Goal: Feedback & Contribution: Submit feedback/report problem

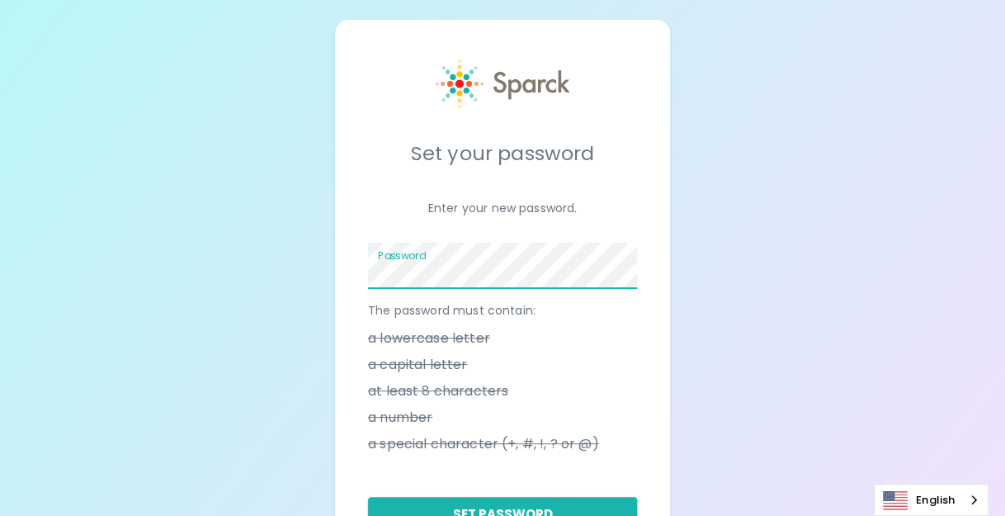
scroll to position [82, 0]
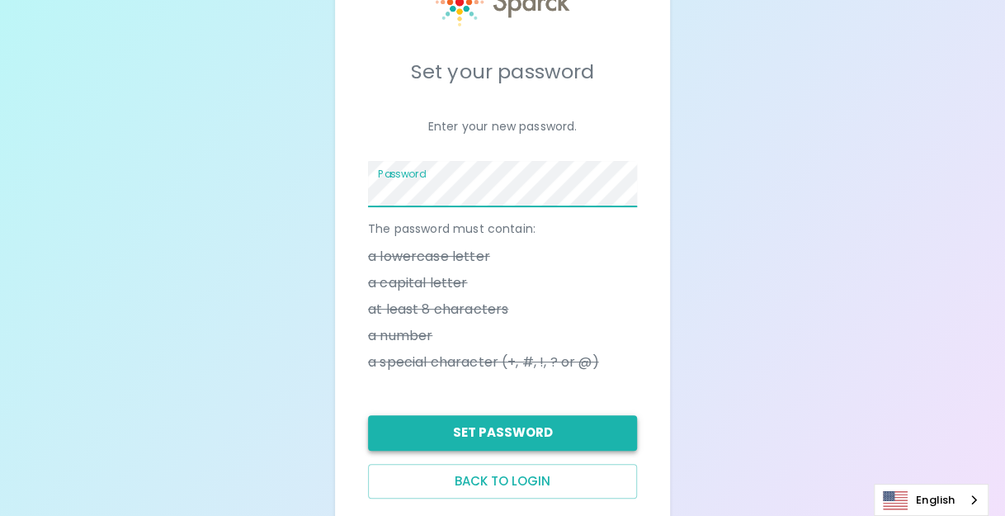
click at [537, 427] on button "Set Password" at bounding box center [502, 432] width 269 height 35
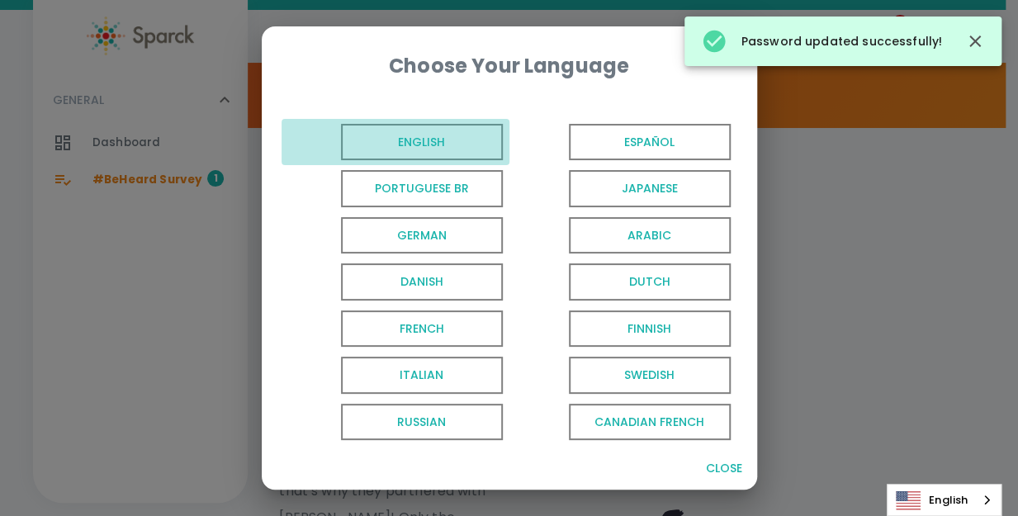
click at [451, 137] on span "English" at bounding box center [422, 142] width 162 height 37
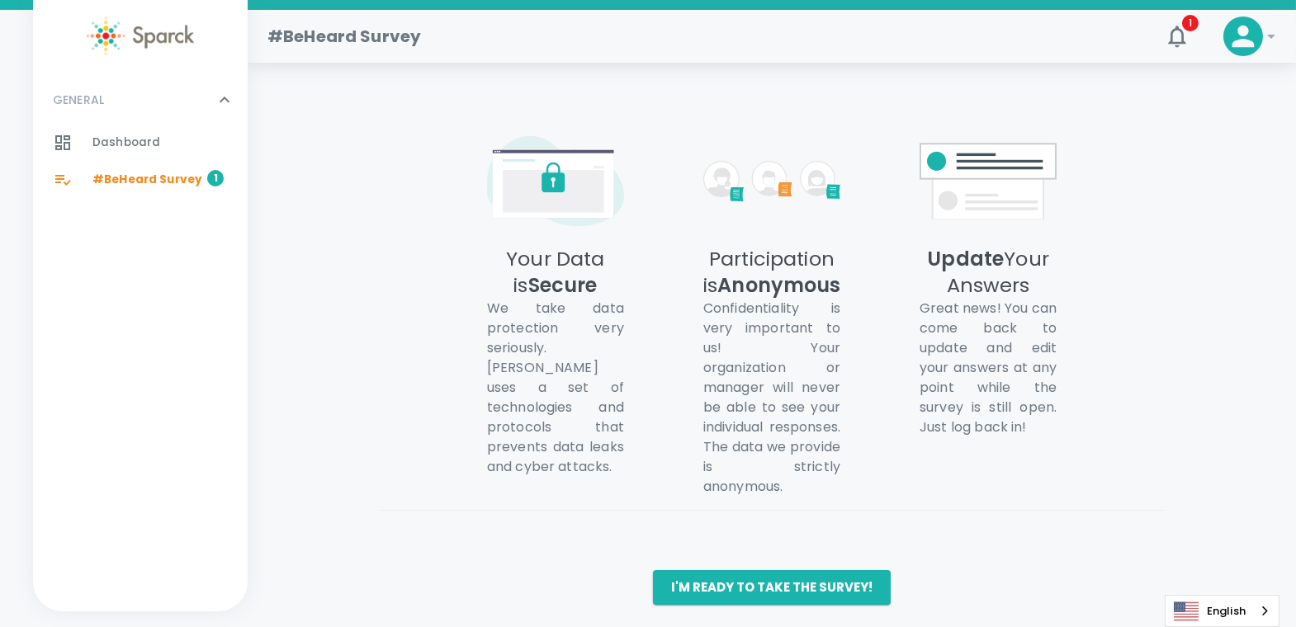
scroll to position [1001, 0]
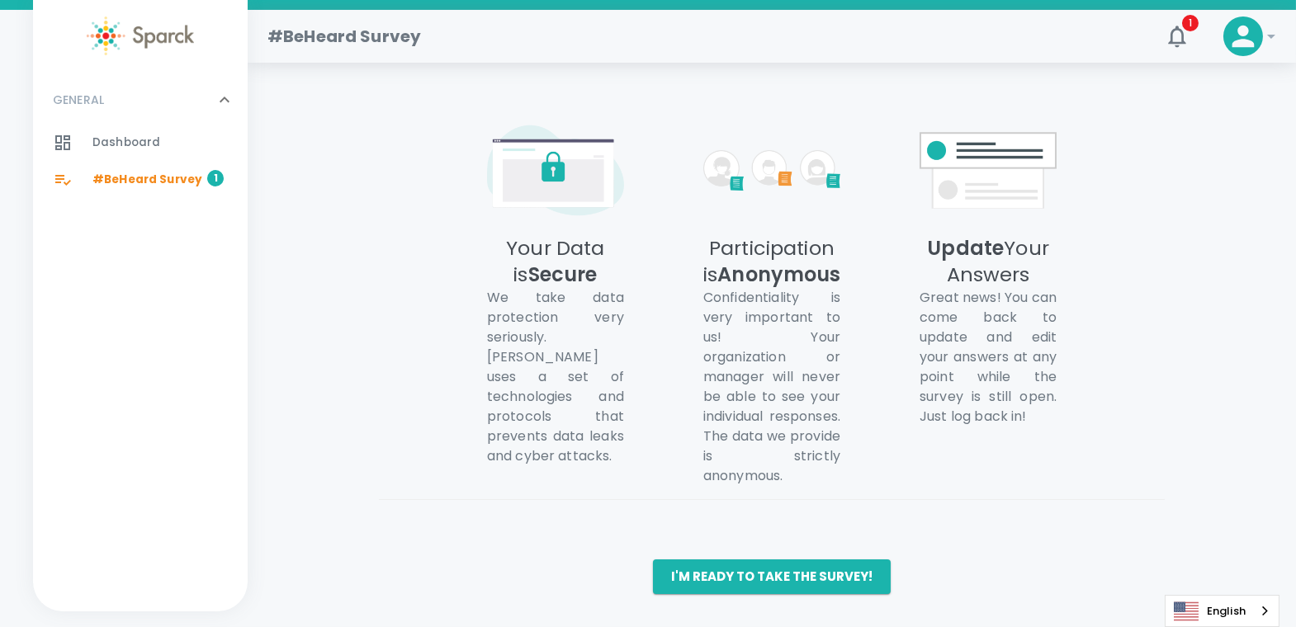
click at [777, 515] on button "I'm ready to take the survey!" at bounding box center [772, 577] width 238 height 35
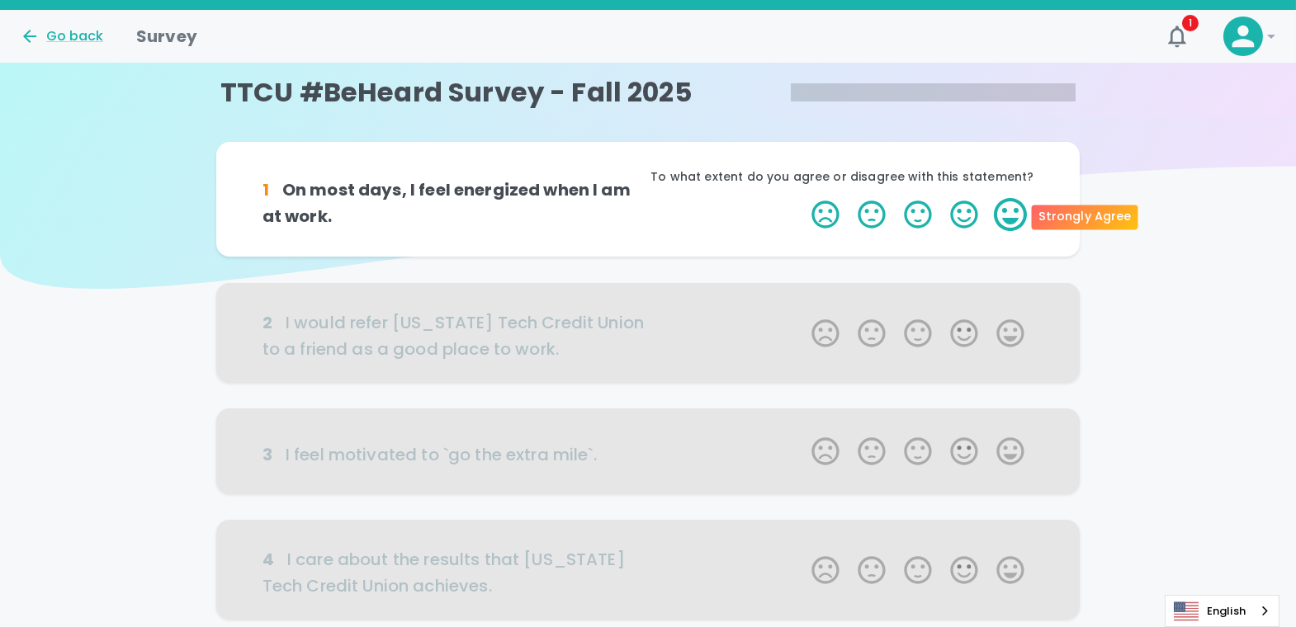
click at [1004, 211] on label "5 Stars" at bounding box center [1010, 214] width 46 height 33
click at [802, 198] on input "5 Stars" at bounding box center [801, 197] width 1 height 1
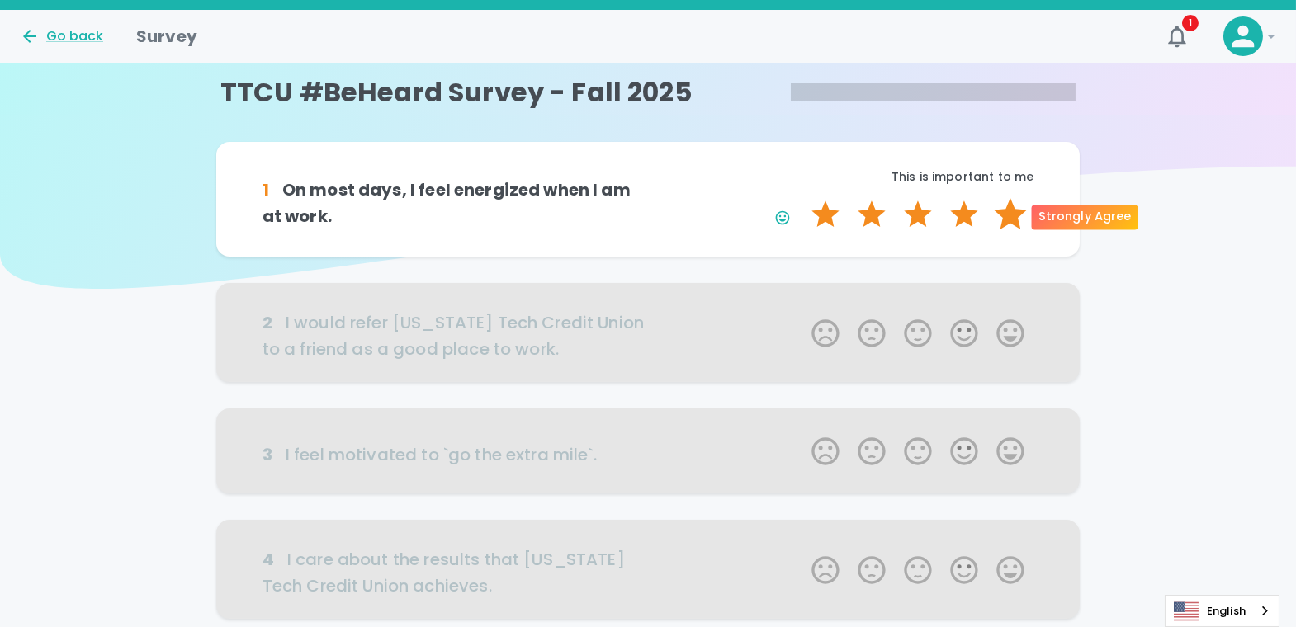
click at [1004, 219] on label "5 Stars" at bounding box center [1010, 214] width 46 height 33
click at [802, 198] on input "5 Stars" at bounding box center [801, 197] width 1 height 1
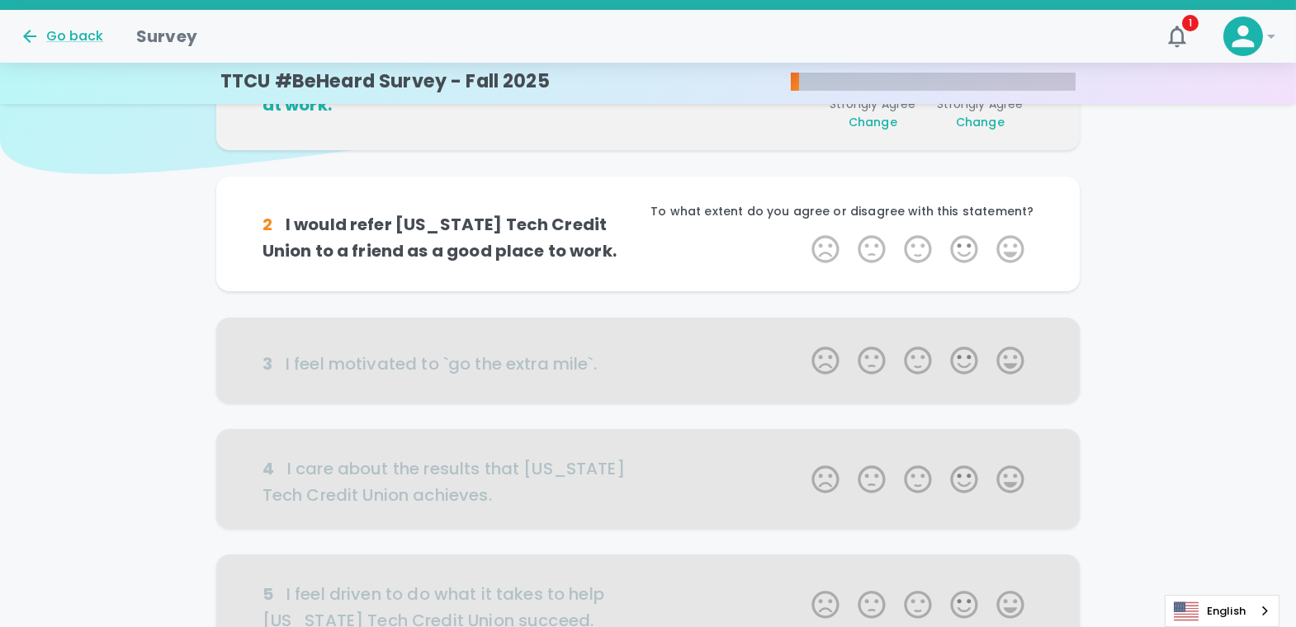
scroll to position [145, 0]
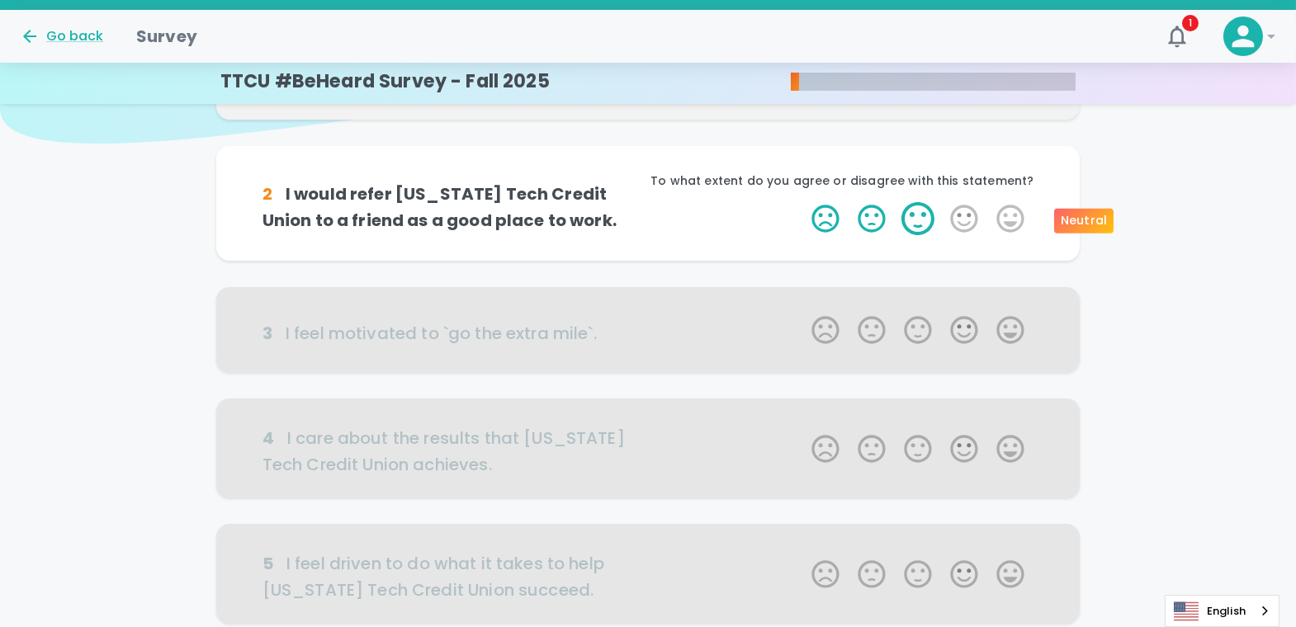
click at [923, 222] on label "3 Stars" at bounding box center [918, 218] width 46 height 33
click at [802, 202] on input "3 Stars" at bounding box center [801, 201] width 1 height 1
click at [918, 220] on label "3 Stars" at bounding box center [918, 218] width 46 height 33
click at [802, 202] on input "3 Stars" at bounding box center [801, 201] width 1 height 1
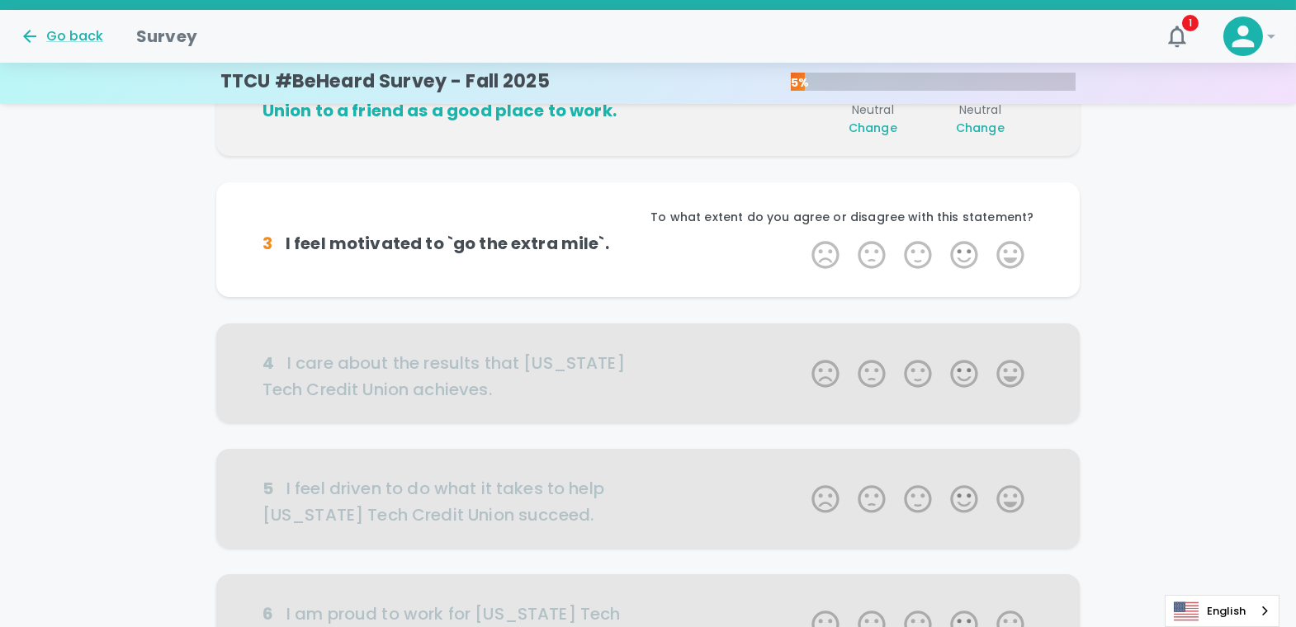
scroll to position [291, 0]
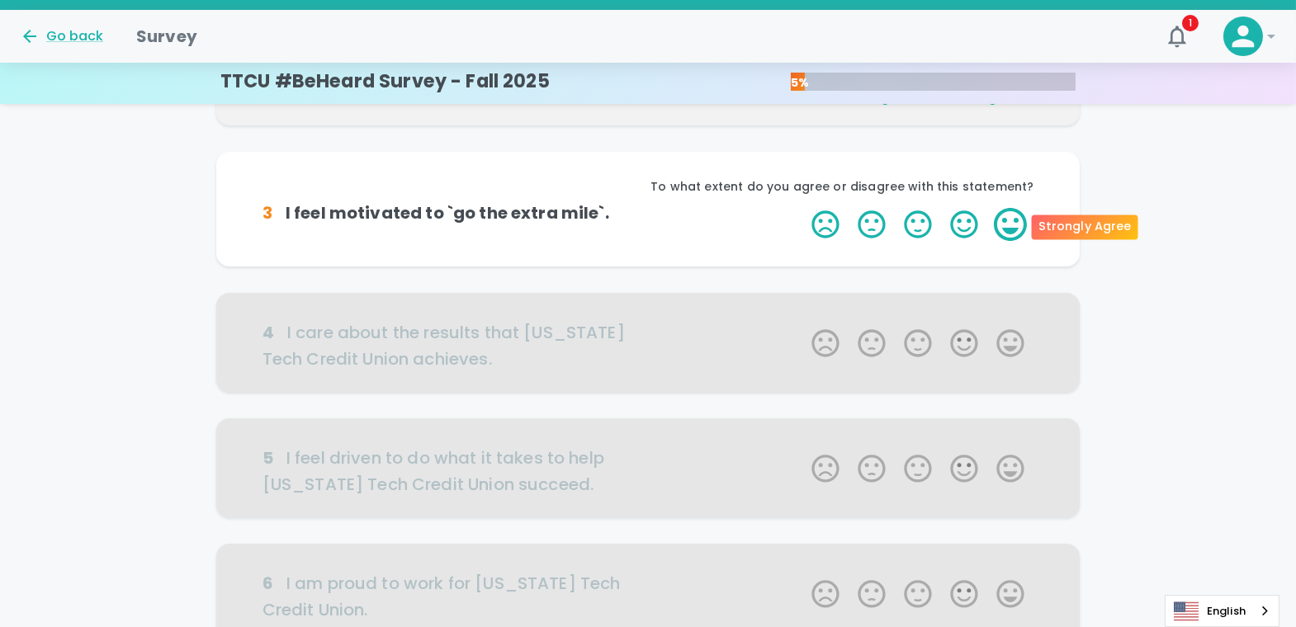
click at [1004, 224] on label "5 Stars" at bounding box center [1010, 224] width 46 height 33
click at [802, 208] on input "5 Stars" at bounding box center [801, 207] width 1 height 1
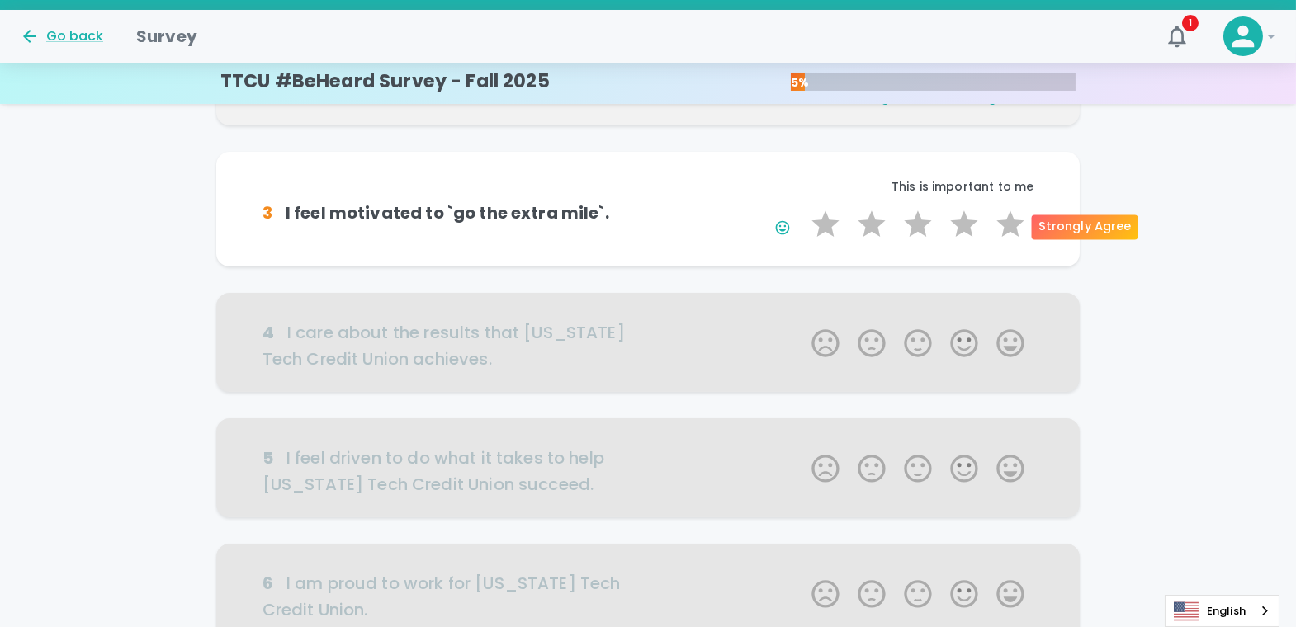
click at [1004, 224] on label "5 Stars" at bounding box center [1010, 224] width 46 height 33
click at [802, 208] on input "5 Stars" at bounding box center [801, 207] width 1 height 1
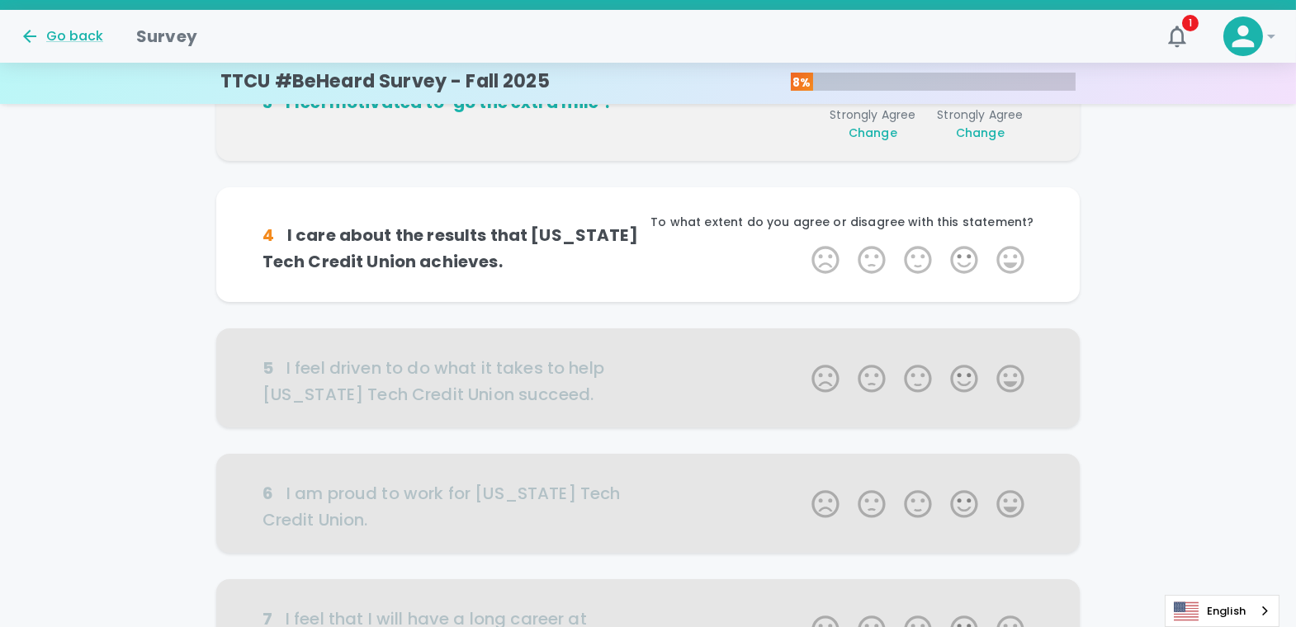
scroll to position [436, 0]
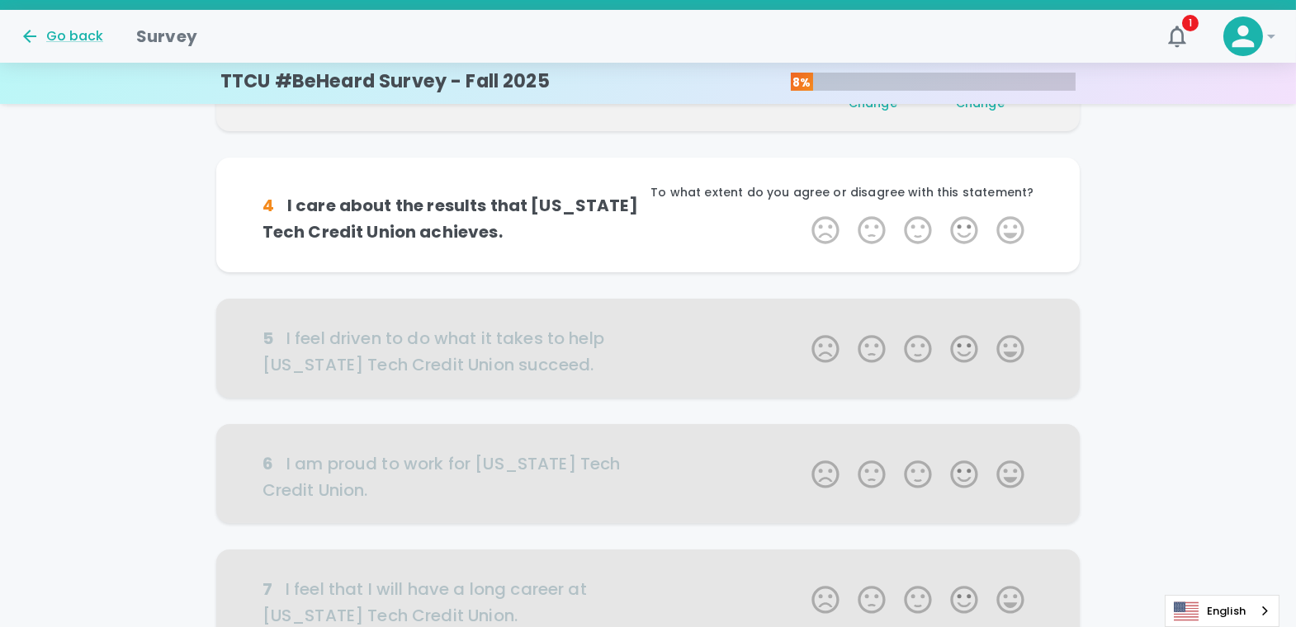
click at [1004, 224] on label "5 Stars" at bounding box center [1010, 230] width 46 height 33
click at [802, 214] on input "5 Stars" at bounding box center [801, 213] width 1 height 1
click at [1004, 224] on label "5 Stars" at bounding box center [1010, 230] width 46 height 33
click at [802, 214] on input "5 Stars" at bounding box center [801, 213] width 1 height 1
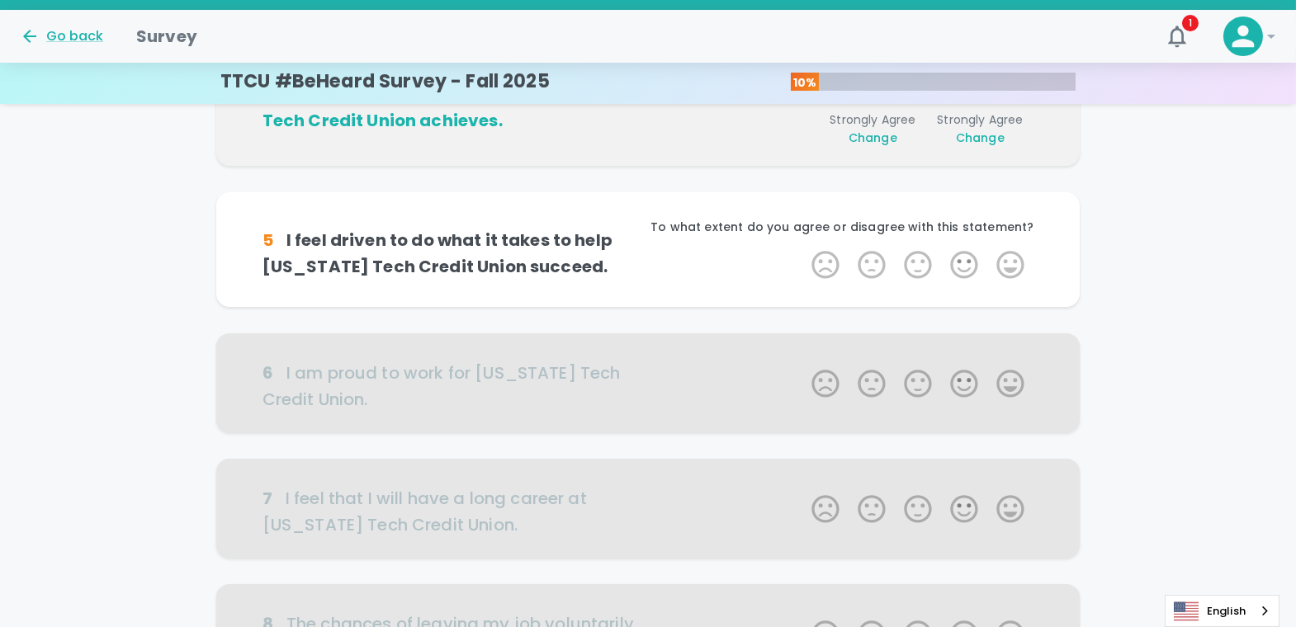
scroll to position [581, 0]
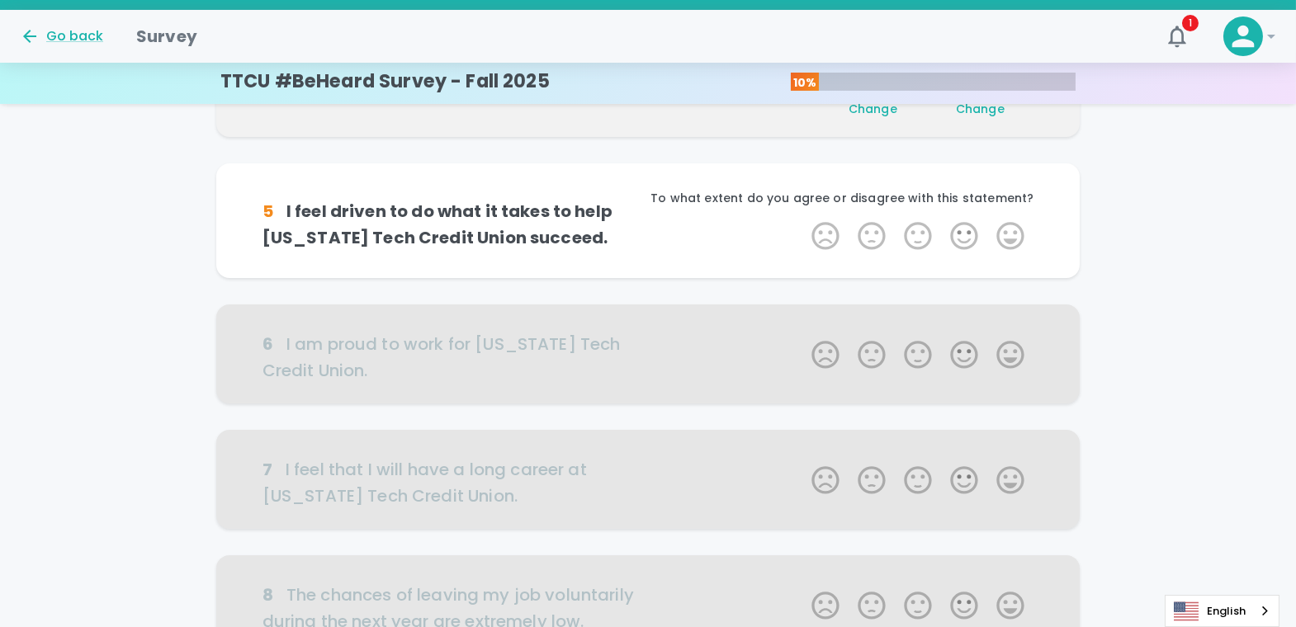
click at [1004, 224] on label "5 Stars" at bounding box center [1010, 236] width 46 height 33
click at [802, 220] on input "5 Stars" at bounding box center [801, 219] width 1 height 1
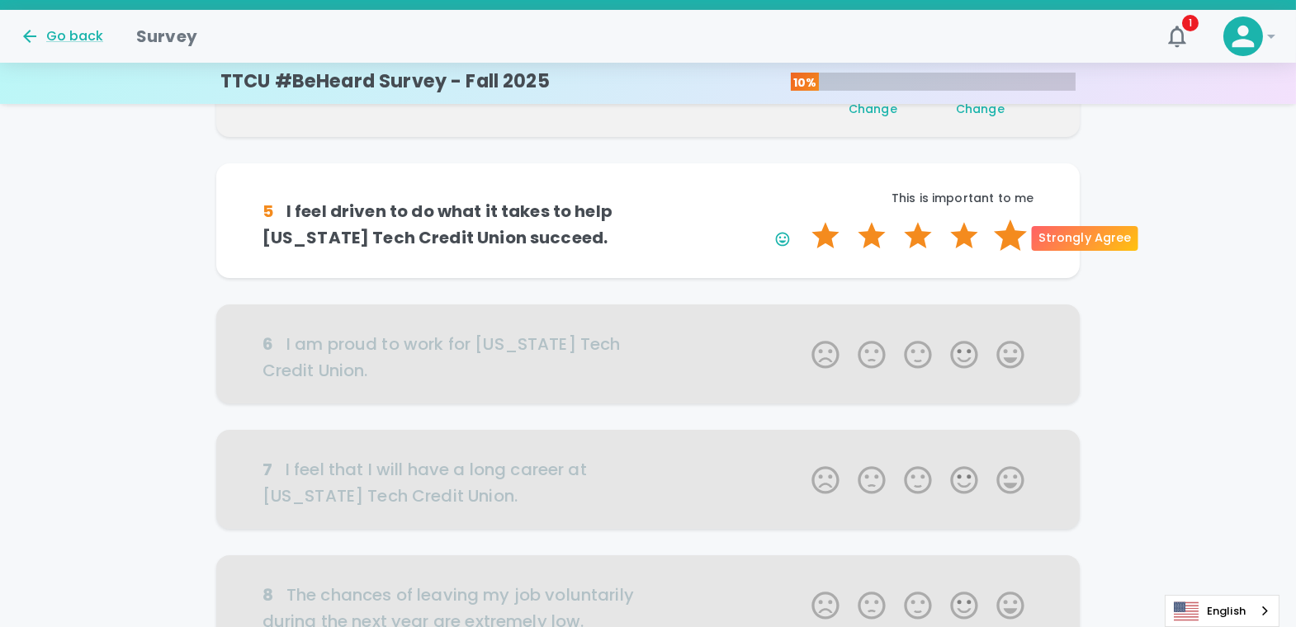
click at [1004, 234] on label "5 Stars" at bounding box center [1010, 236] width 46 height 33
click at [802, 220] on input "5 Stars" at bounding box center [801, 219] width 1 height 1
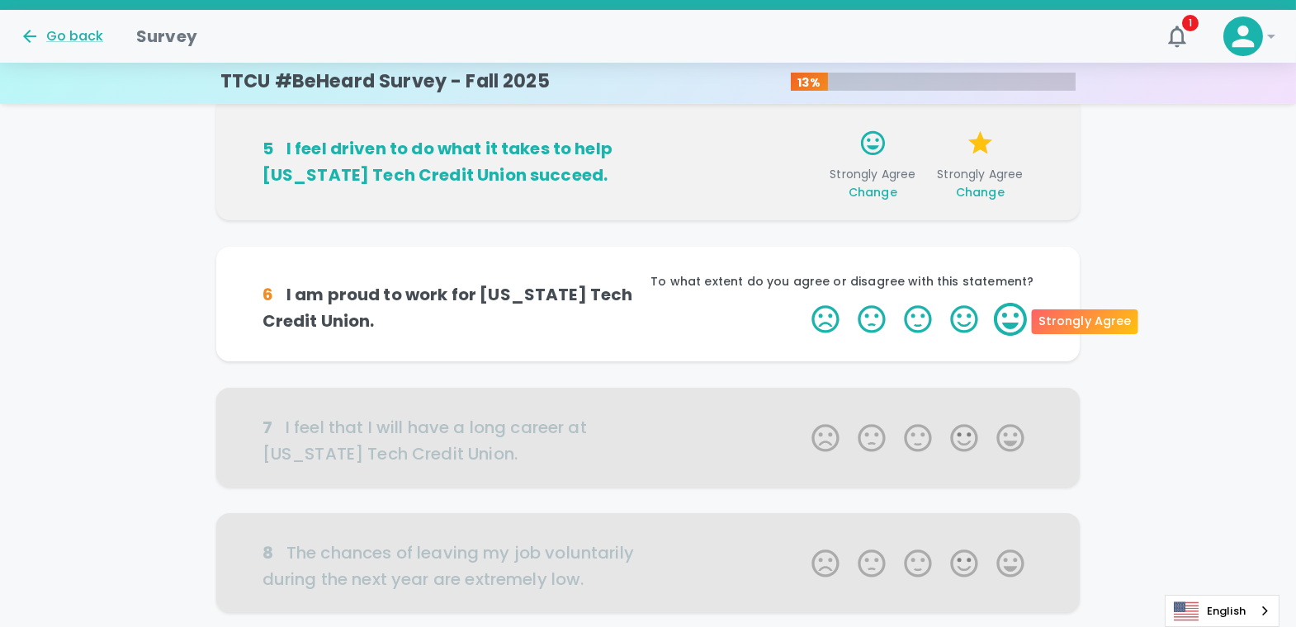
scroll to position [644, 0]
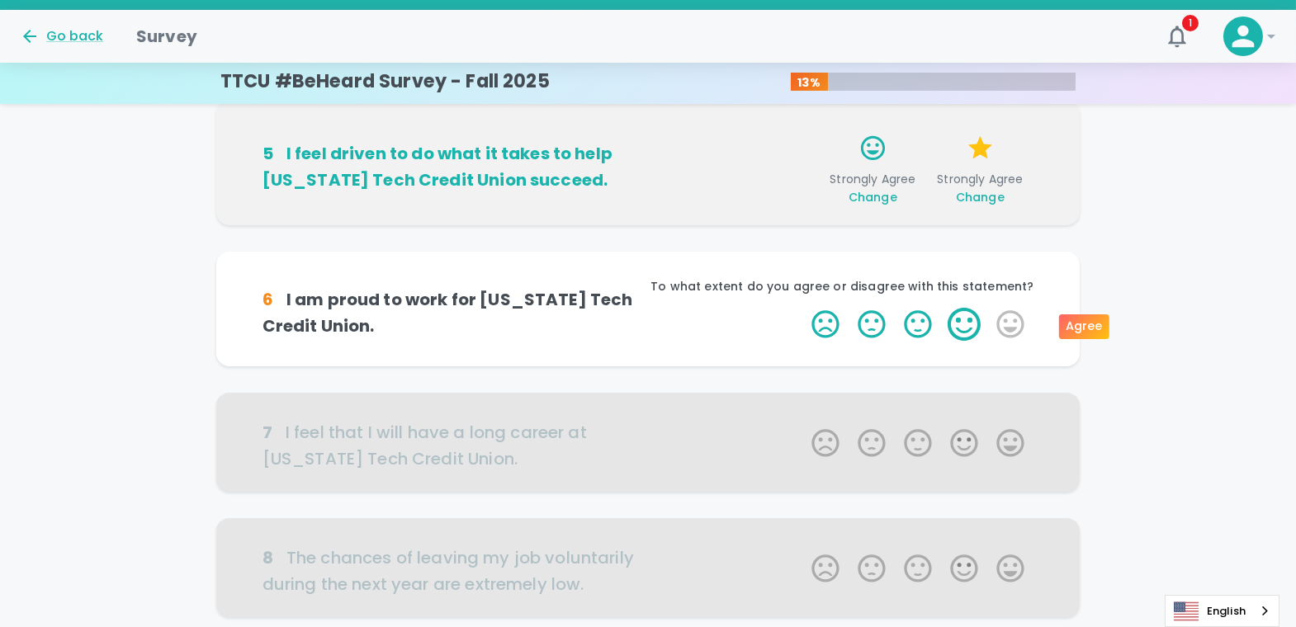
click at [965, 316] on label "4 Stars" at bounding box center [964, 324] width 46 height 33
click at [802, 308] on input "4 Stars" at bounding box center [801, 307] width 1 height 1
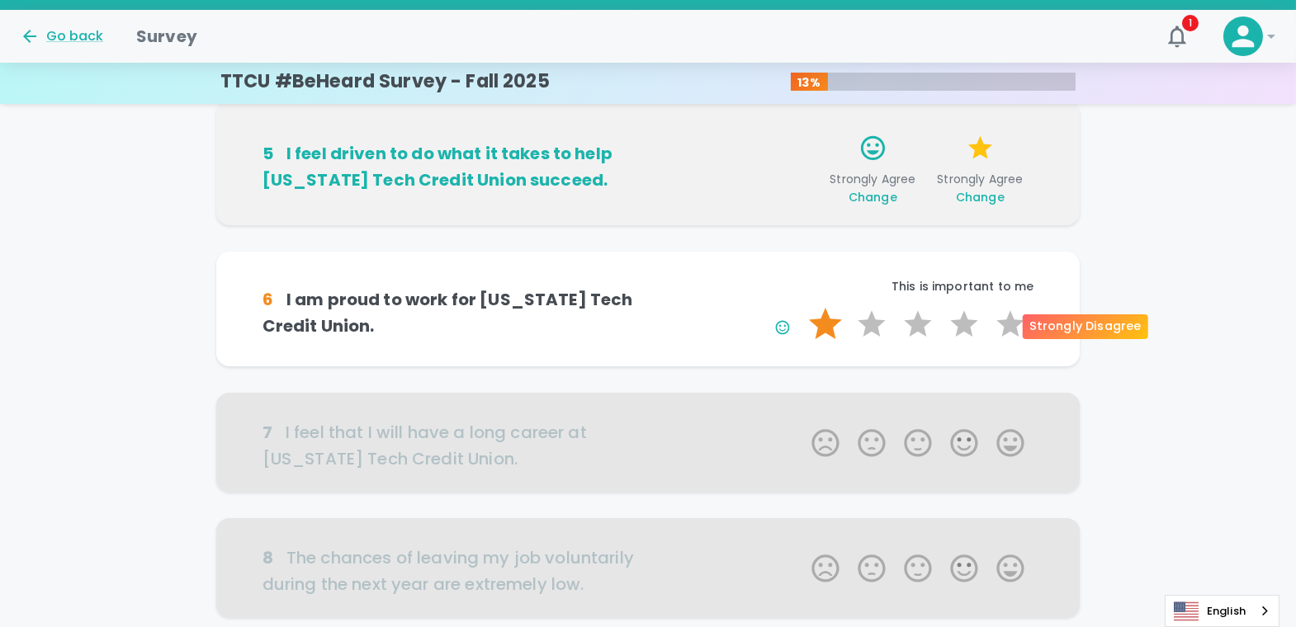
click at [830, 320] on label "1 Star" at bounding box center [825, 324] width 46 height 33
click at [802, 308] on input "1 Star" at bounding box center [801, 307] width 1 height 1
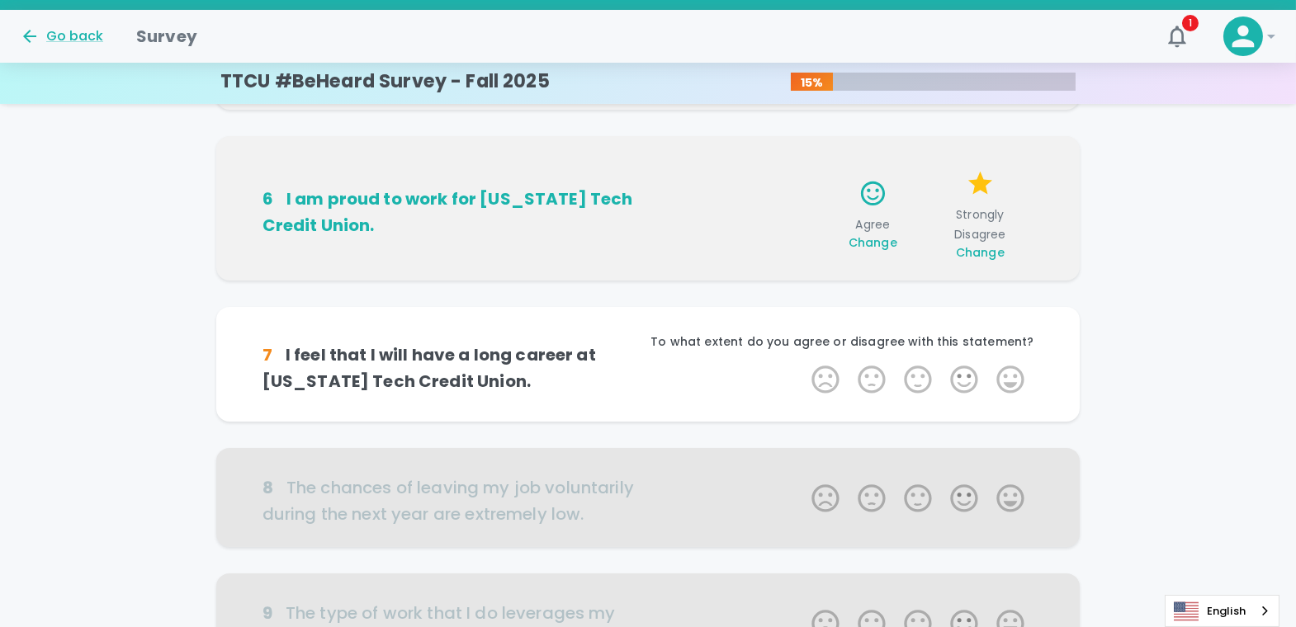
scroll to position [789, 0]
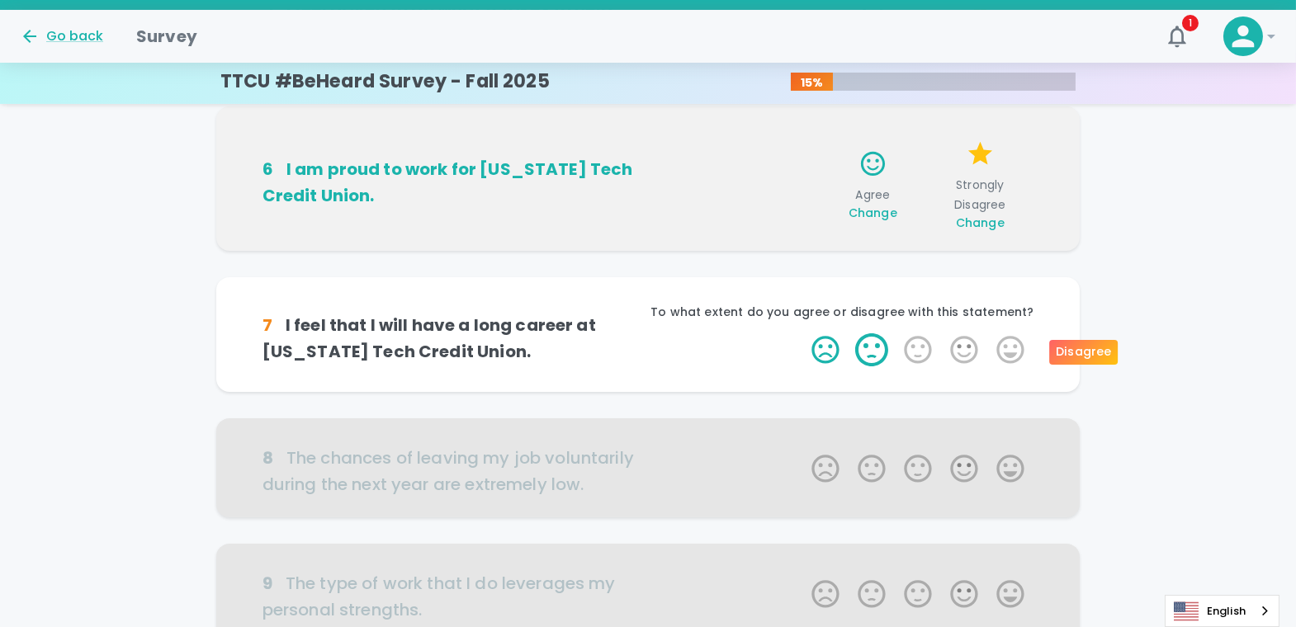
click at [869, 342] on label "2 Stars" at bounding box center [871, 349] width 46 height 33
click at [802, 333] on input "2 Stars" at bounding box center [801, 333] width 1 height 1
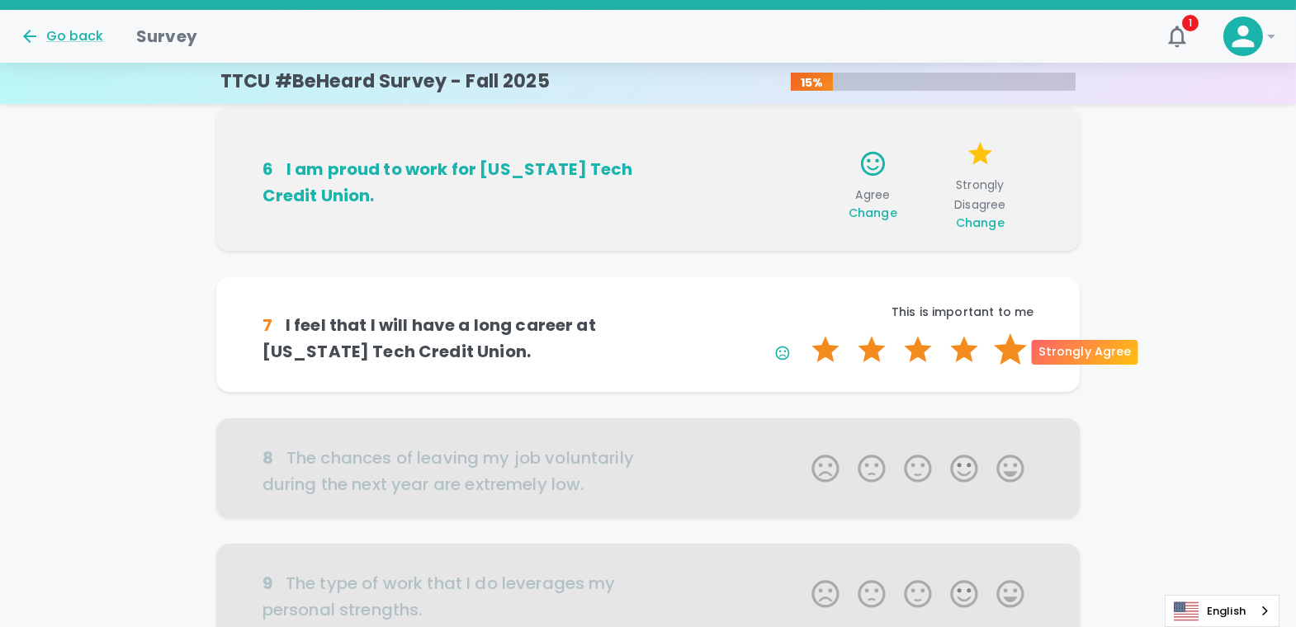
click at [1004, 347] on label "5 Stars" at bounding box center [1010, 349] width 46 height 33
click at [802, 333] on input "5 Stars" at bounding box center [801, 333] width 1 height 1
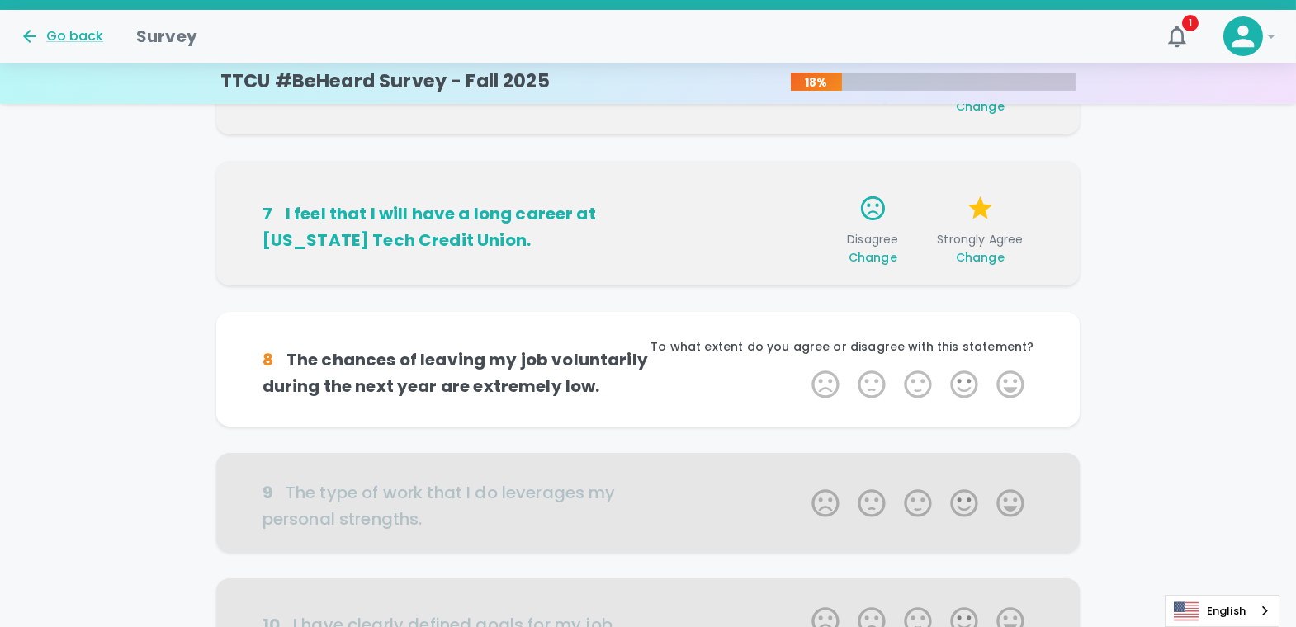
scroll to position [934, 0]
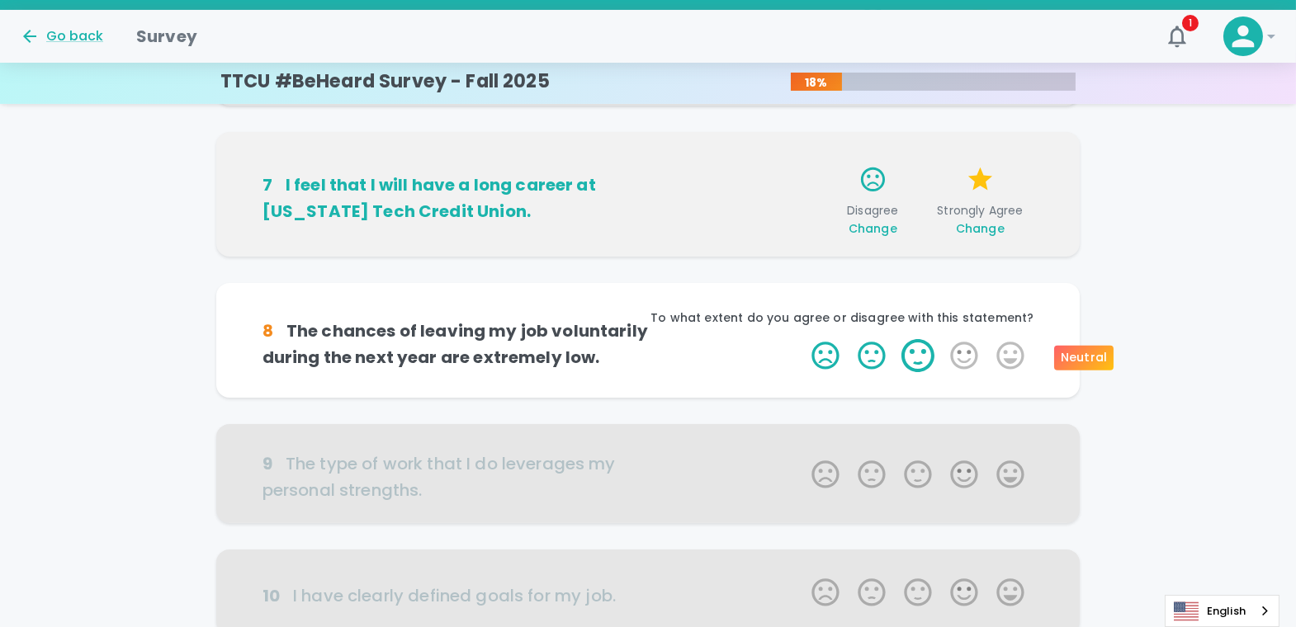
click at [917, 346] on label "3 Stars" at bounding box center [918, 355] width 46 height 33
click at [802, 339] on input "3 Stars" at bounding box center [801, 338] width 1 height 1
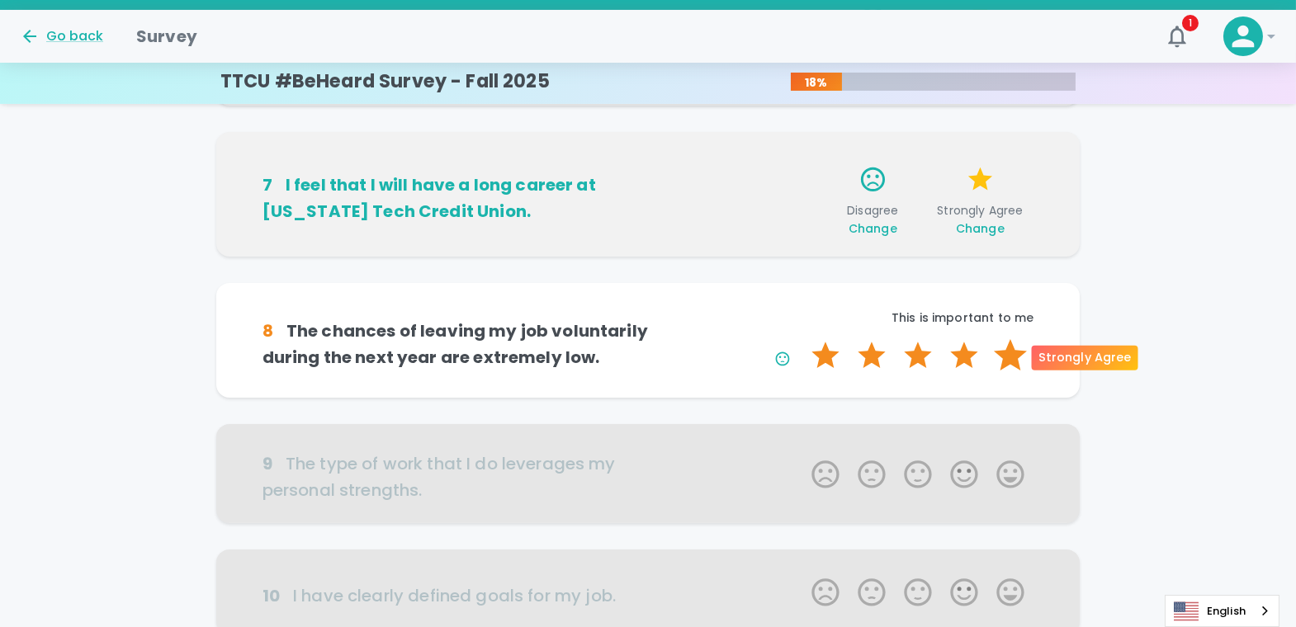
click at [1004, 353] on label "5 Stars" at bounding box center [1010, 355] width 46 height 33
click at [802, 339] on input "5 Stars" at bounding box center [801, 338] width 1 height 1
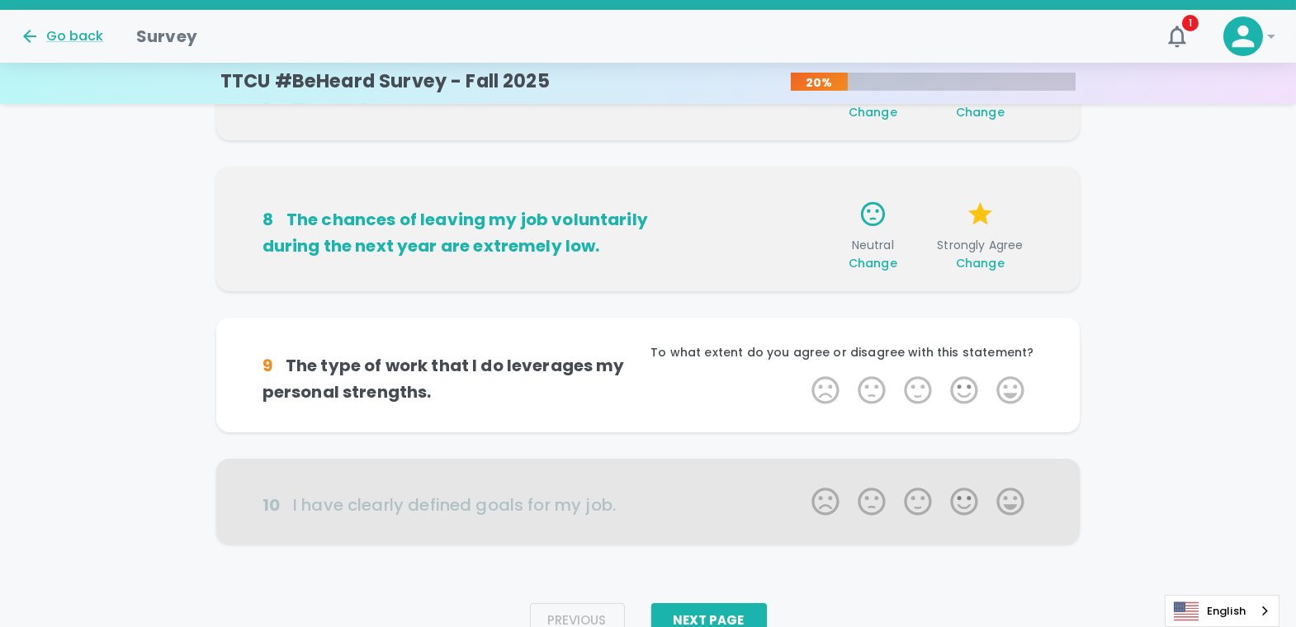
scroll to position [1080, 0]
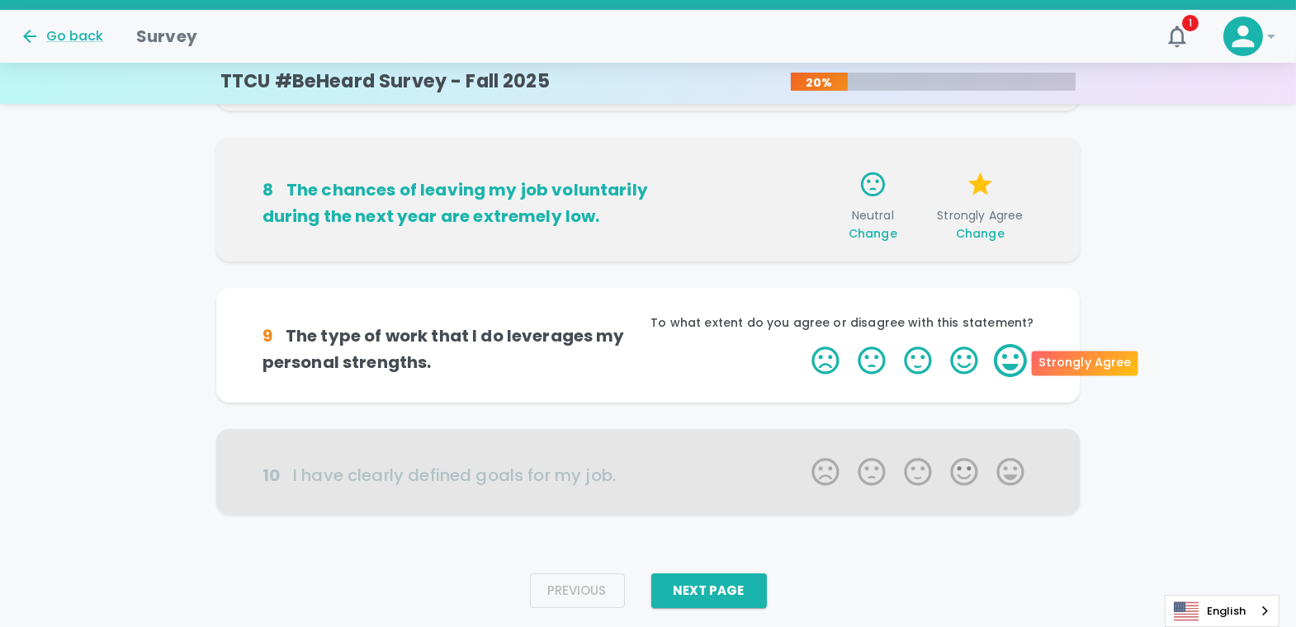
click at [1004, 361] on label "5 Stars" at bounding box center [1010, 360] width 46 height 33
click at [802, 344] on input "5 Stars" at bounding box center [801, 343] width 1 height 1
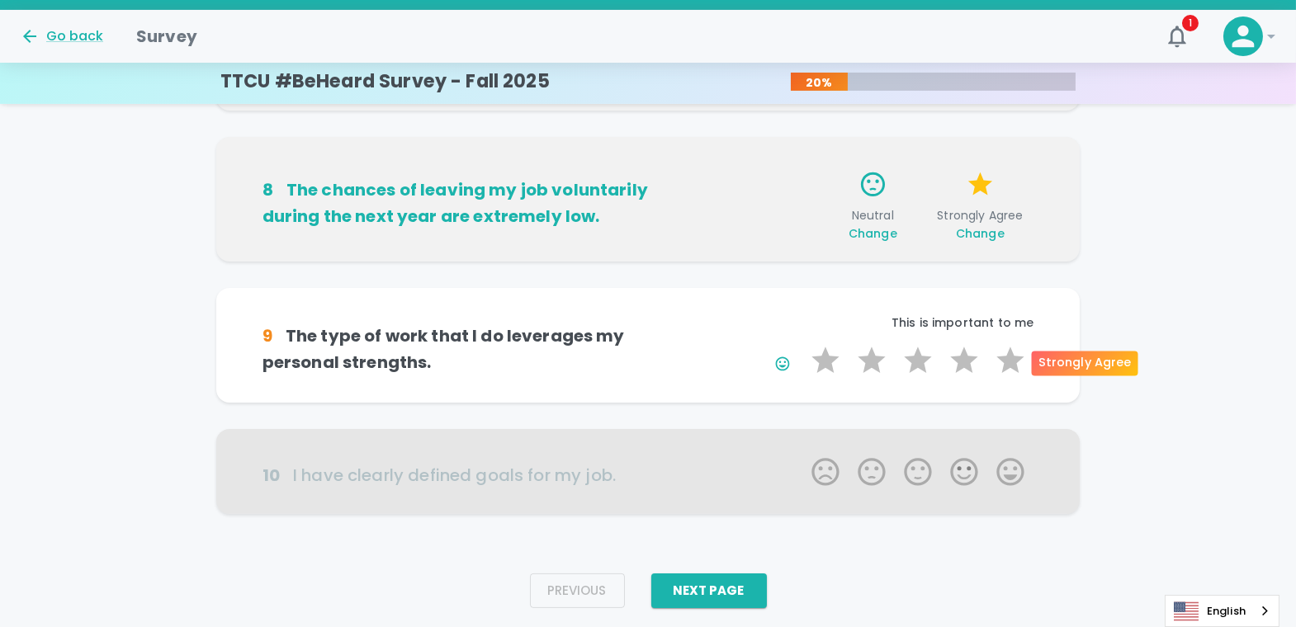
click at [1004, 361] on label "5 Stars" at bounding box center [1010, 360] width 46 height 33
click at [802, 344] on input "5 Stars" at bounding box center [801, 343] width 1 height 1
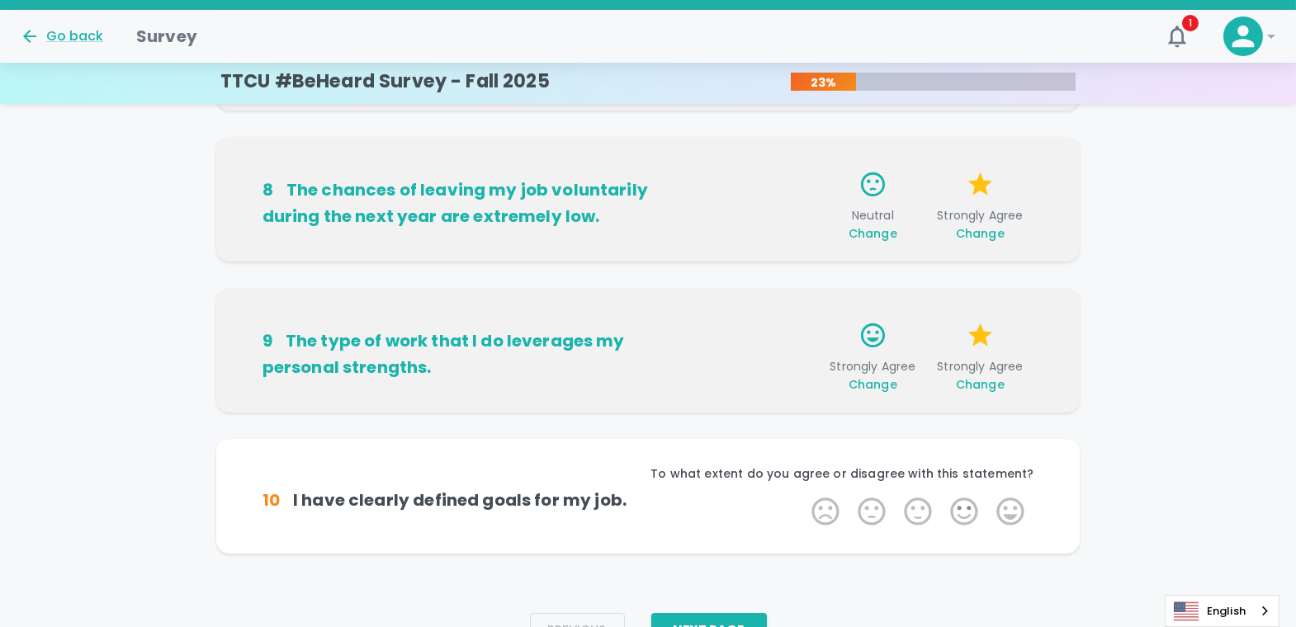
scroll to position [1128, 0]
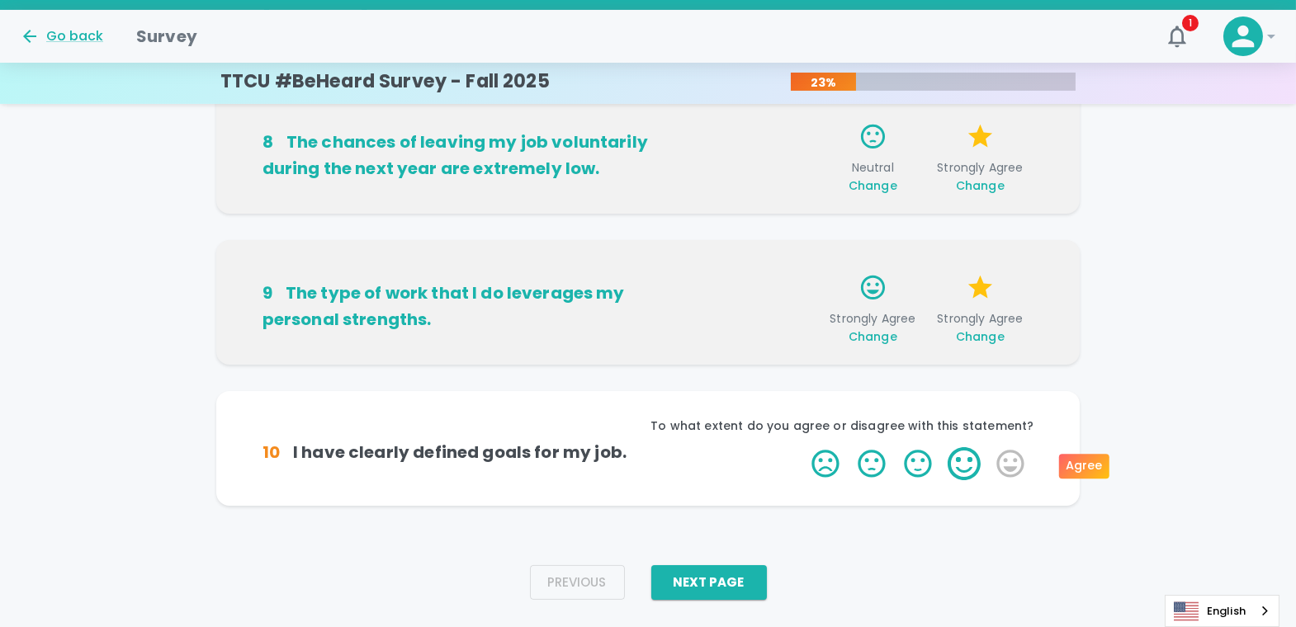
click at [960, 461] on label "4 Stars" at bounding box center [964, 463] width 46 height 33
click at [802, 447] on input "4 Stars" at bounding box center [801, 447] width 1 height 1
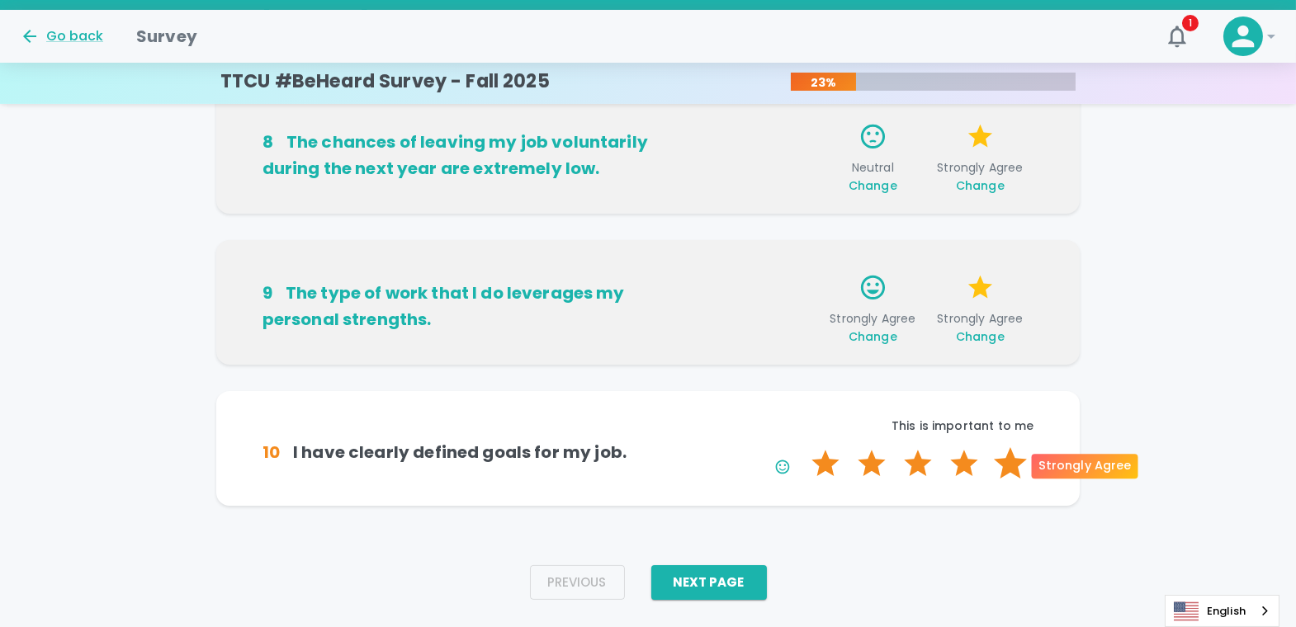
click at [1004, 461] on label "5 Stars" at bounding box center [1010, 463] width 46 height 33
click at [802, 447] on input "5 Stars" at bounding box center [801, 447] width 1 height 1
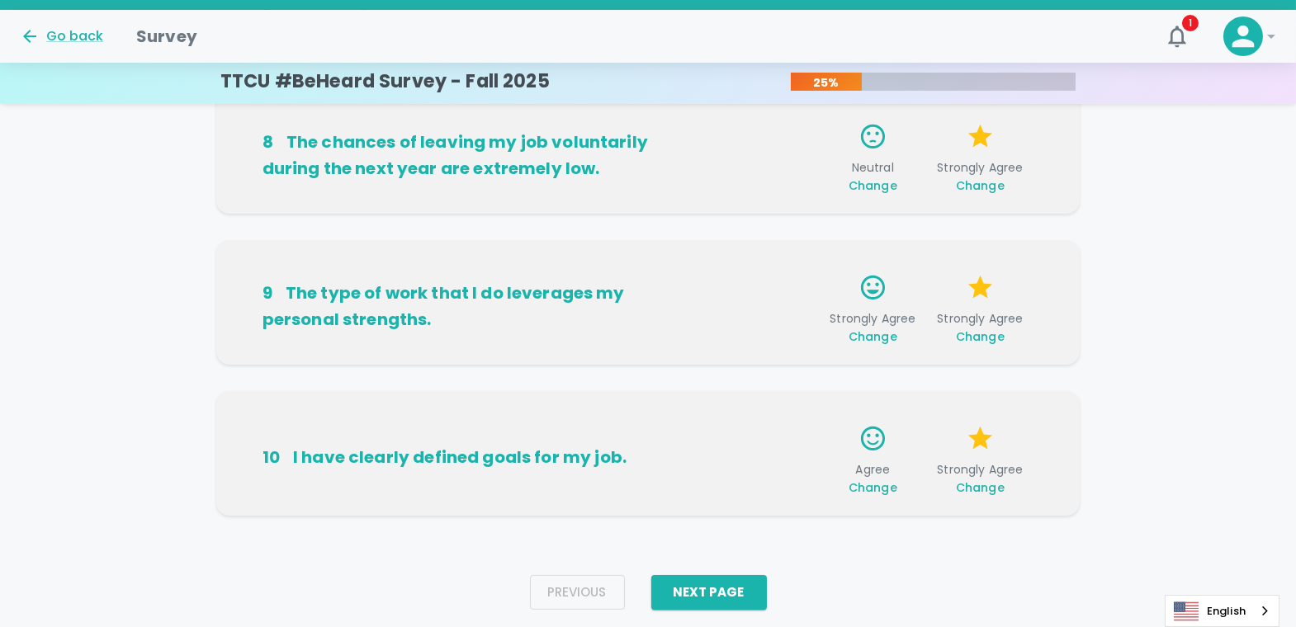
scroll to position [1168, 0]
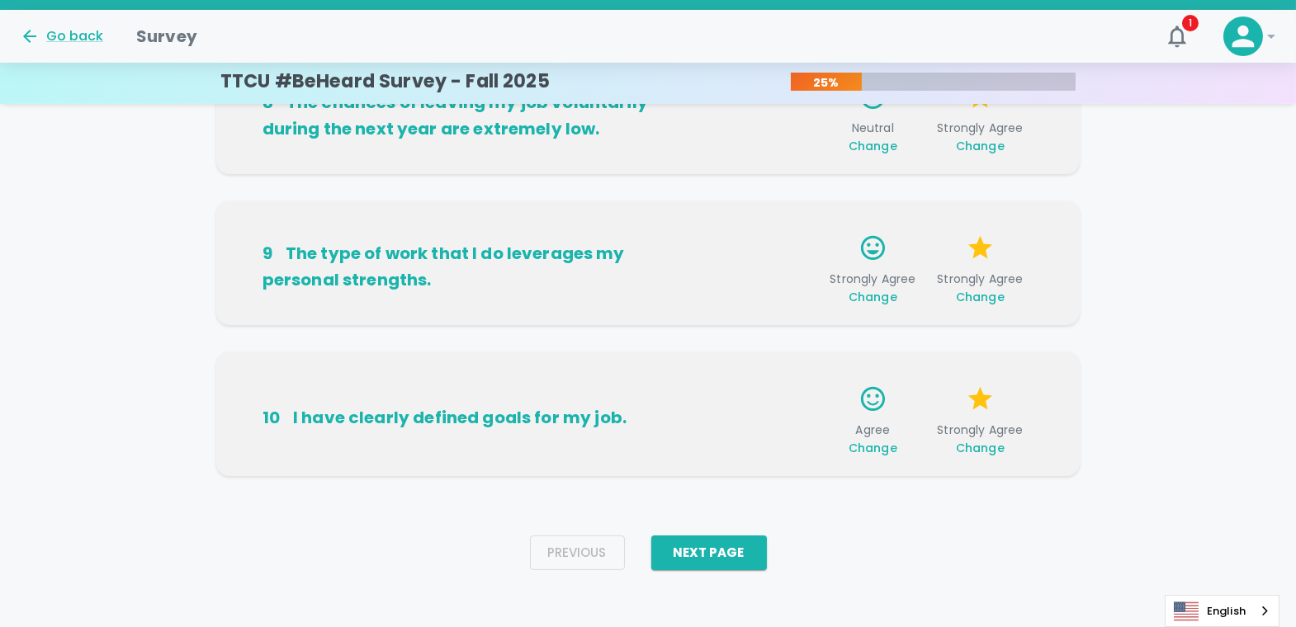
click at [772, 515] on div "Previous Next Page" at bounding box center [648, 552] width 263 height 61
click at [726, 515] on button "Next Page" at bounding box center [709, 553] width 116 height 35
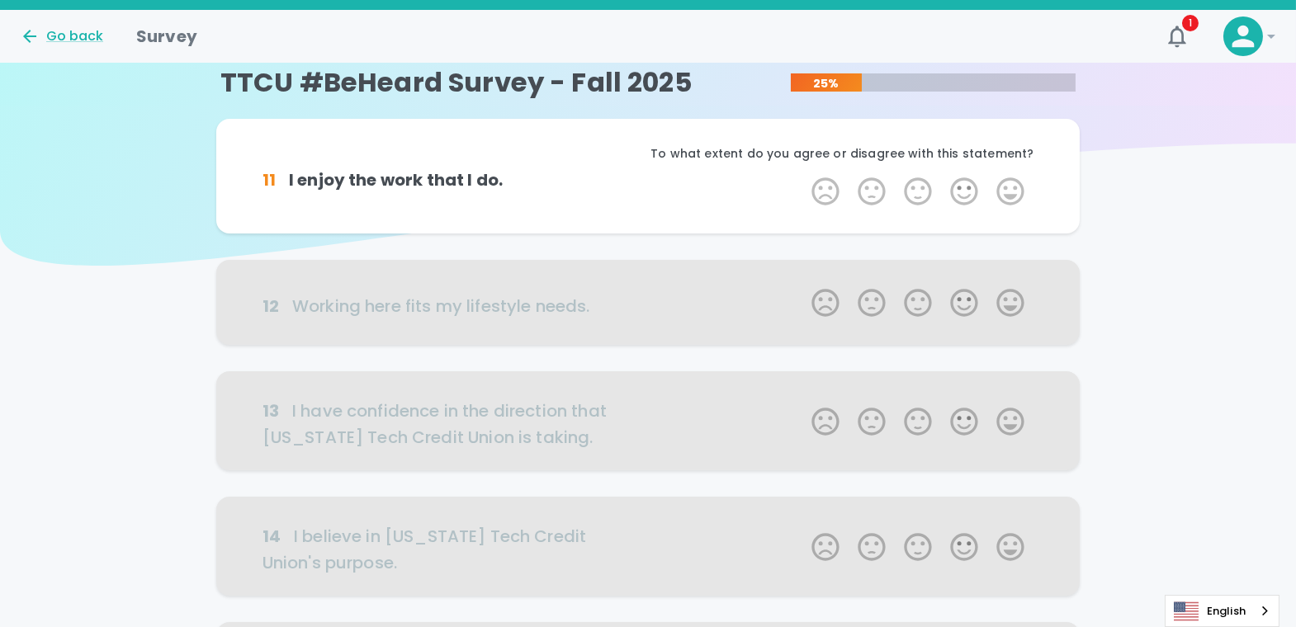
scroll to position [0, 0]
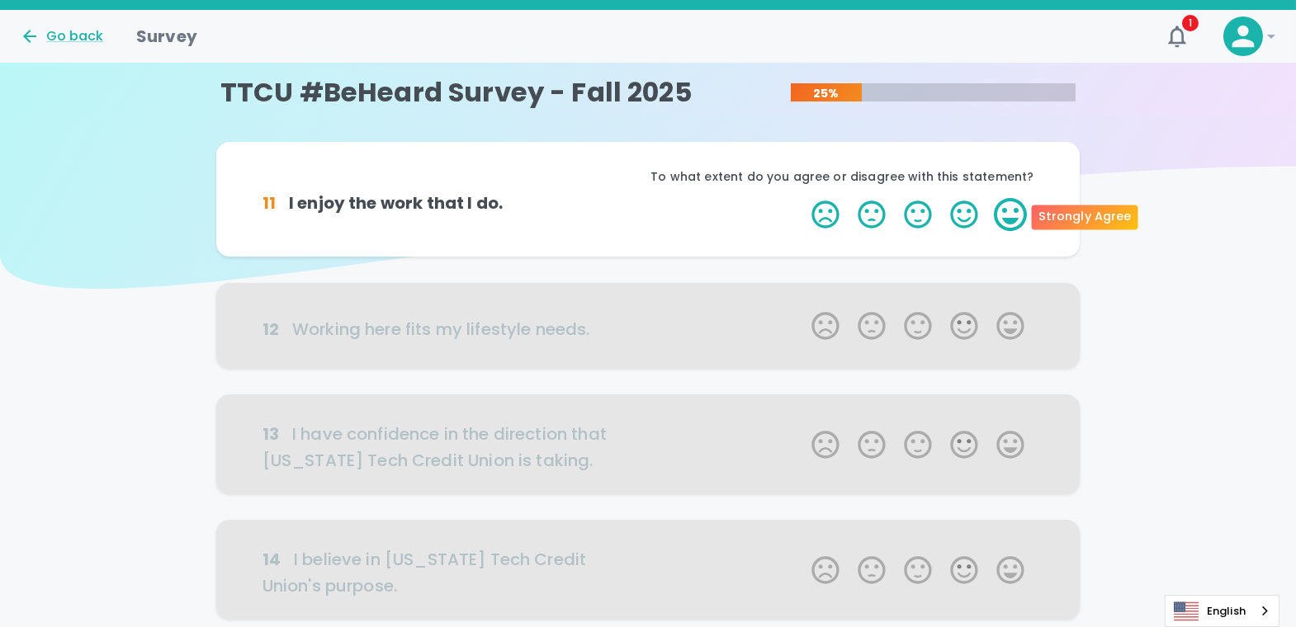
click at [1004, 205] on label "5 Stars" at bounding box center [1010, 214] width 46 height 33
click at [802, 198] on input "5 Stars" at bounding box center [801, 197] width 1 height 1
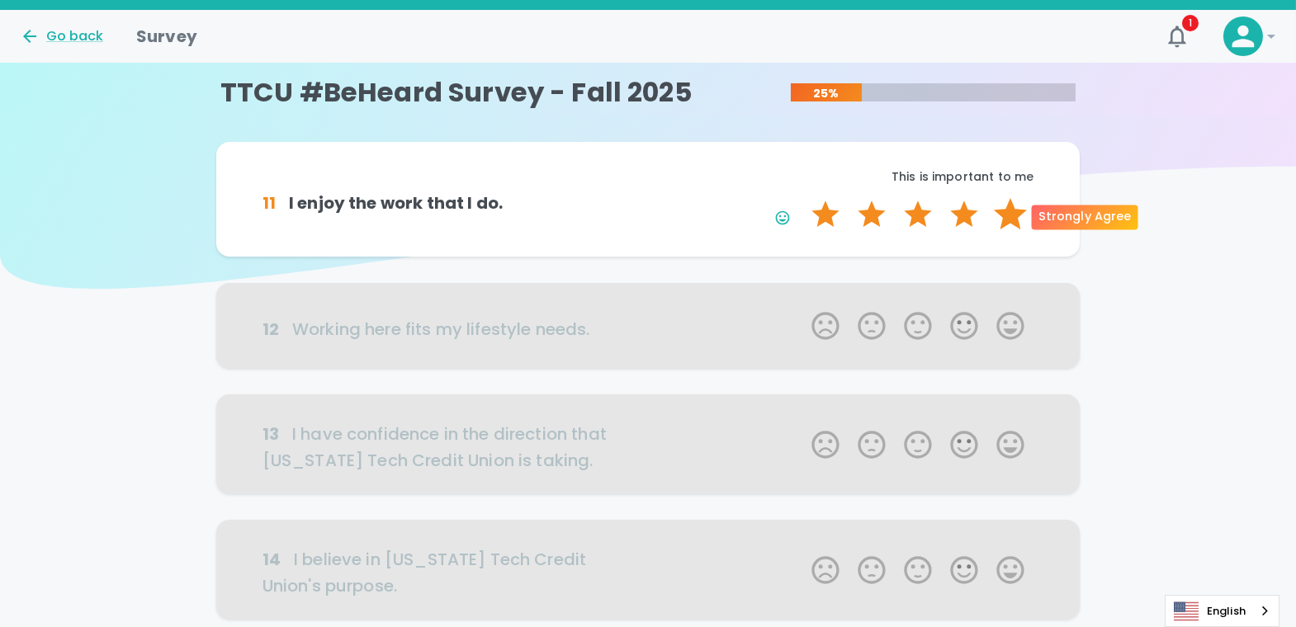
click at [1004, 211] on label "5 Stars" at bounding box center [1010, 214] width 46 height 33
click at [802, 198] on input "5 Stars" at bounding box center [801, 197] width 1 height 1
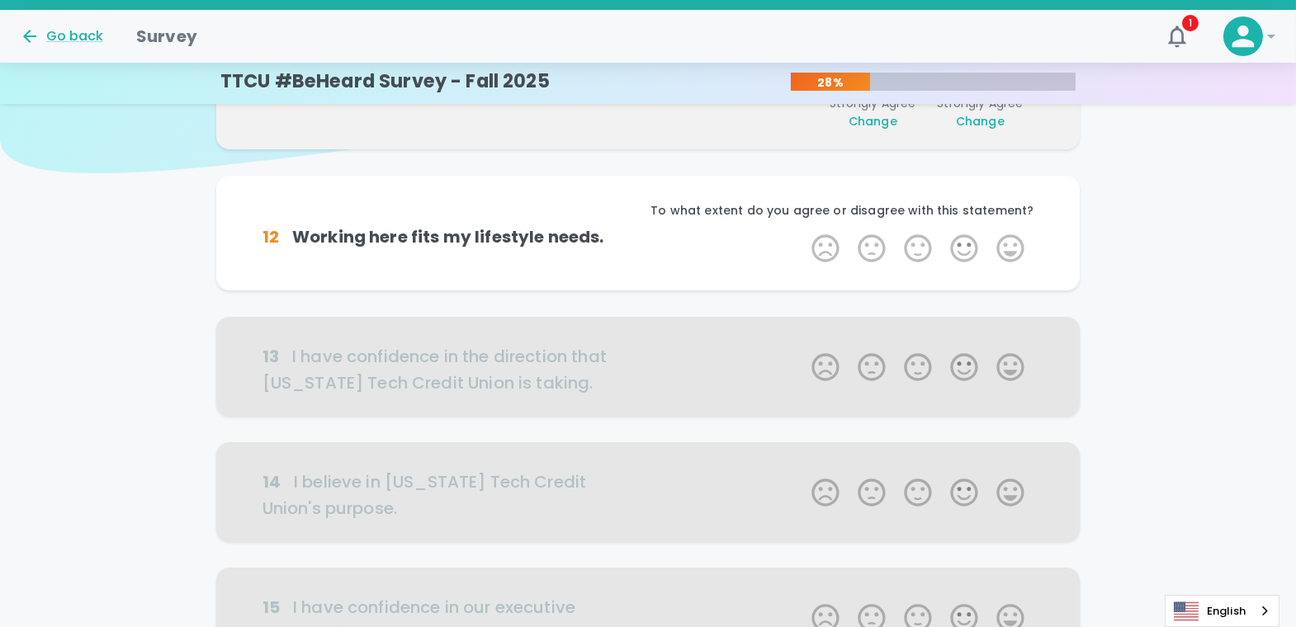
scroll to position [145, 0]
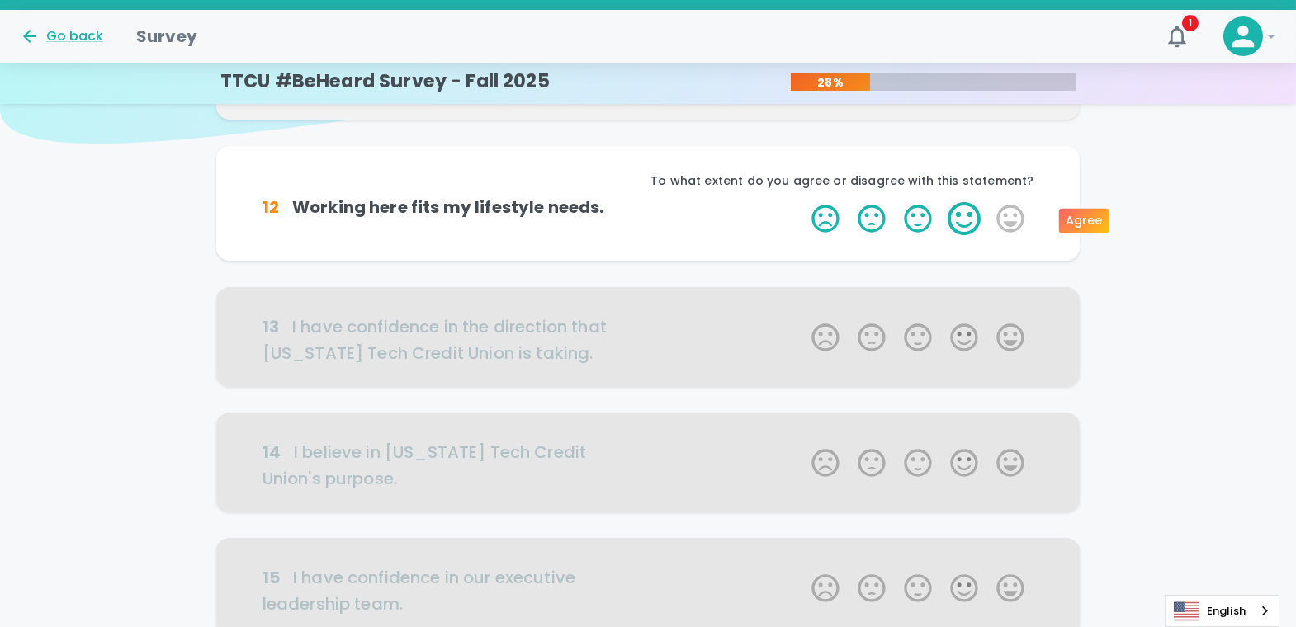
click at [967, 217] on label "4 Stars" at bounding box center [964, 218] width 46 height 33
click at [802, 202] on input "4 Stars" at bounding box center [801, 201] width 1 height 1
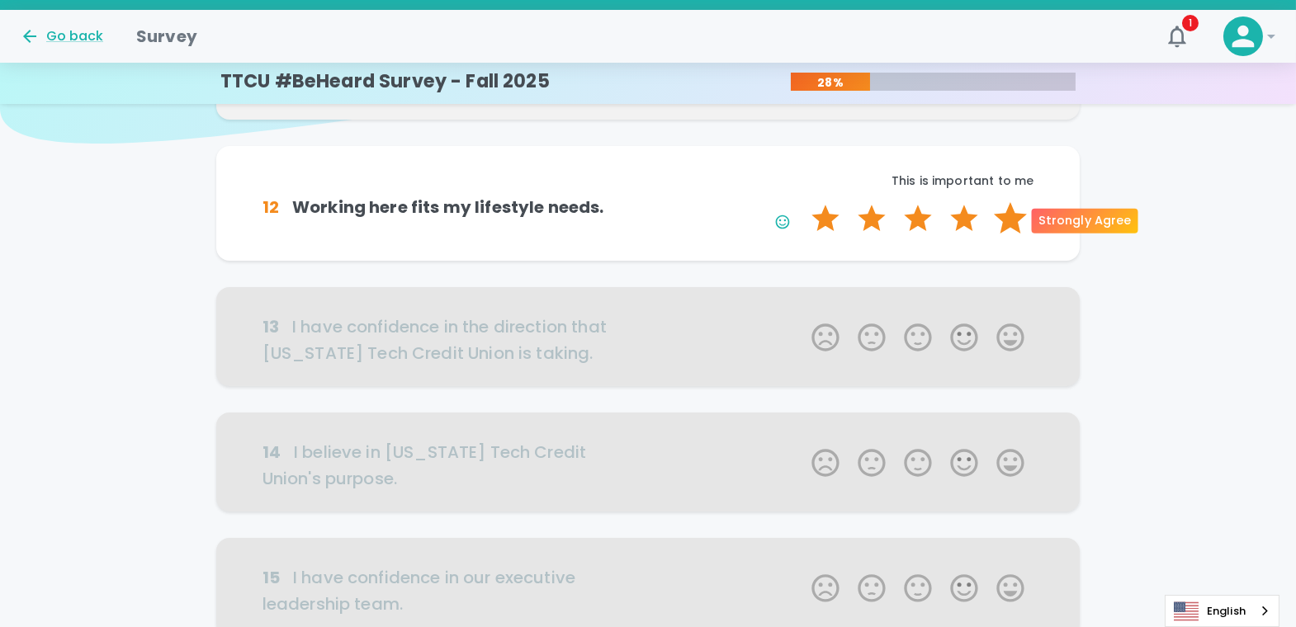
click at [1004, 213] on label "5 Stars" at bounding box center [1010, 218] width 46 height 33
click at [802, 202] on input "5 Stars" at bounding box center [801, 201] width 1 height 1
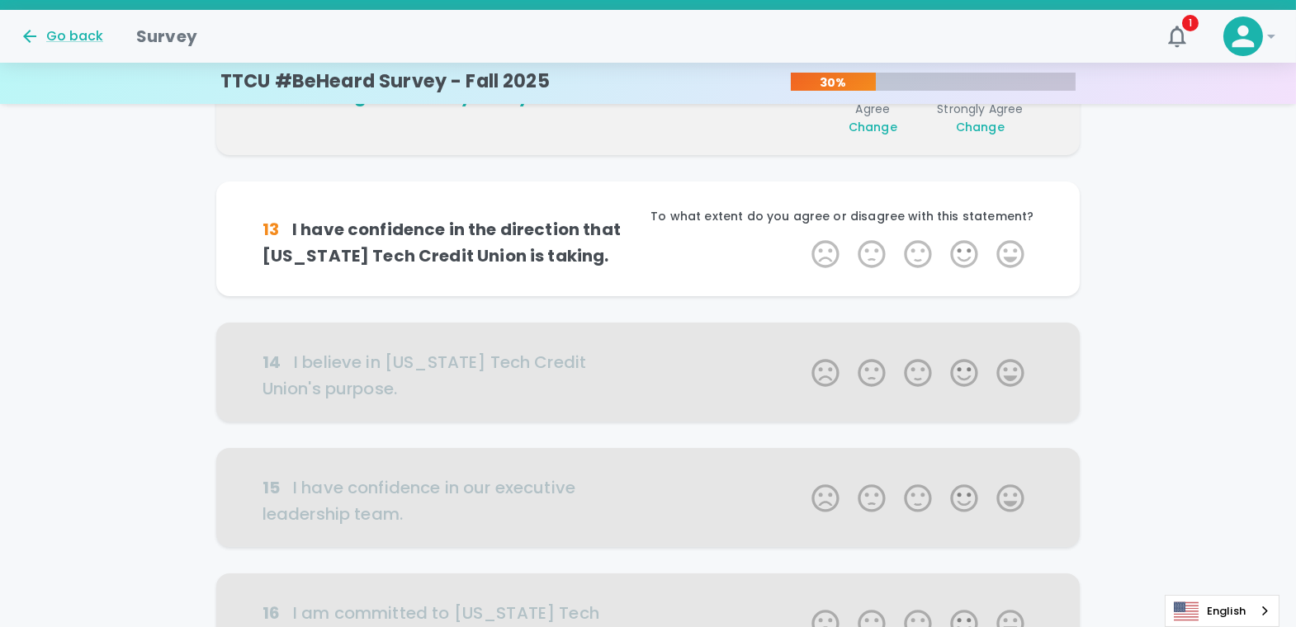
scroll to position [291, 0]
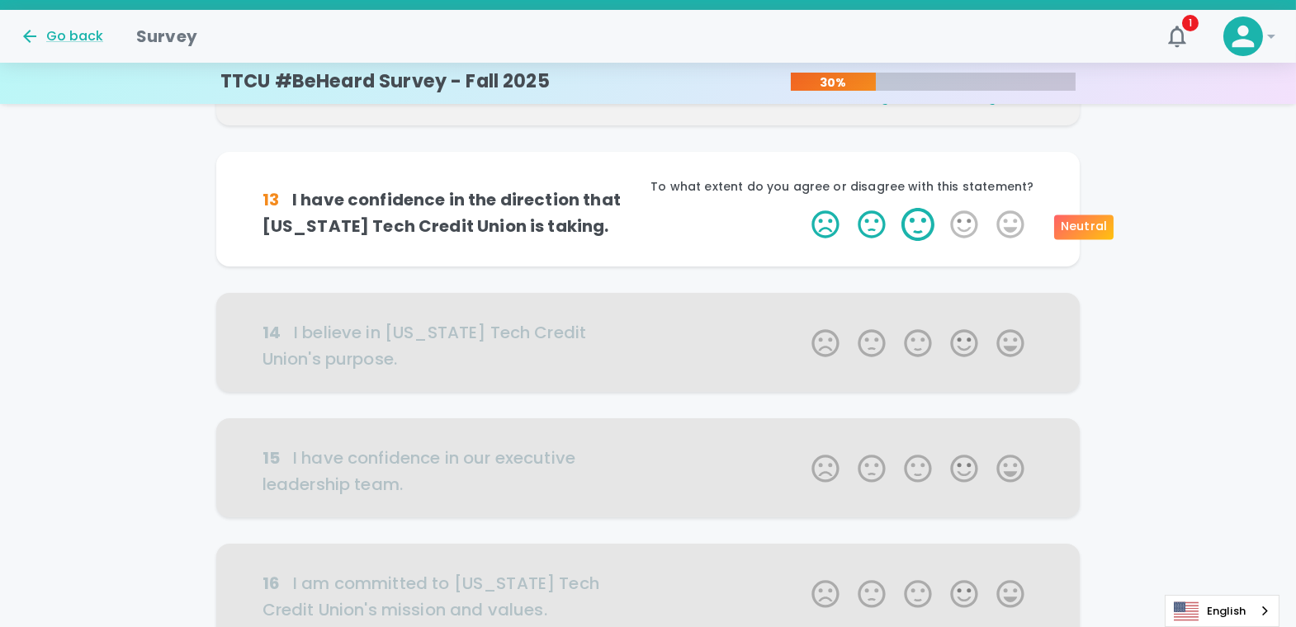
click at [920, 222] on label "3 Stars" at bounding box center [918, 224] width 46 height 33
click at [802, 208] on input "3 Stars" at bounding box center [801, 207] width 1 height 1
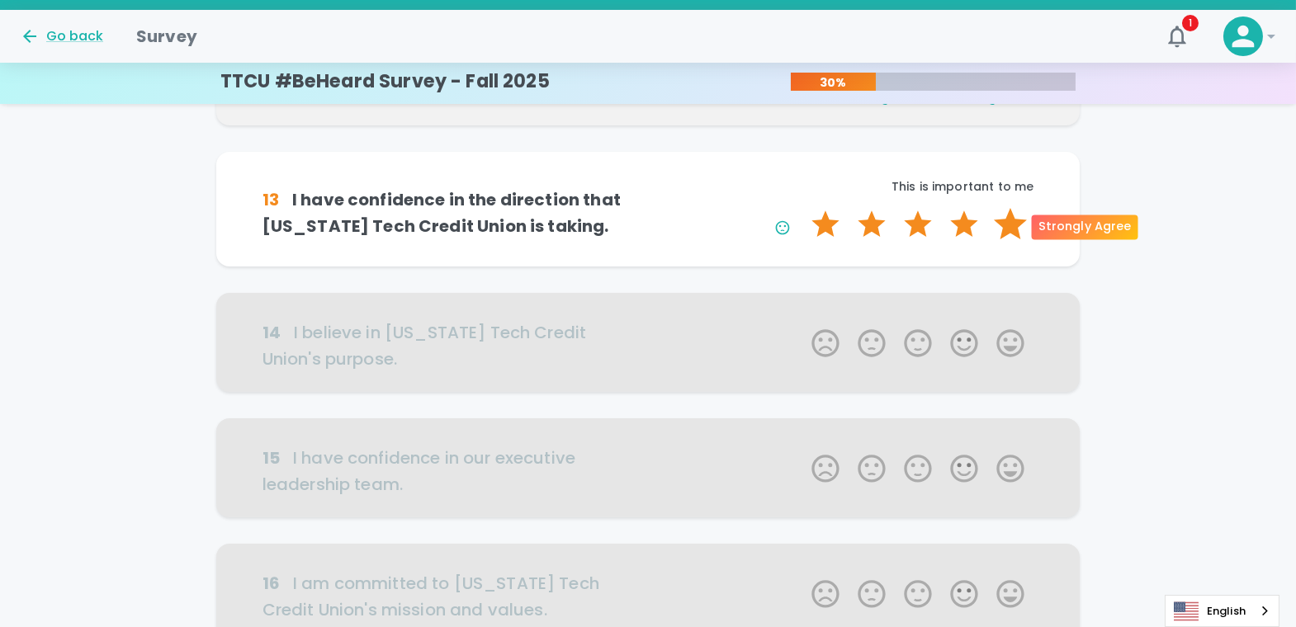
click at [1004, 221] on label "5 Stars" at bounding box center [1010, 224] width 46 height 33
click at [802, 208] on input "5 Stars" at bounding box center [801, 207] width 1 height 1
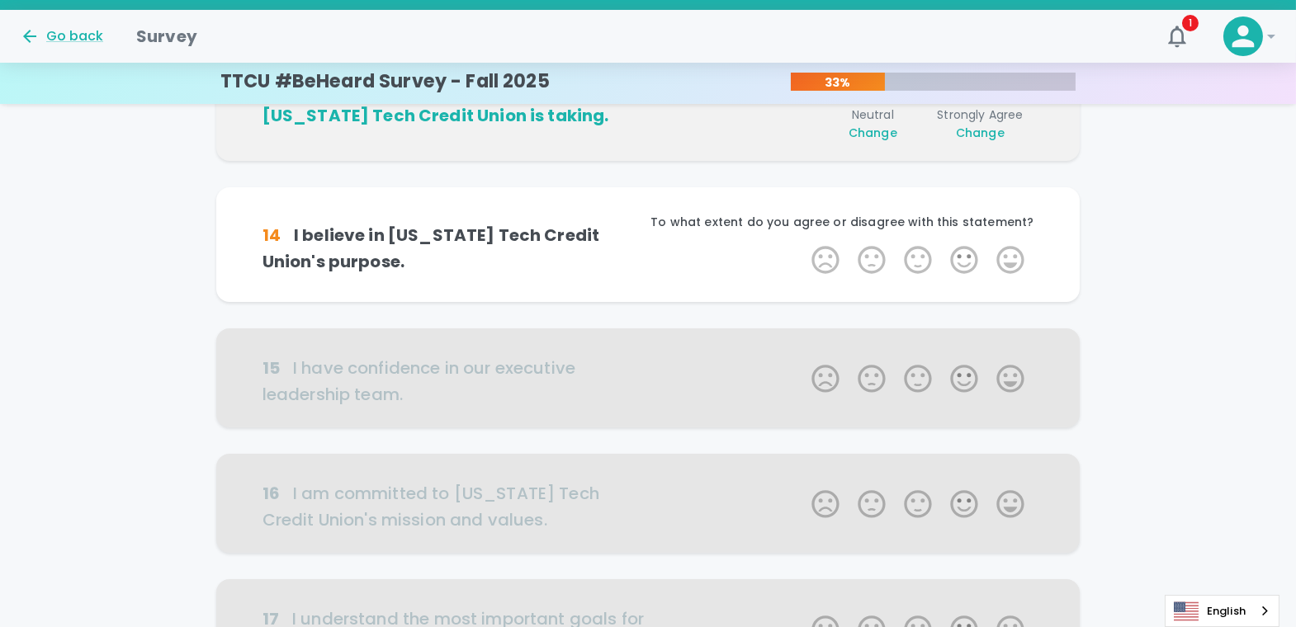
scroll to position [436, 0]
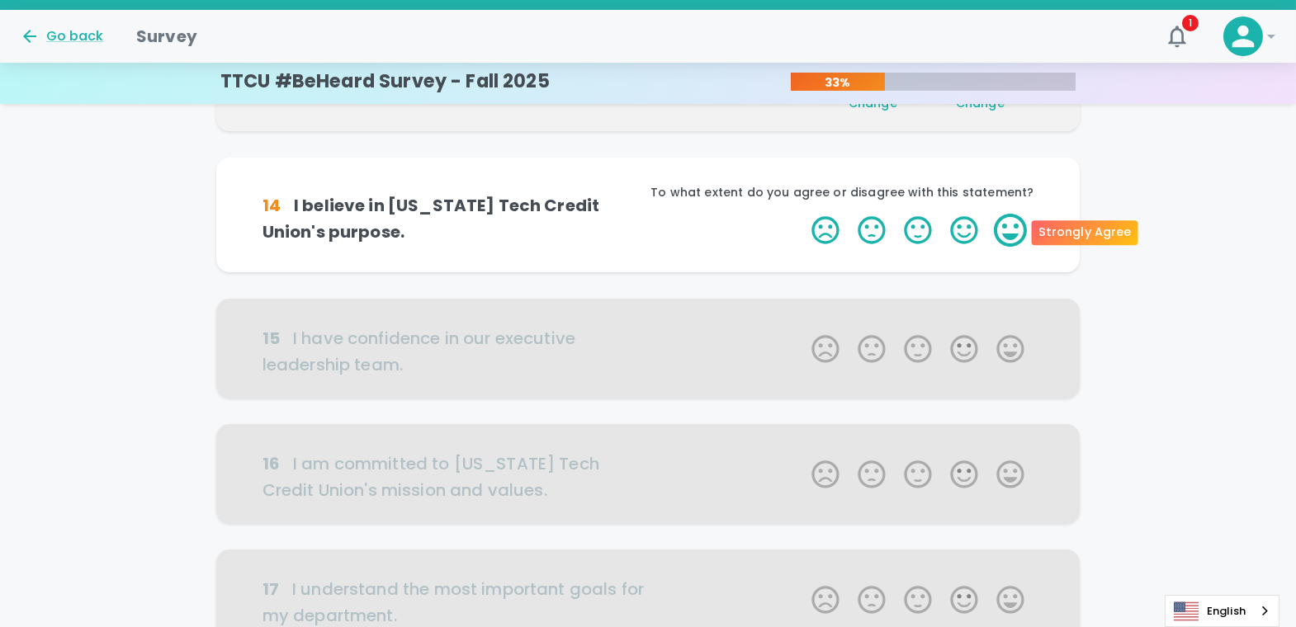
click at [1004, 224] on label "5 Stars" at bounding box center [1010, 230] width 46 height 33
click at [802, 214] on input "5 Stars" at bounding box center [801, 213] width 1 height 1
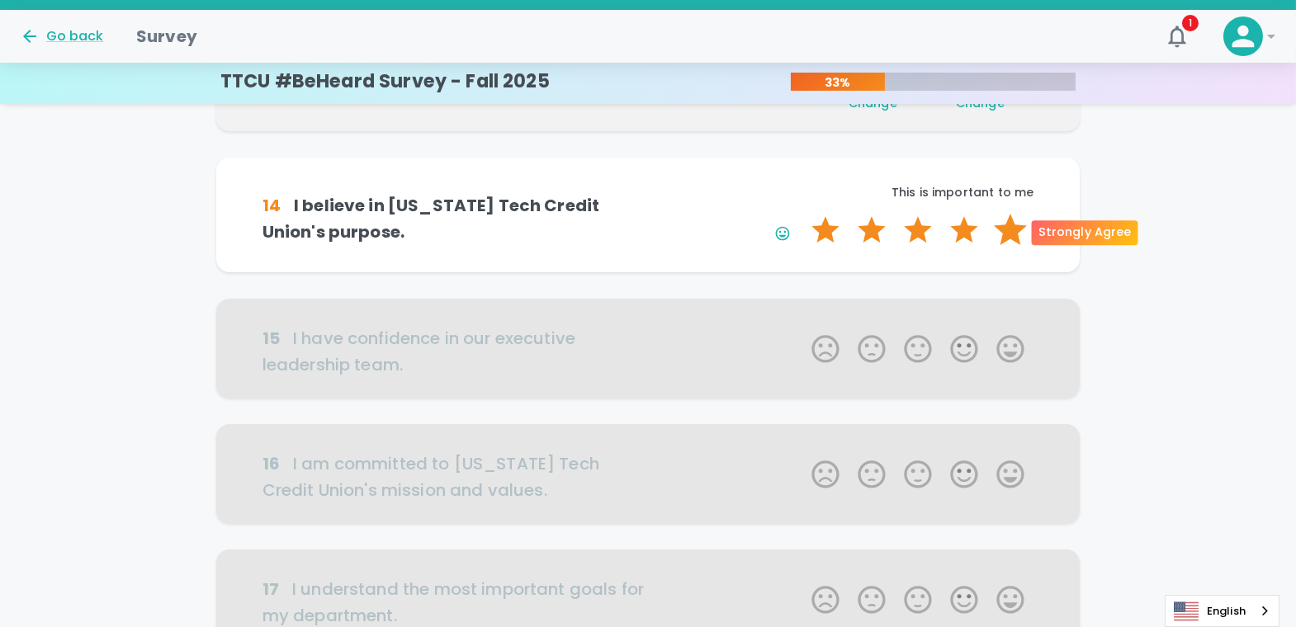
click at [1004, 232] on label "5 Stars" at bounding box center [1010, 230] width 46 height 33
click at [802, 214] on input "5 Stars" at bounding box center [801, 213] width 1 height 1
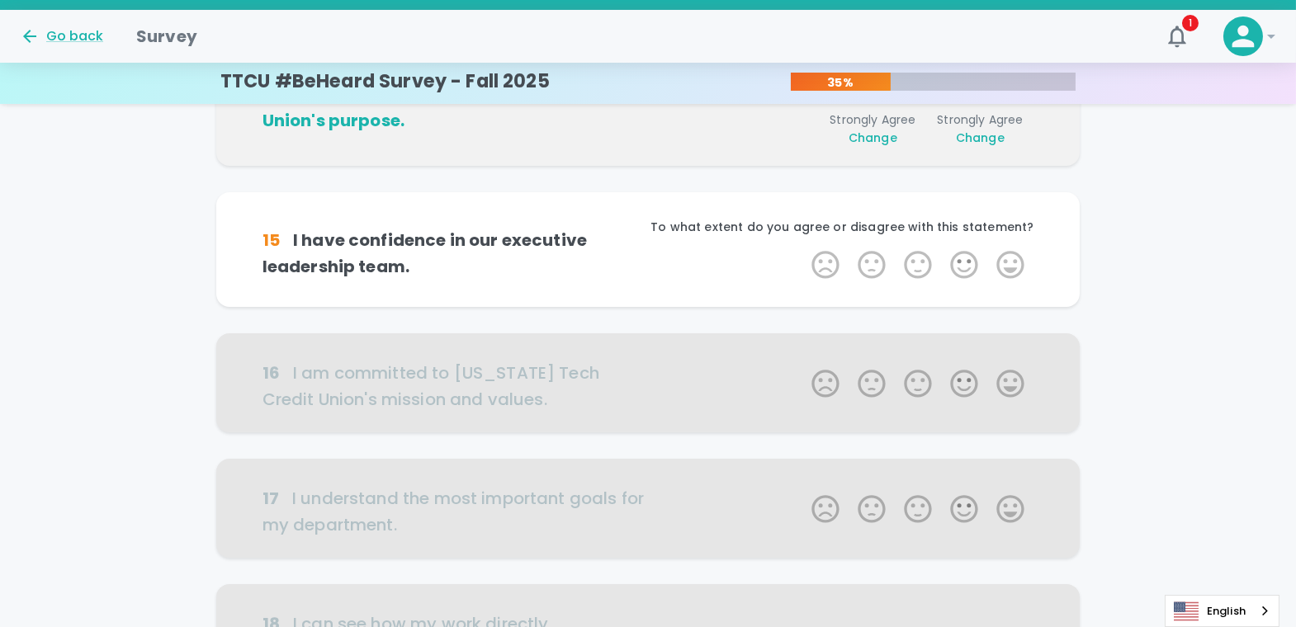
scroll to position [581, 0]
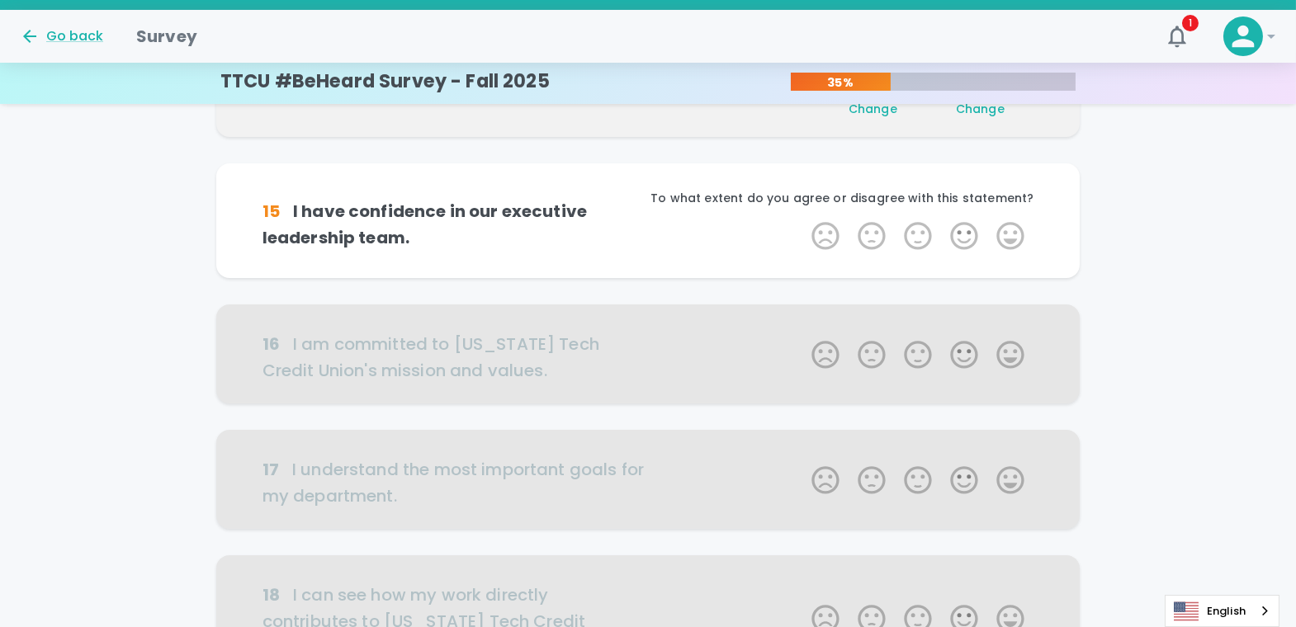
click at [1004, 232] on label "5 Stars" at bounding box center [1010, 236] width 46 height 33
click at [802, 220] on input "5 Stars" at bounding box center [801, 219] width 1 height 1
click at [1004, 232] on label "5 Stars" at bounding box center [1010, 236] width 46 height 33
click at [802, 220] on input "5 Stars" at bounding box center [801, 219] width 1 height 1
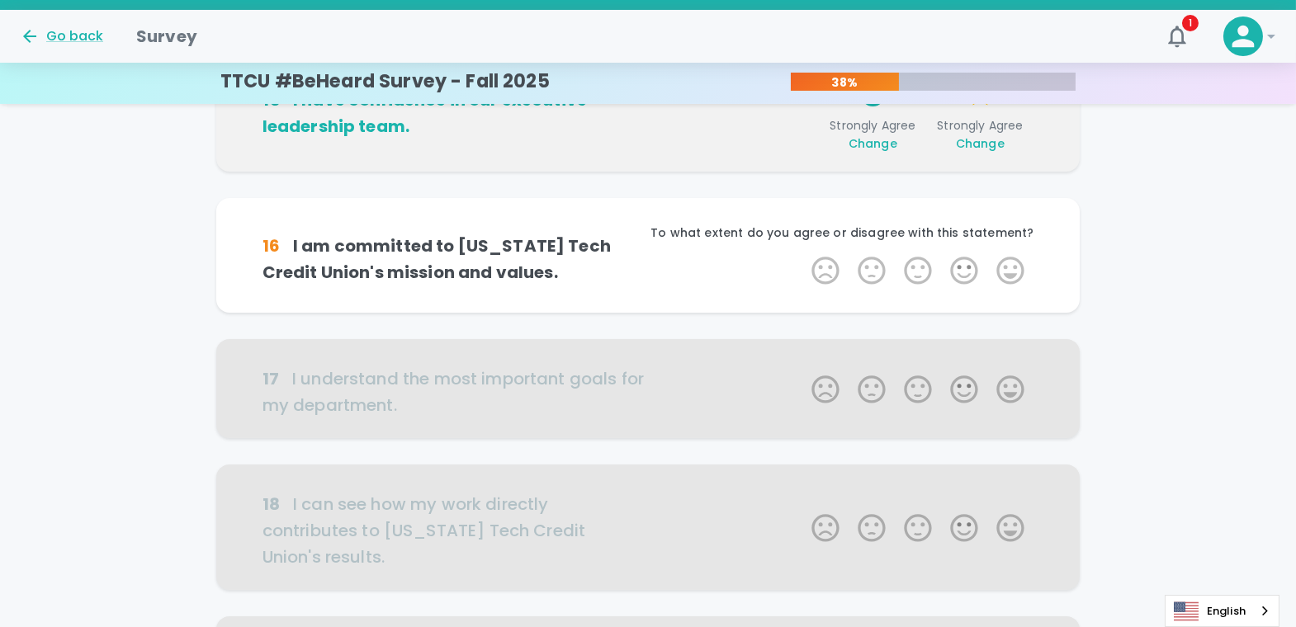
scroll to position [727, 0]
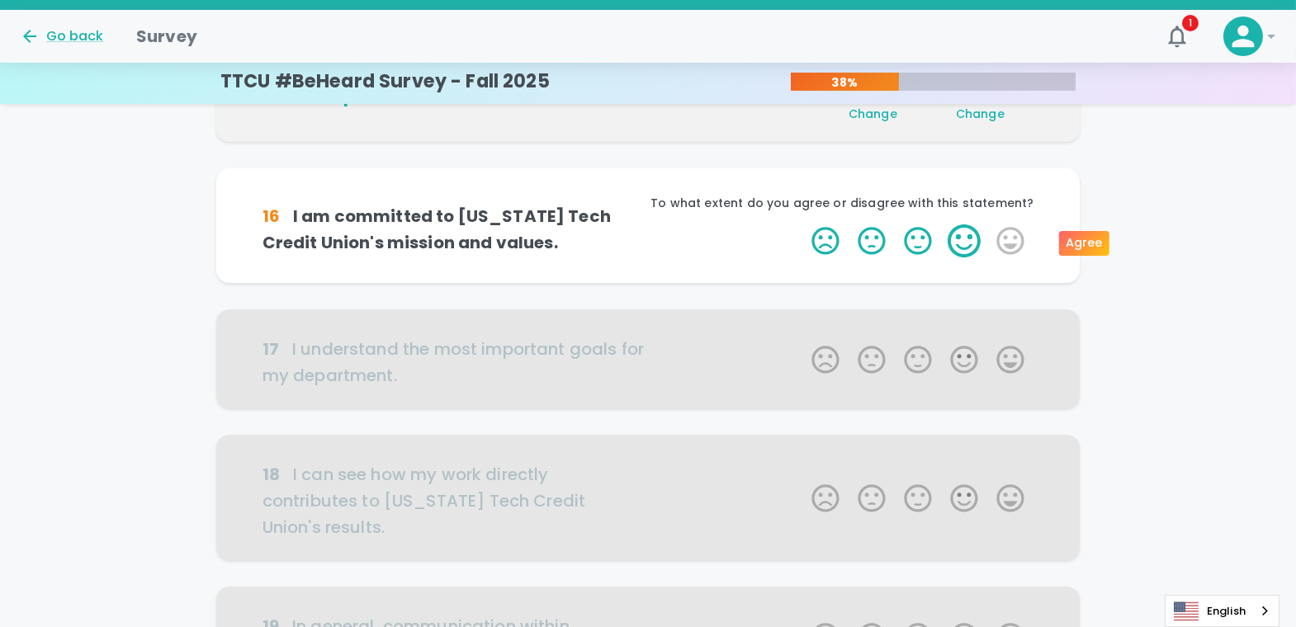
click at [1000, 237] on label "5 Stars" at bounding box center [1010, 240] width 46 height 33
click at [802, 224] on input "5 Stars" at bounding box center [801, 224] width 1 height 1
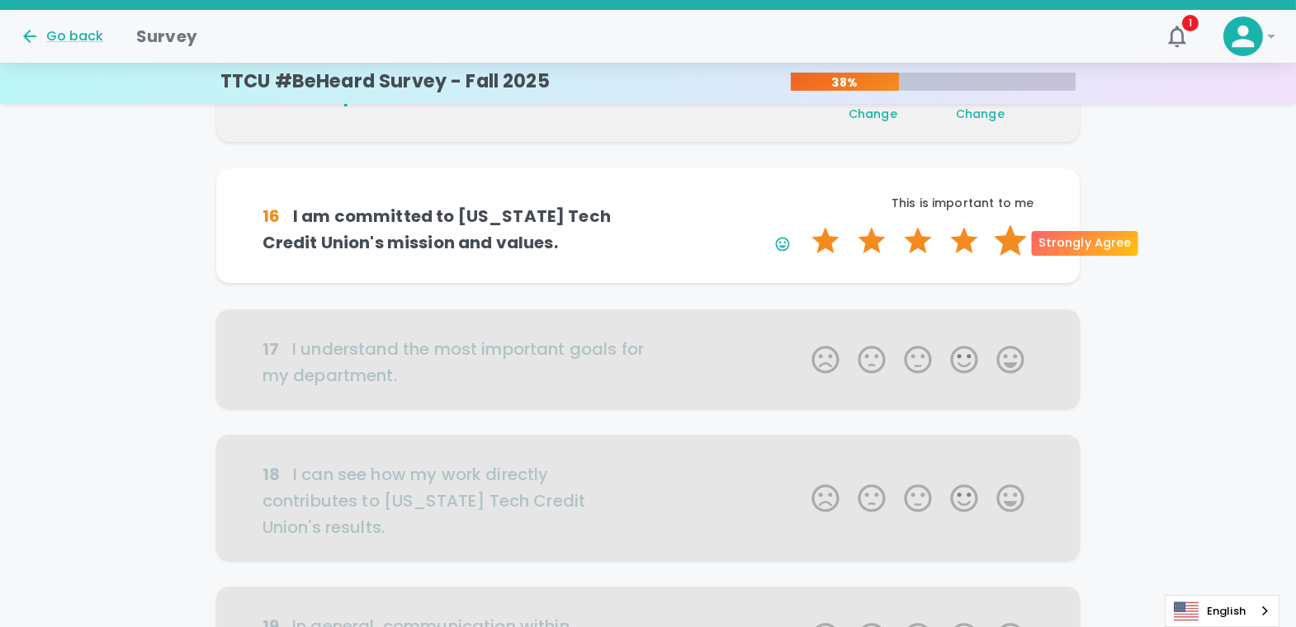
click at [1004, 243] on label "5 Stars" at bounding box center [1010, 240] width 46 height 33
click at [802, 224] on input "5 Stars" at bounding box center [801, 224] width 1 height 1
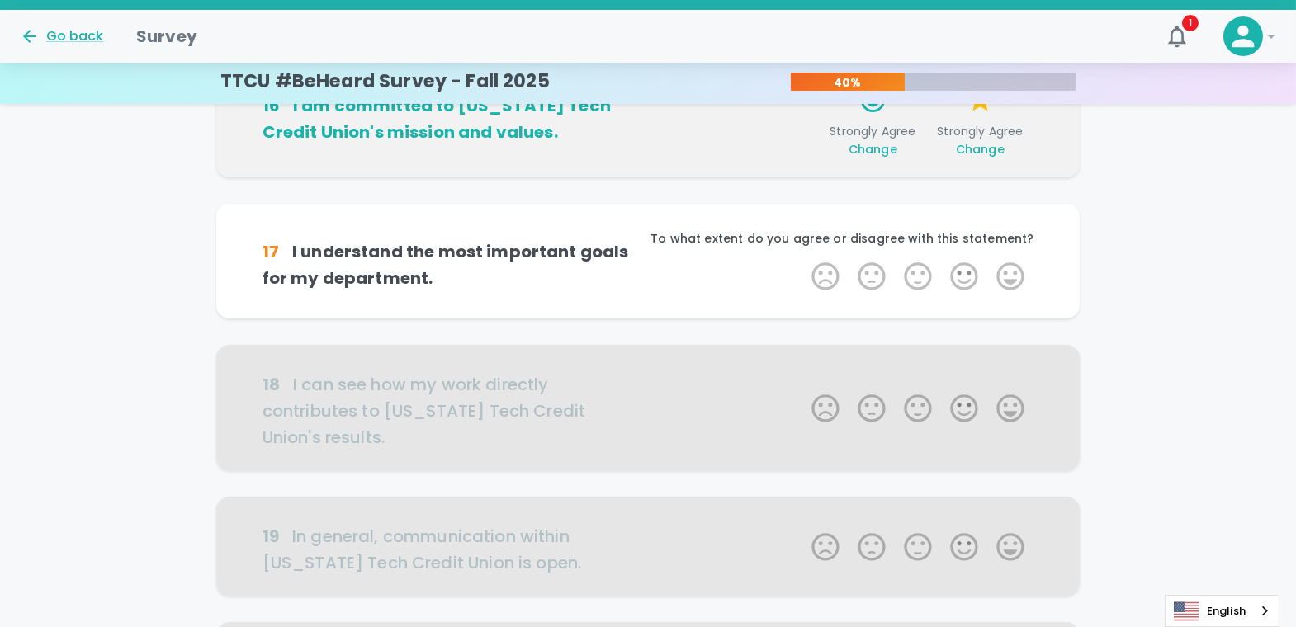
scroll to position [872, 0]
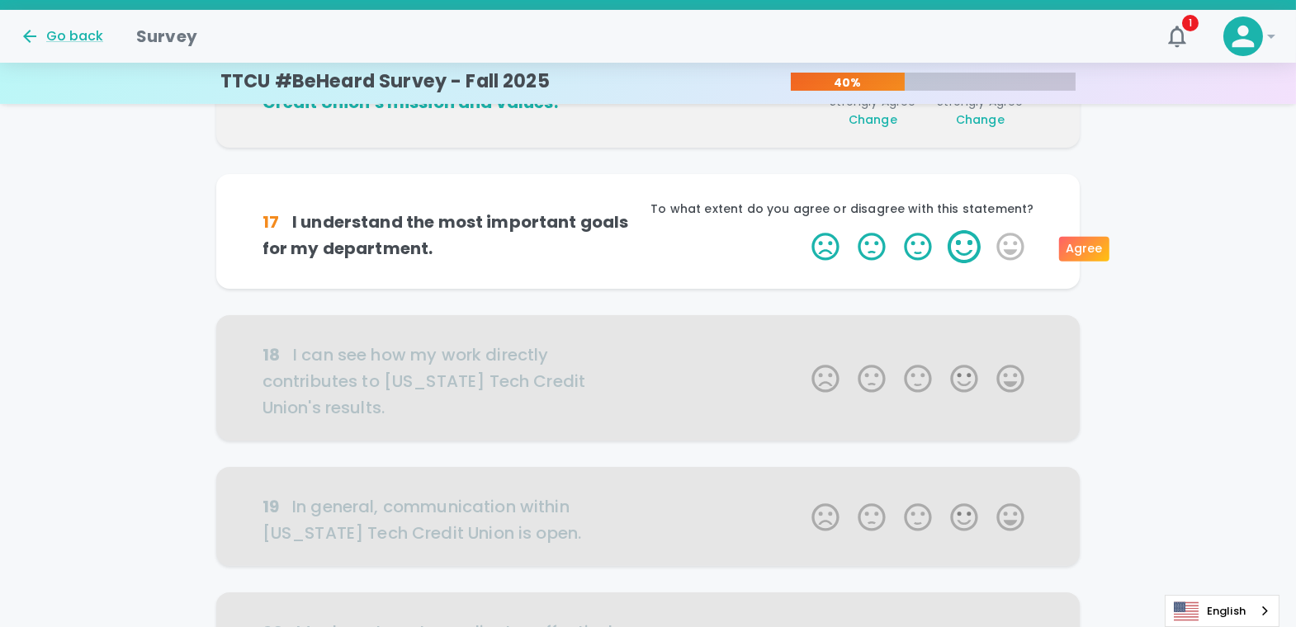
click at [961, 249] on label "4 Stars" at bounding box center [964, 246] width 46 height 33
click at [802, 230] on input "4 Stars" at bounding box center [801, 229] width 1 height 1
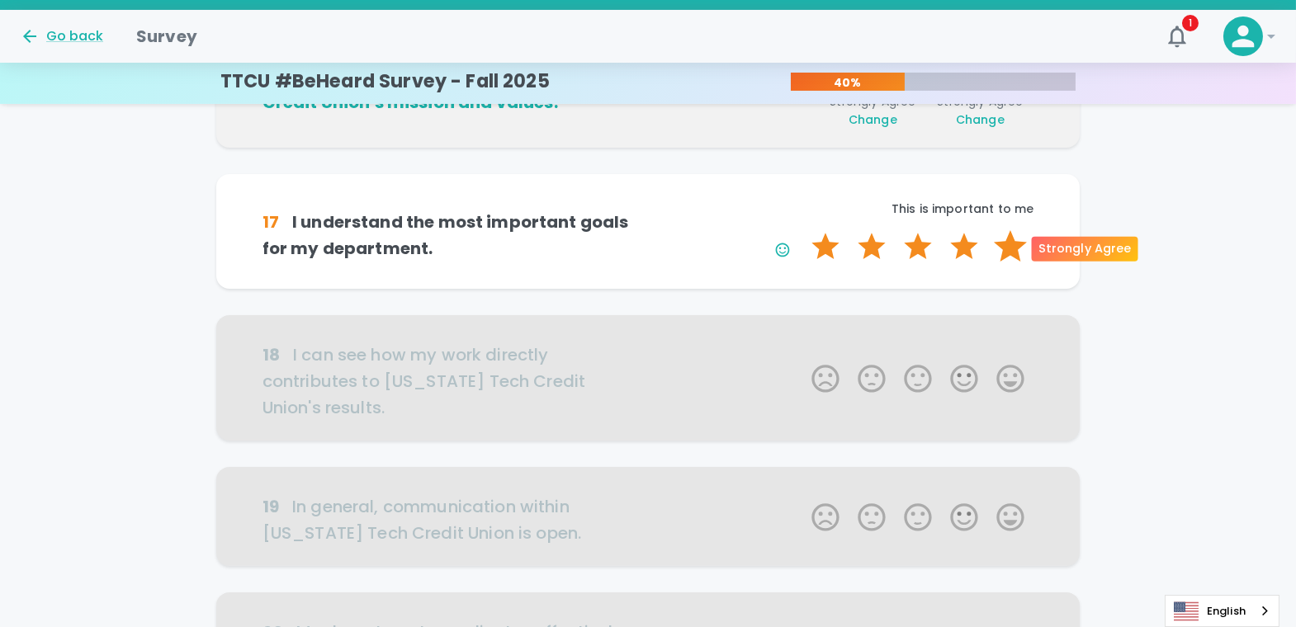
click at [1004, 245] on label "5 Stars" at bounding box center [1010, 246] width 46 height 33
click at [802, 230] on input "5 Stars" at bounding box center [801, 229] width 1 height 1
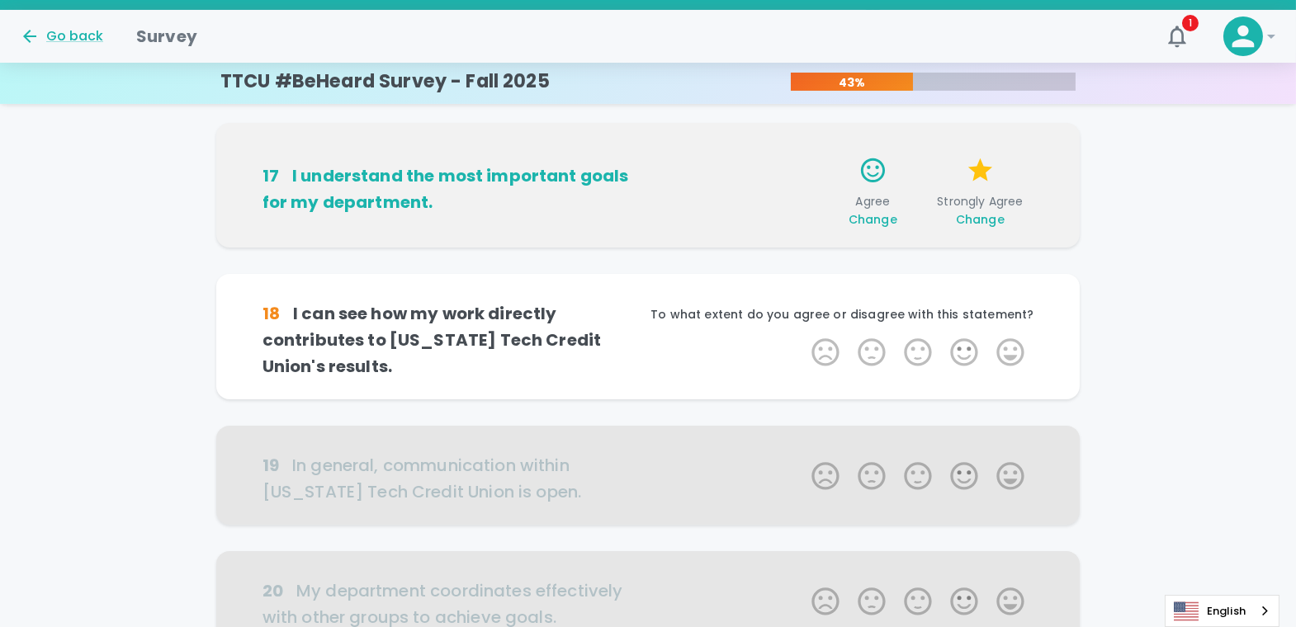
scroll to position [1018, 0]
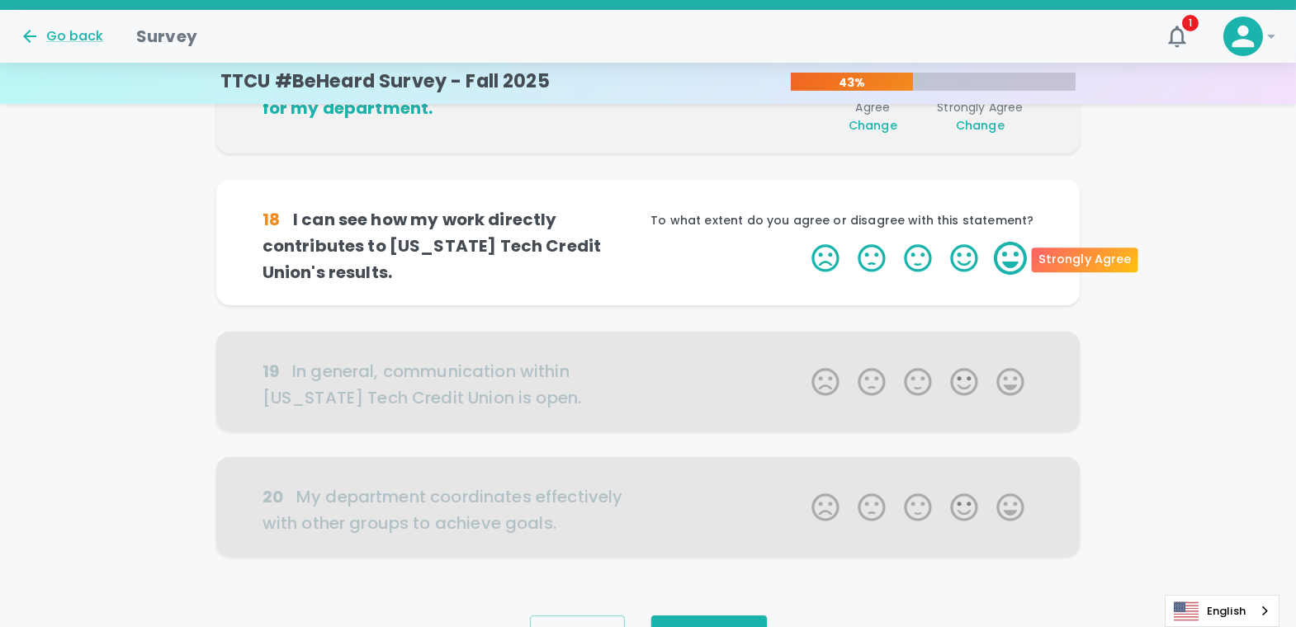
click at [1004, 257] on label "5 Stars" at bounding box center [1010, 258] width 46 height 33
click at [802, 242] on input "5 Stars" at bounding box center [801, 241] width 1 height 1
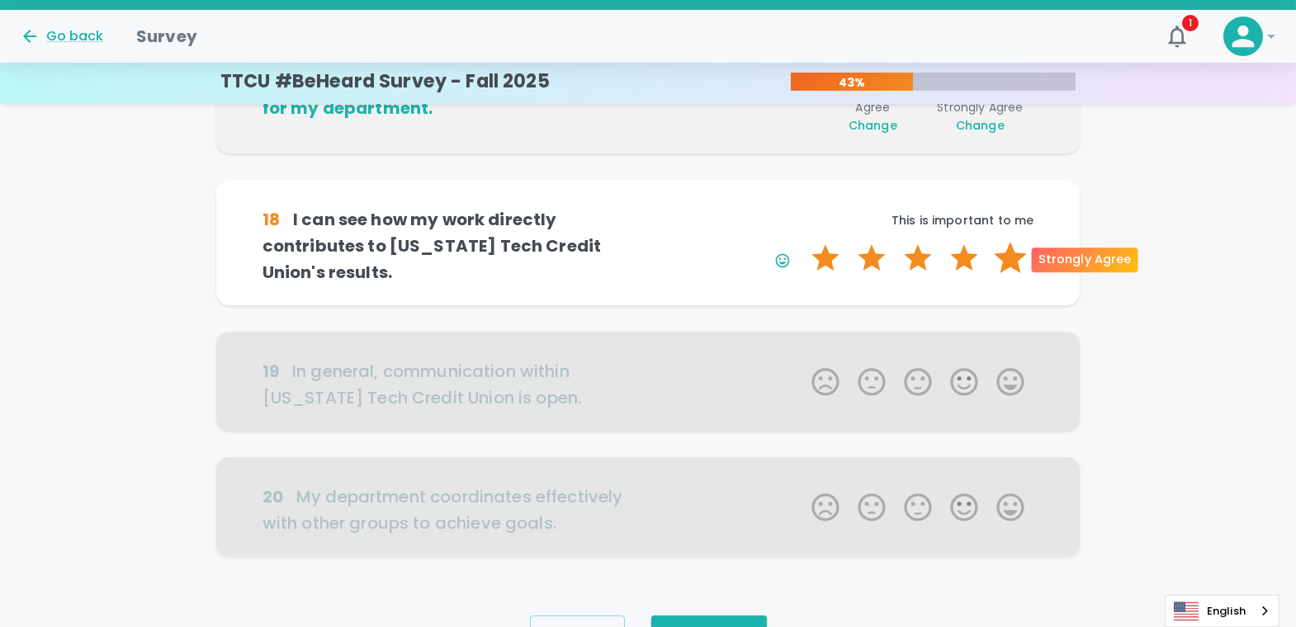
click at [1004, 258] on label "5 Stars" at bounding box center [1010, 258] width 46 height 33
click at [802, 242] on input "5 Stars" at bounding box center [801, 241] width 1 height 1
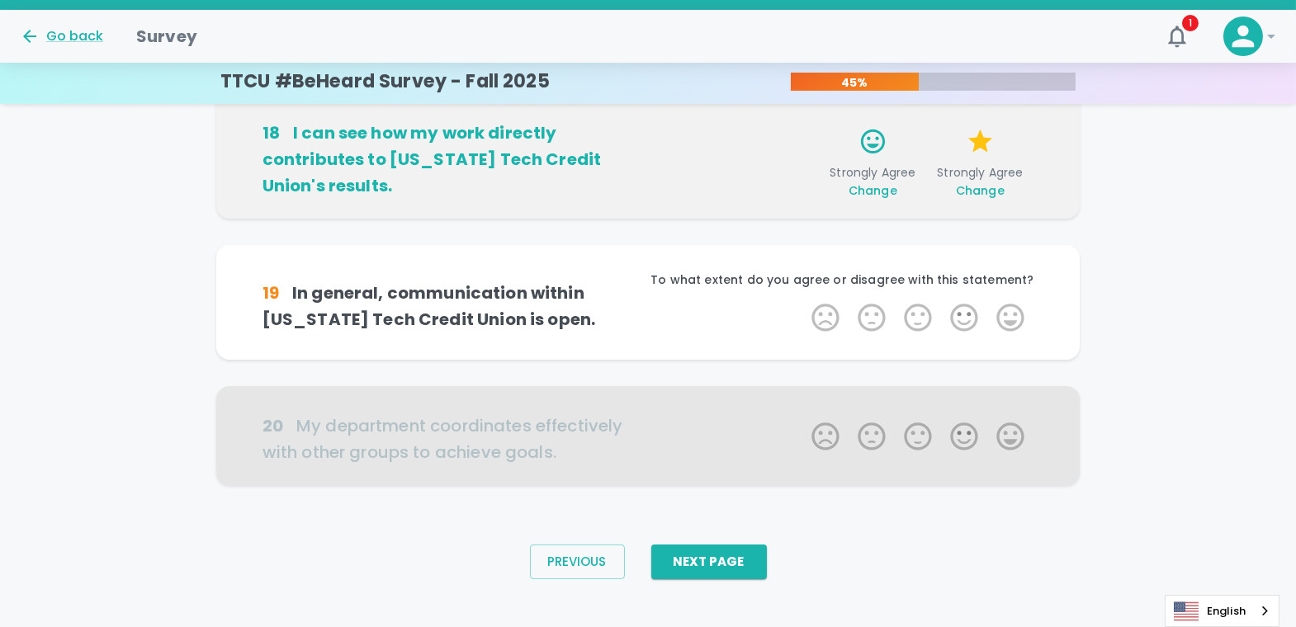
scroll to position [1107, 0]
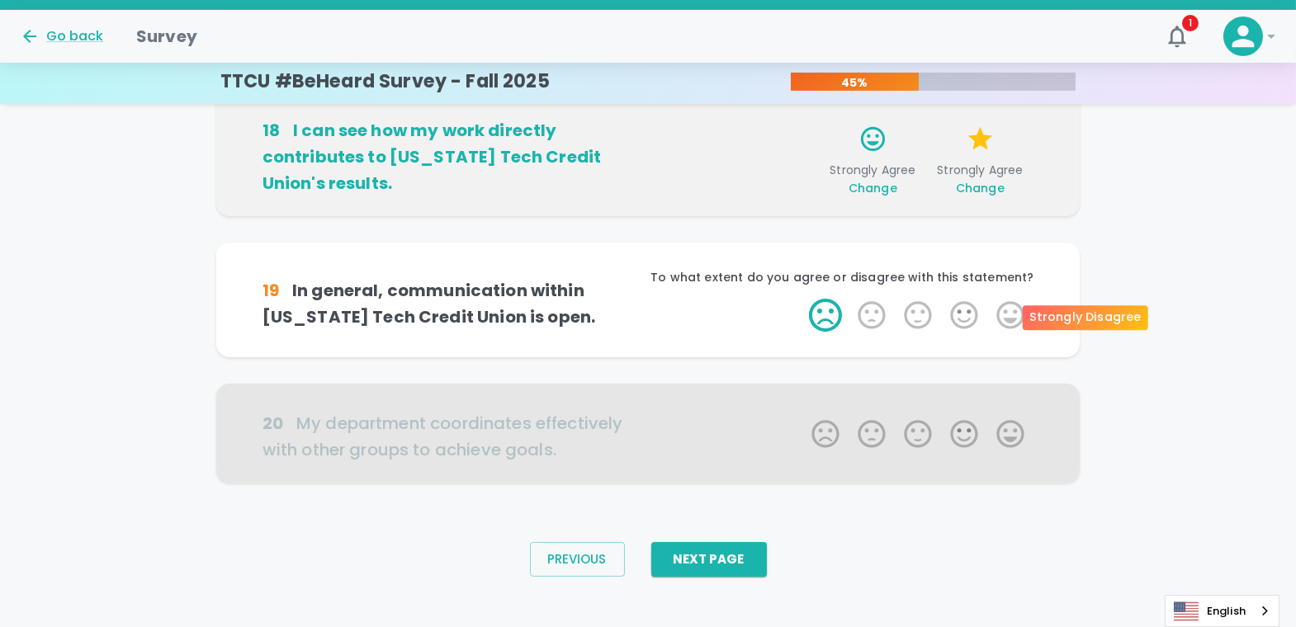
click at [832, 306] on label "1 Star" at bounding box center [825, 315] width 46 height 33
click at [802, 299] on input "1 Star" at bounding box center [801, 298] width 1 height 1
click at [1004, 310] on label "5 Stars" at bounding box center [1010, 315] width 46 height 33
click at [802, 299] on input "5 Stars" at bounding box center [801, 298] width 1 height 1
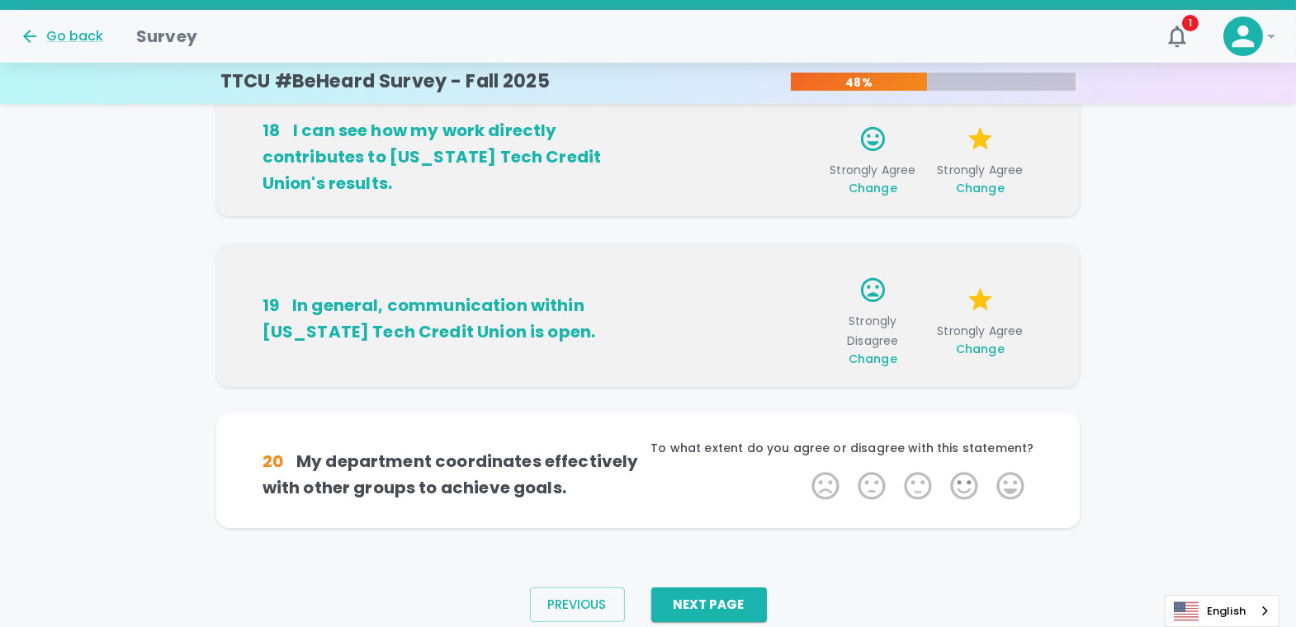
scroll to position [1123, 0]
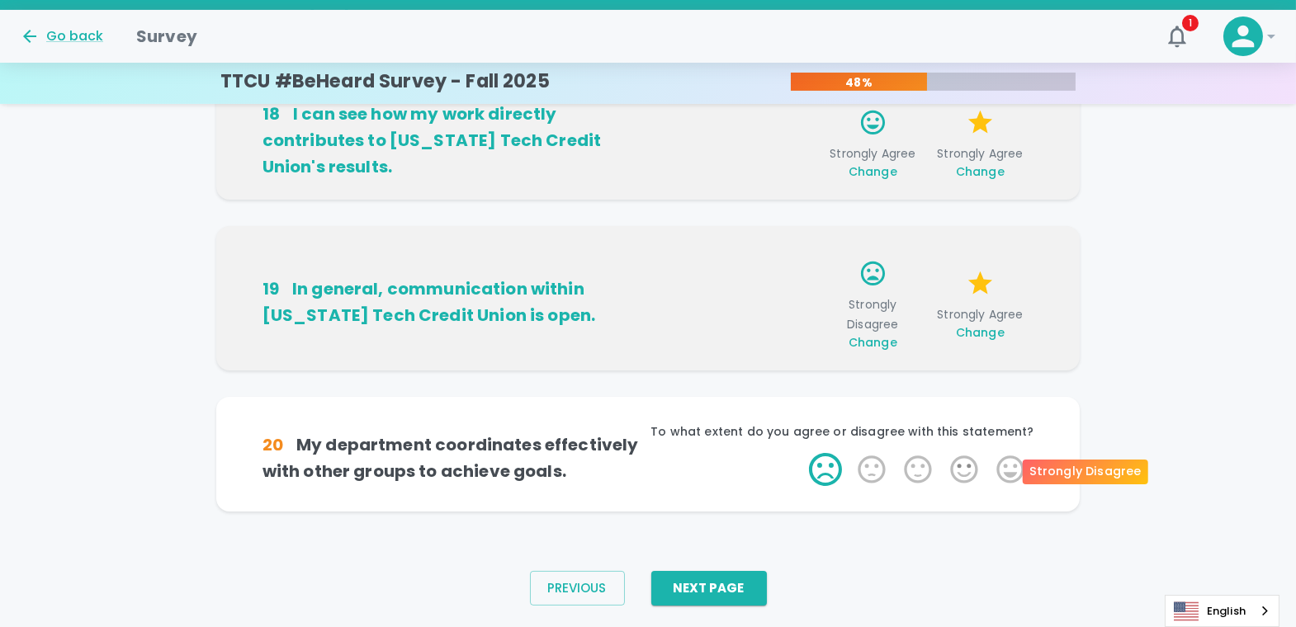
click at [820, 460] on label "1 Star" at bounding box center [825, 469] width 46 height 33
click at [802, 453] on input "1 Star" at bounding box center [801, 452] width 1 height 1
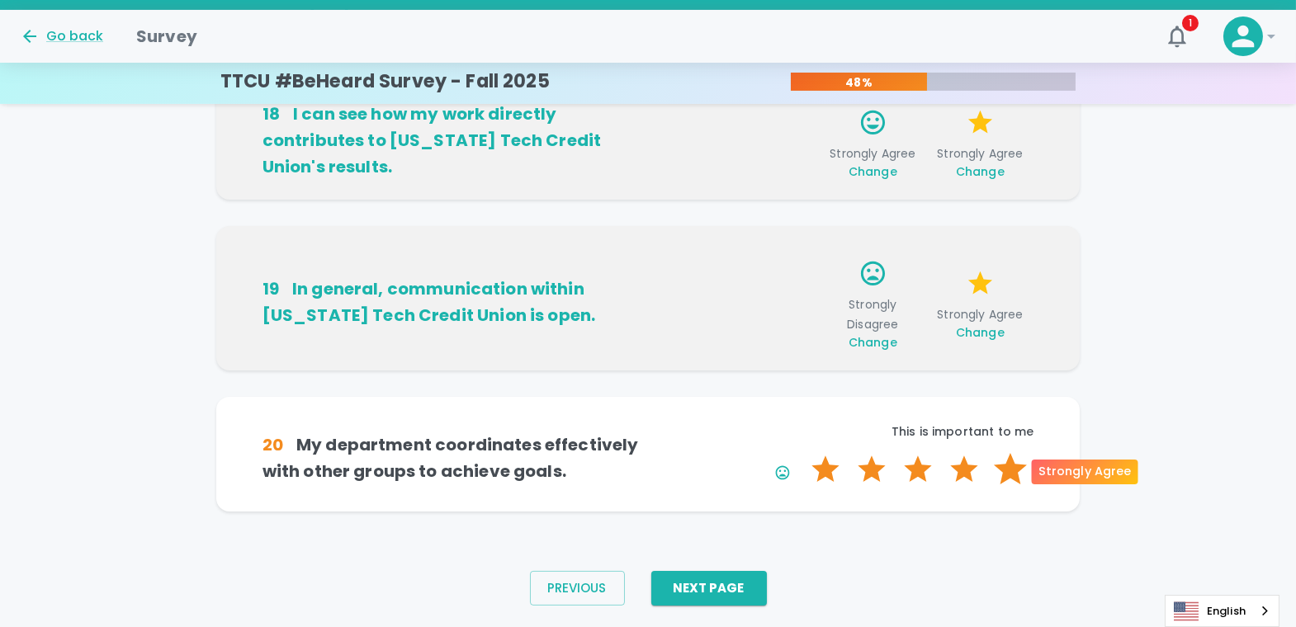
click at [1004, 466] on label "5 Stars" at bounding box center [1010, 469] width 46 height 33
click at [802, 453] on input "5 Stars" at bounding box center [801, 452] width 1 height 1
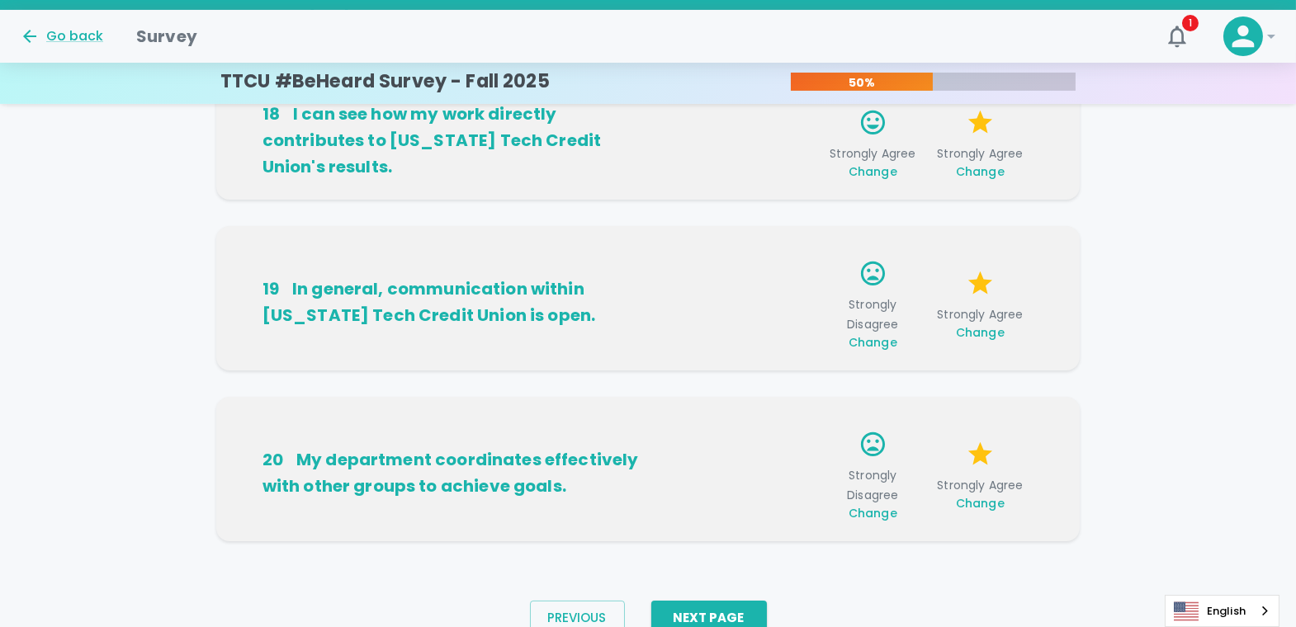
scroll to position [1169, 0]
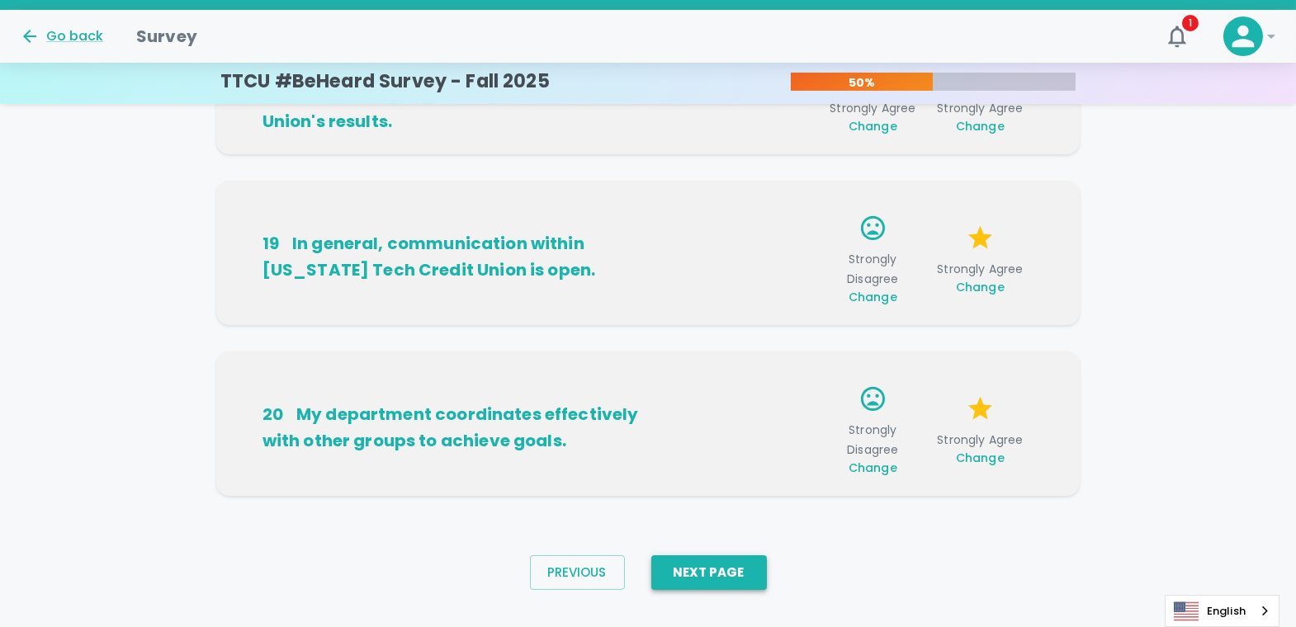
click at [714, 515] on button "Next Page" at bounding box center [709, 572] width 116 height 35
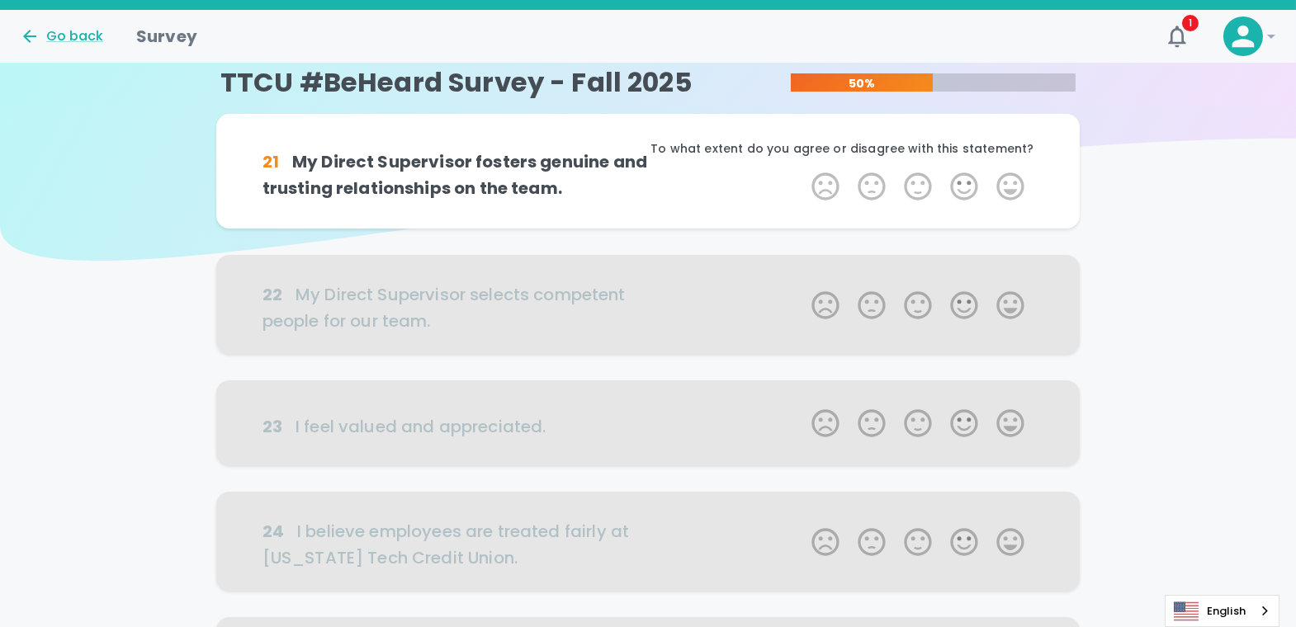
scroll to position [0, 0]
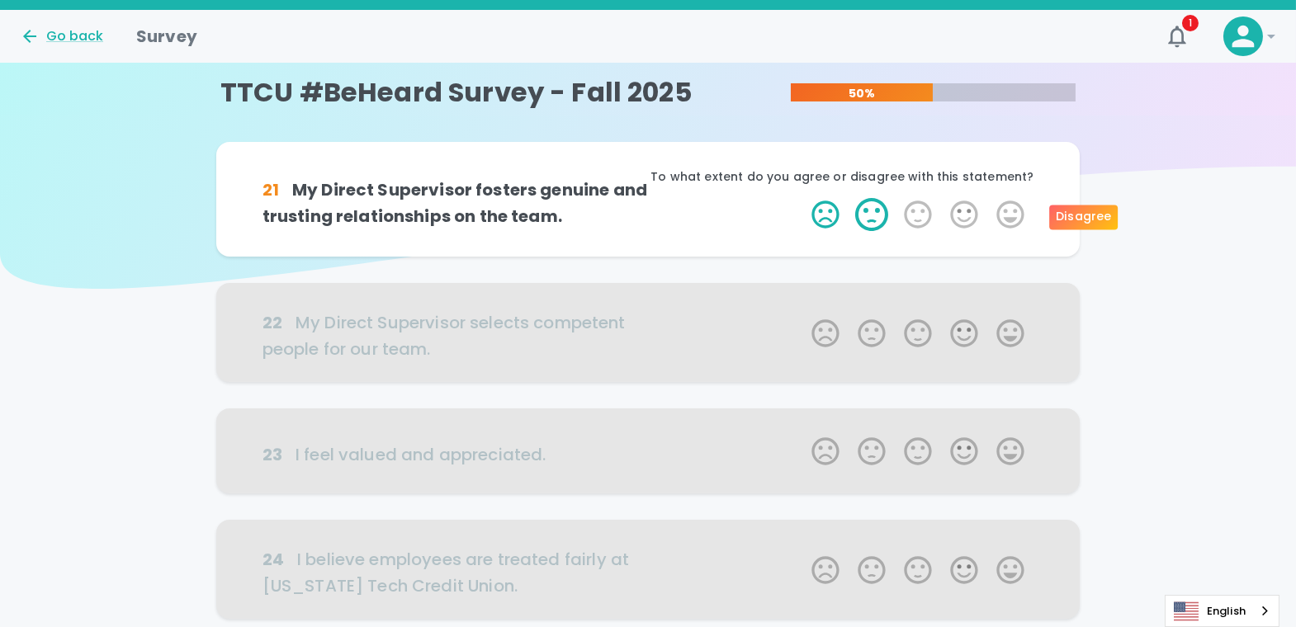
click at [873, 209] on label "2 Stars" at bounding box center [871, 214] width 46 height 33
click at [802, 198] on input "2 Stars" at bounding box center [801, 197] width 1 height 1
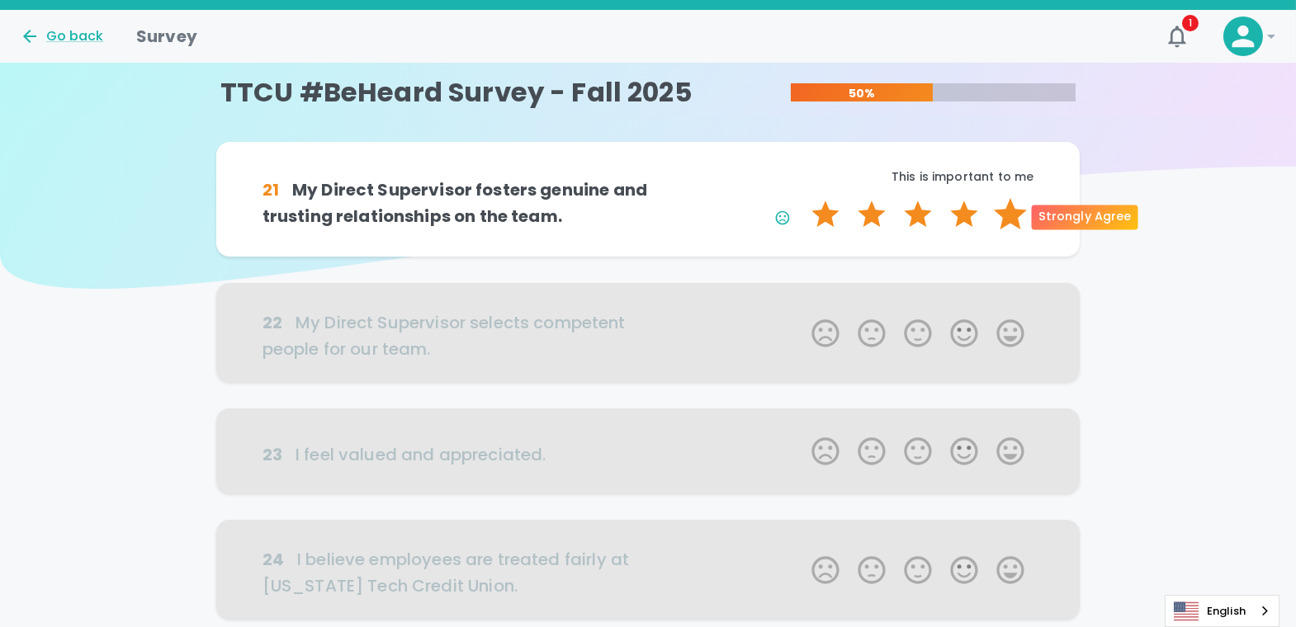
click at [1002, 212] on label "5 Stars" at bounding box center [1010, 214] width 46 height 33
click at [802, 198] on input "5 Stars" at bounding box center [801, 197] width 1 height 1
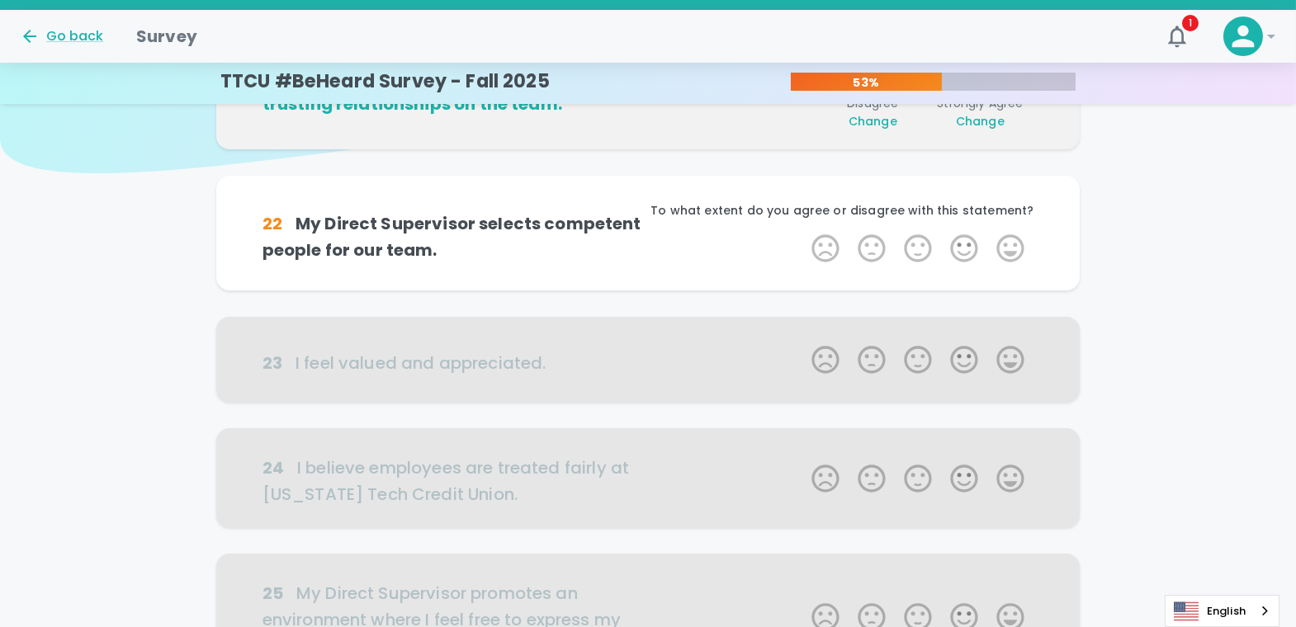
scroll to position [145, 0]
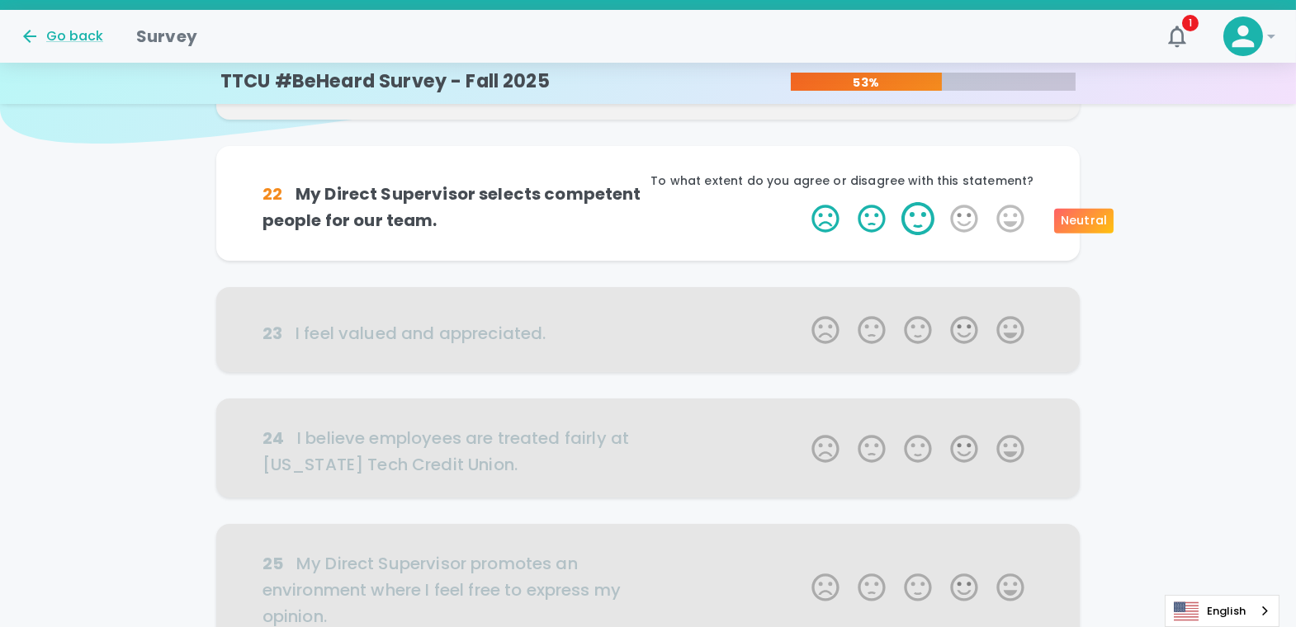
click at [931, 215] on label "3 Stars" at bounding box center [918, 218] width 46 height 33
click at [802, 202] on input "3 Stars" at bounding box center [801, 201] width 1 height 1
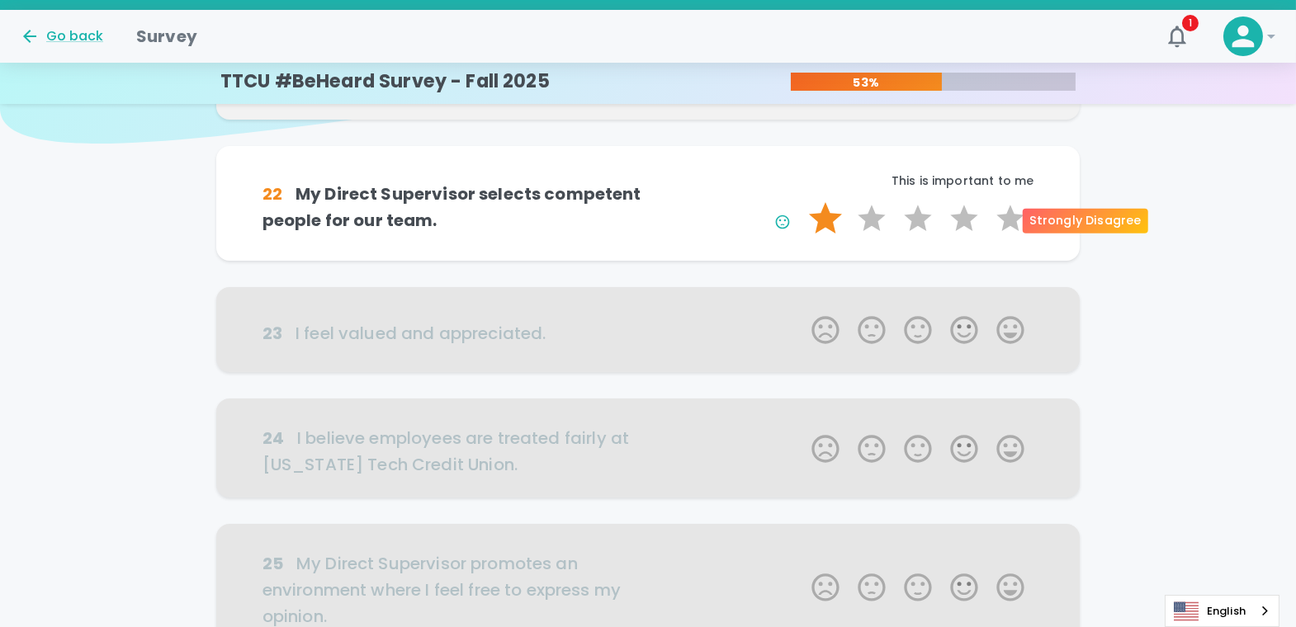
click at [833, 221] on label "1 Star" at bounding box center [825, 218] width 46 height 33
click at [802, 202] on input "1 Star" at bounding box center [801, 201] width 1 height 1
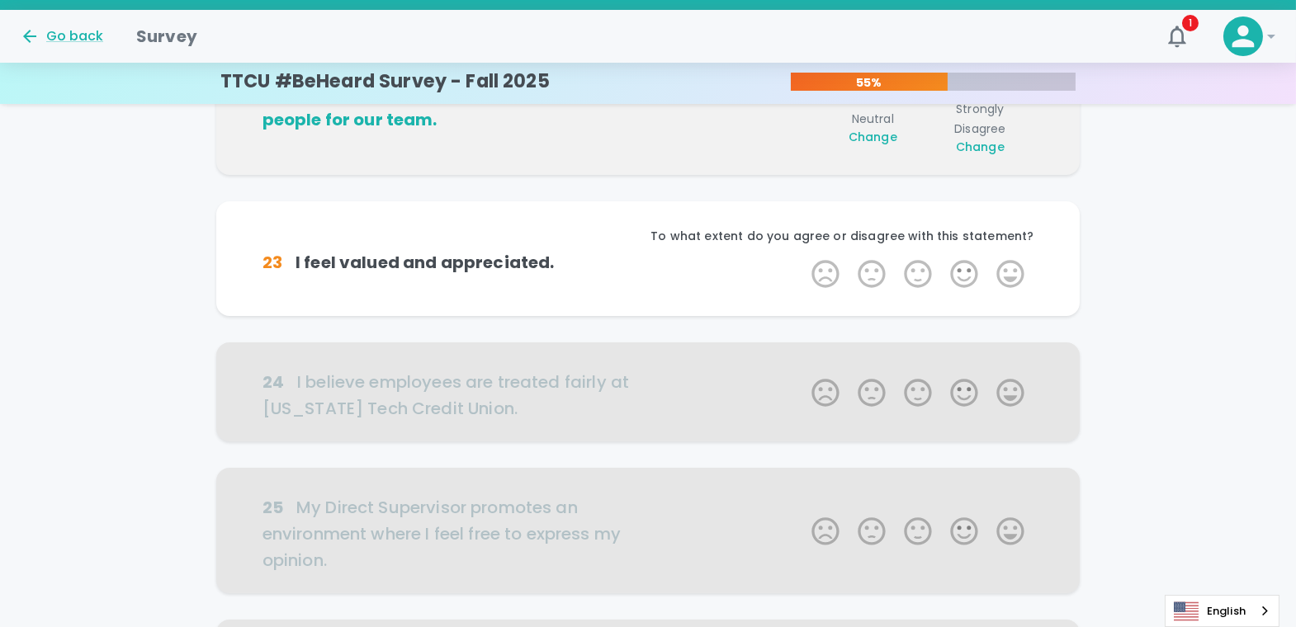
scroll to position [291, 0]
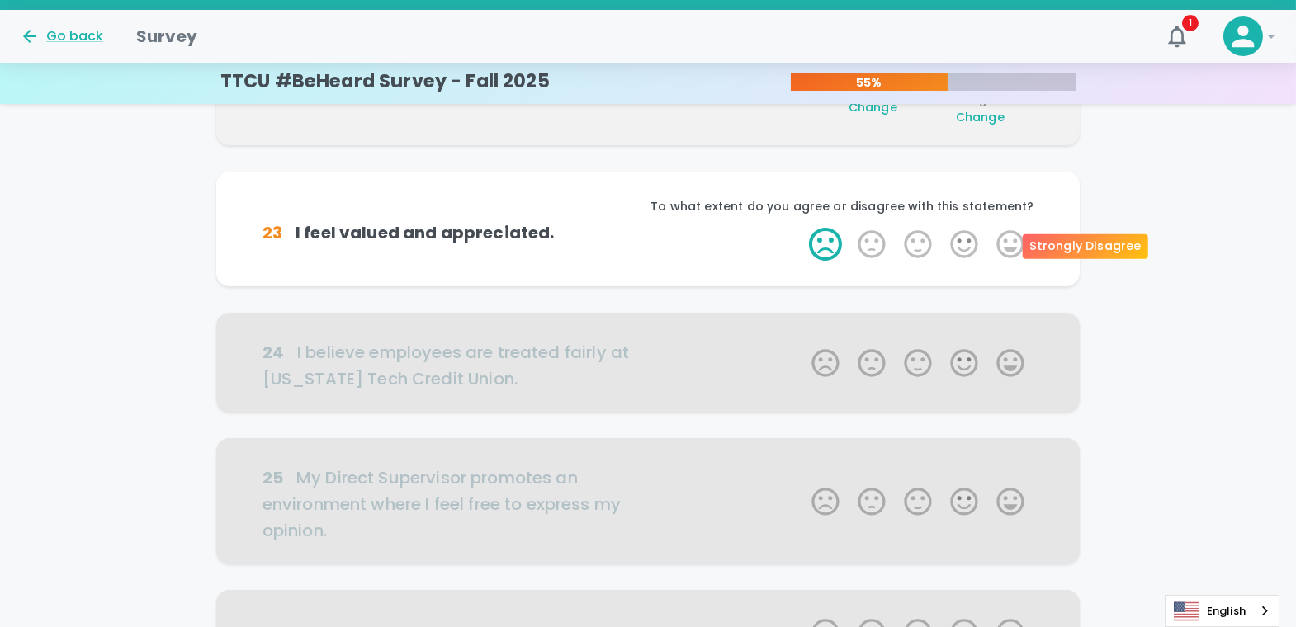
click at [836, 239] on label "1 Star" at bounding box center [825, 244] width 46 height 33
click at [802, 228] on input "1 Star" at bounding box center [801, 227] width 1 height 1
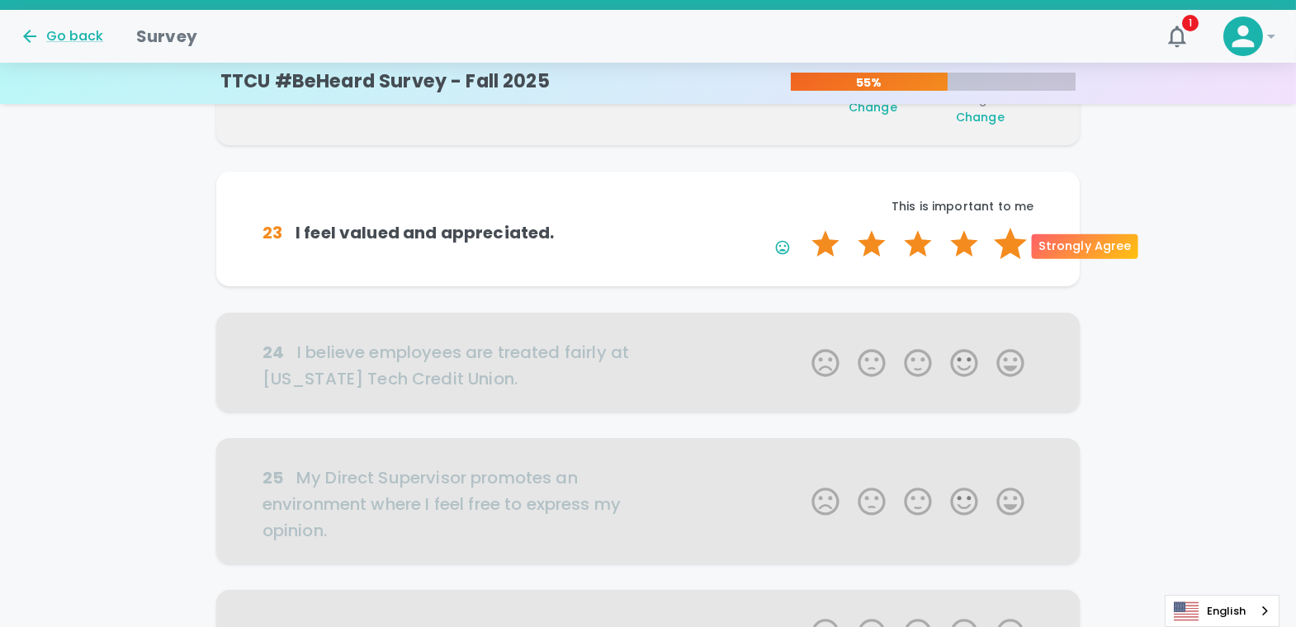
click at [1004, 242] on label "5 Stars" at bounding box center [1010, 244] width 46 height 33
click at [802, 228] on input "5 Stars" at bounding box center [801, 227] width 1 height 1
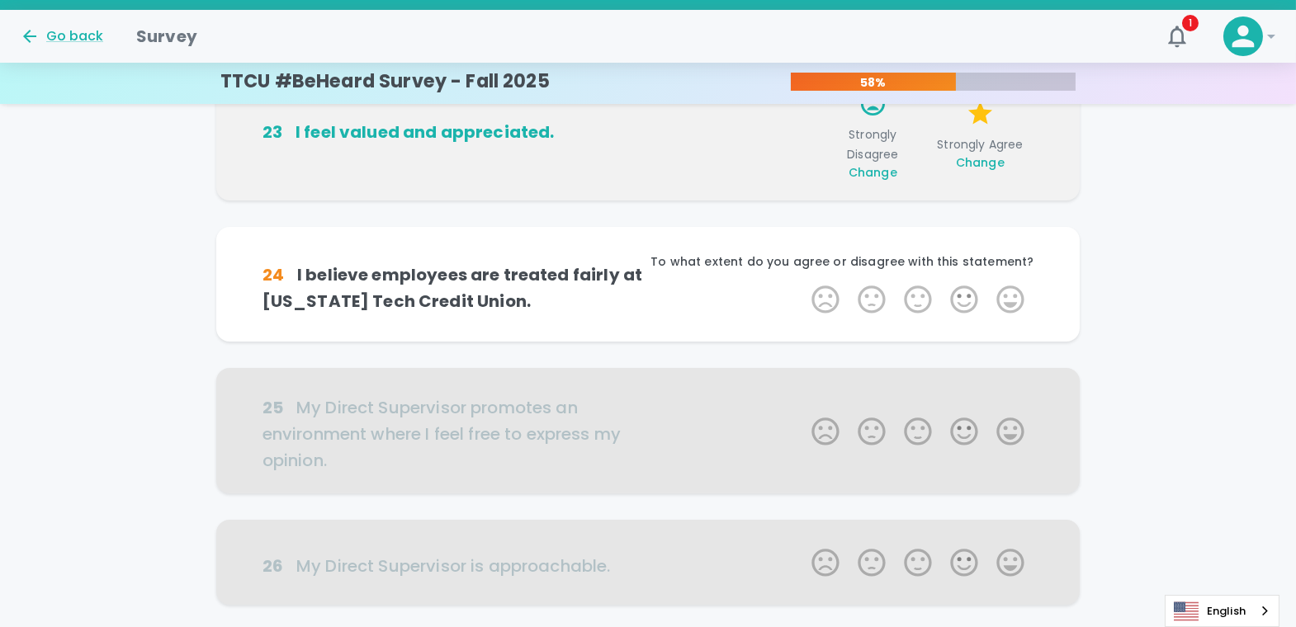
scroll to position [436, 0]
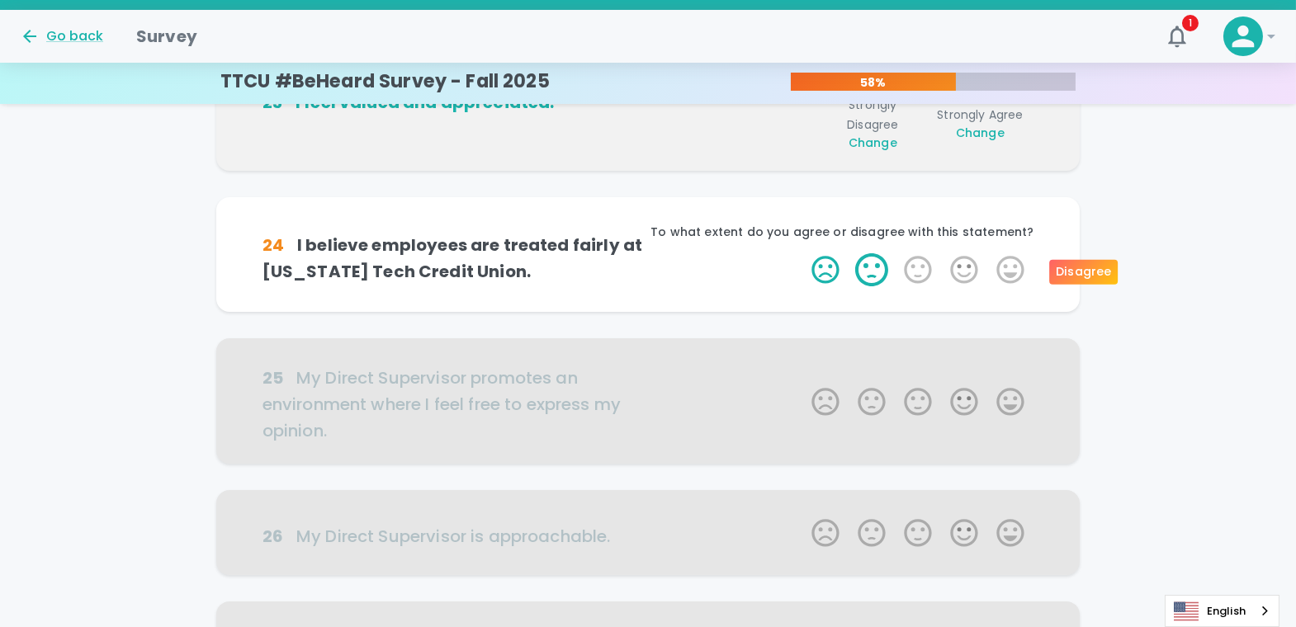
click at [882, 274] on label "2 Stars" at bounding box center [871, 269] width 46 height 33
click at [802, 253] on input "2 Stars" at bounding box center [801, 253] width 1 height 1
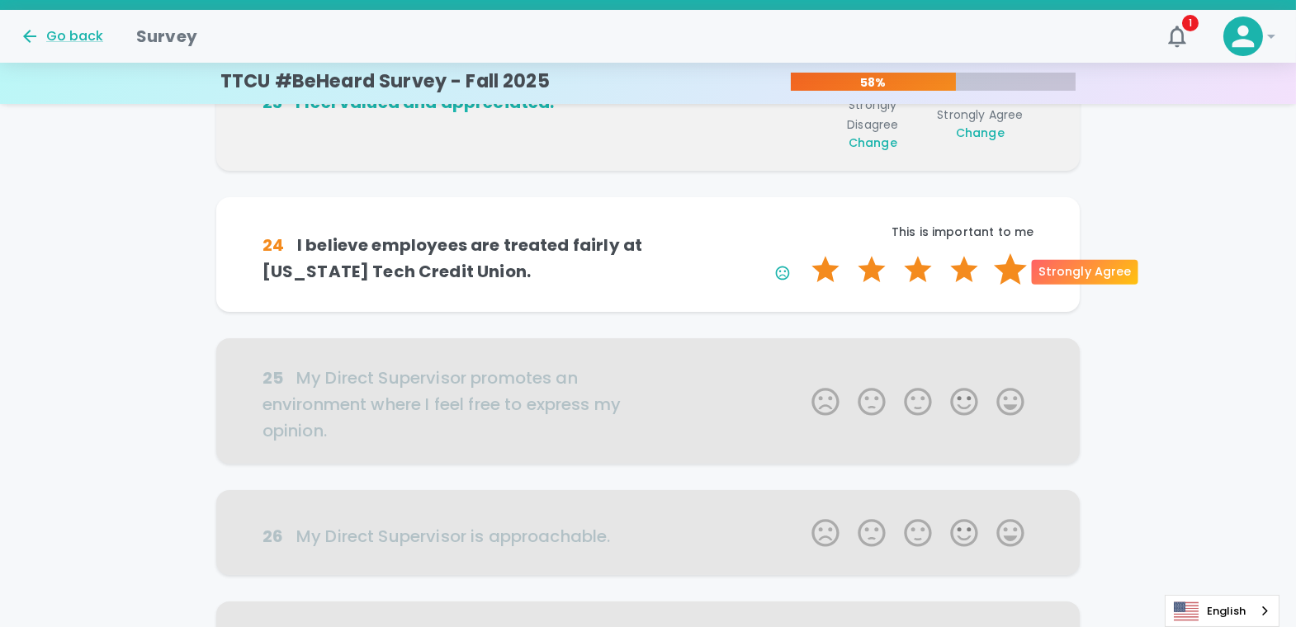
click at [1004, 264] on label "5 Stars" at bounding box center [1010, 269] width 46 height 33
click at [802, 253] on input "5 Stars" at bounding box center [801, 253] width 1 height 1
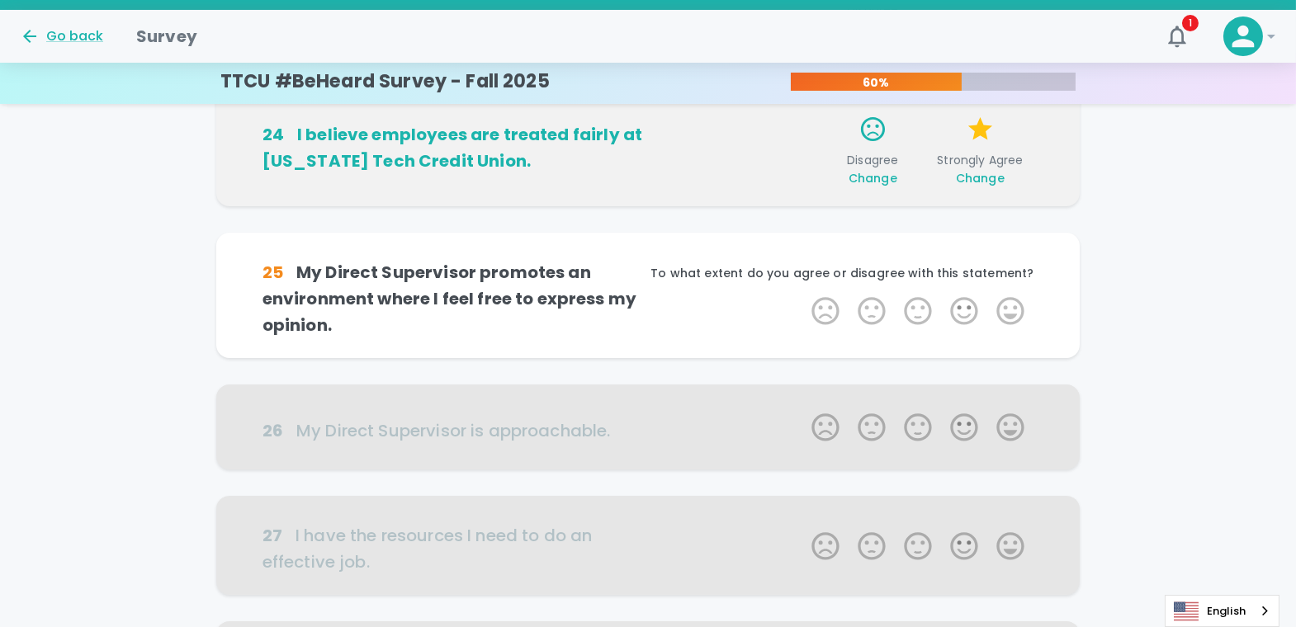
scroll to position [581, 0]
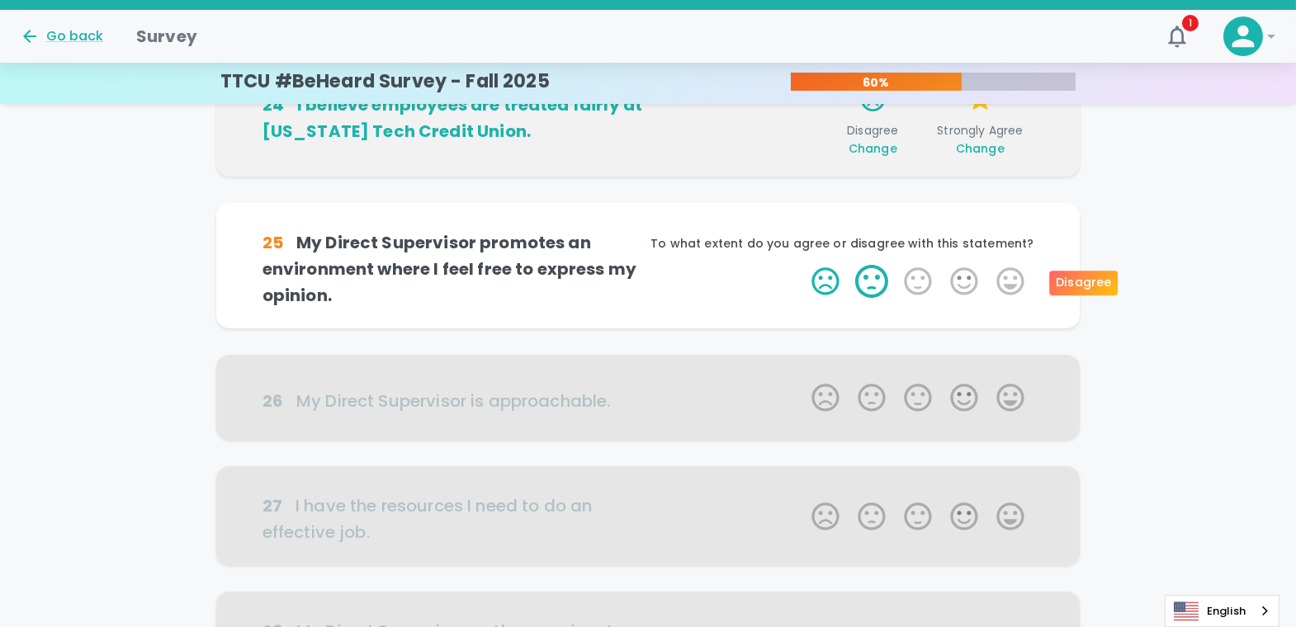
click at [882, 281] on label "2 Stars" at bounding box center [871, 281] width 46 height 33
click at [802, 265] on input "2 Stars" at bounding box center [801, 264] width 1 height 1
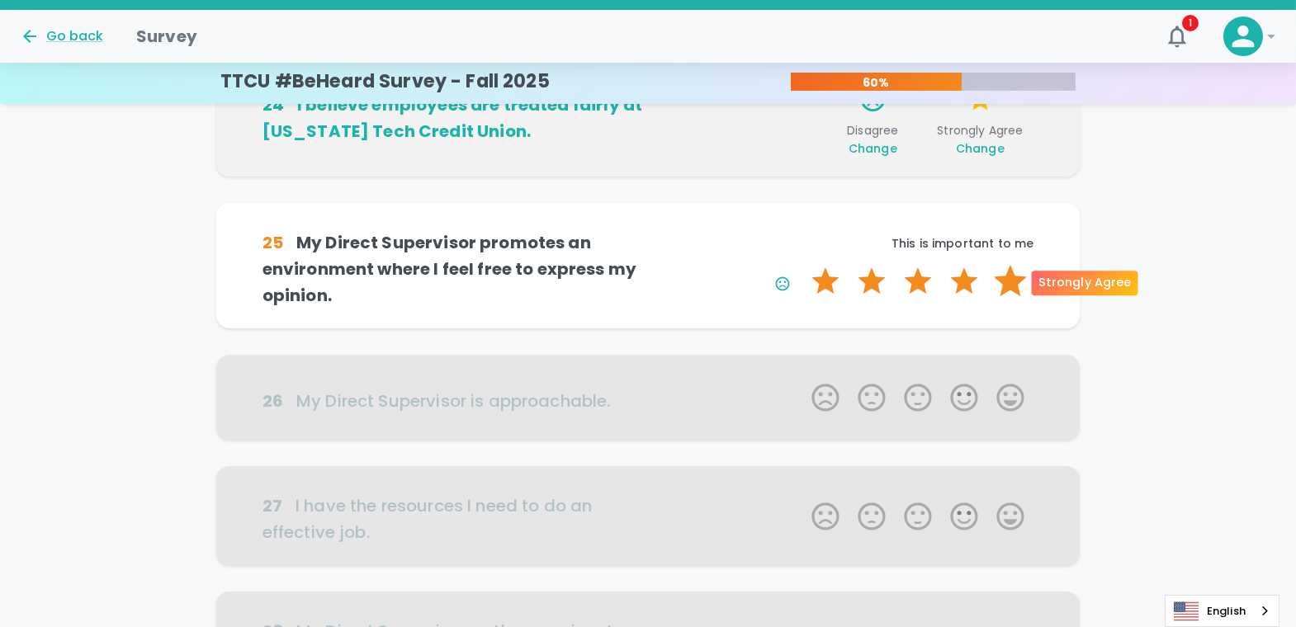
click at [1004, 281] on label "5 Stars" at bounding box center [1010, 281] width 46 height 33
click at [802, 265] on input "5 Stars" at bounding box center [801, 264] width 1 height 1
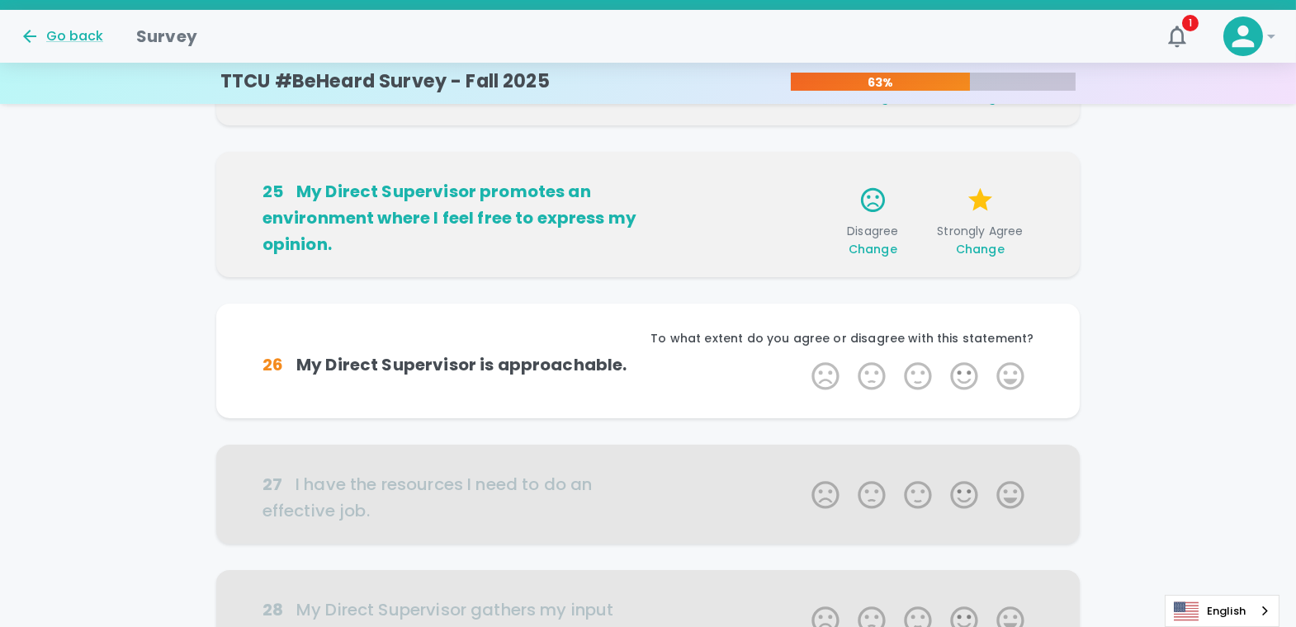
scroll to position [727, 0]
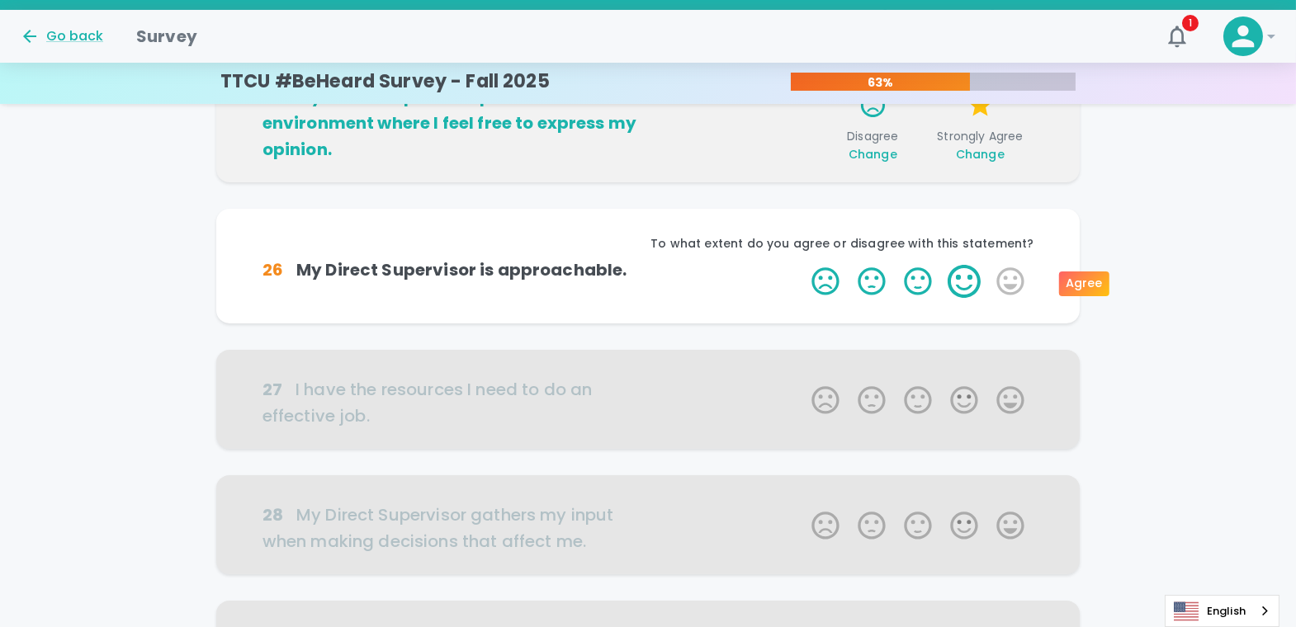
click at [964, 286] on label "4 Stars" at bounding box center [964, 281] width 46 height 33
click at [802, 265] on input "4 Stars" at bounding box center [801, 264] width 1 height 1
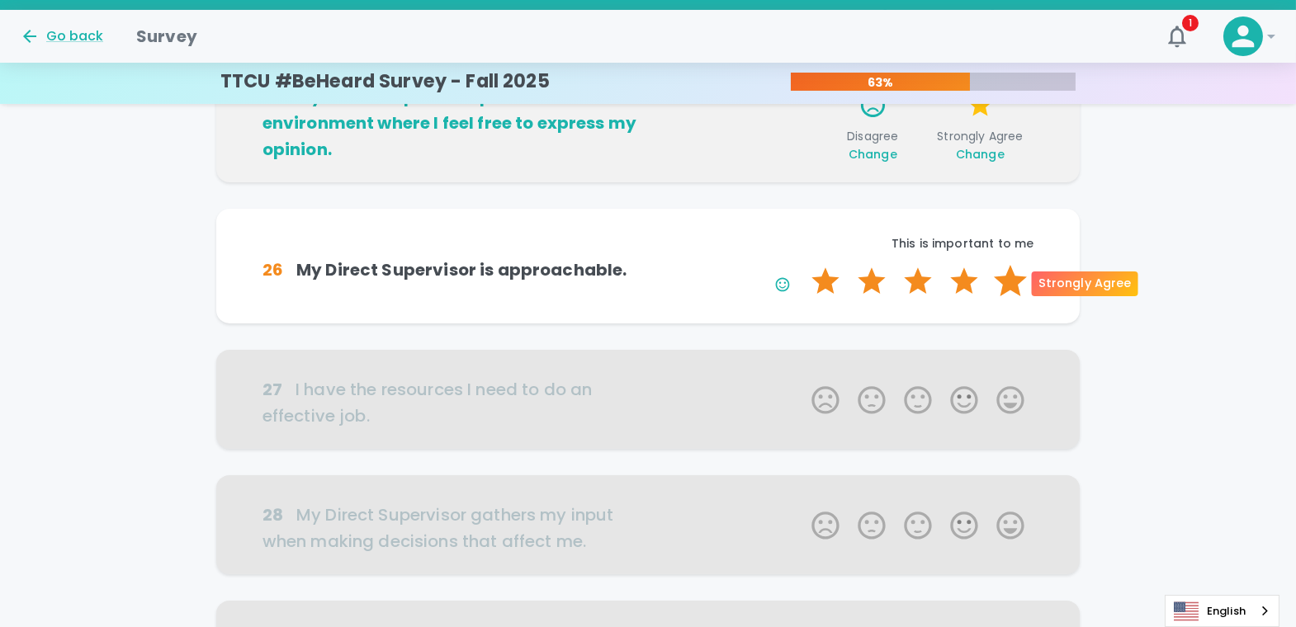
click at [1004, 282] on label "5 Stars" at bounding box center [1010, 281] width 46 height 33
click at [802, 265] on input "5 Stars" at bounding box center [801, 264] width 1 height 1
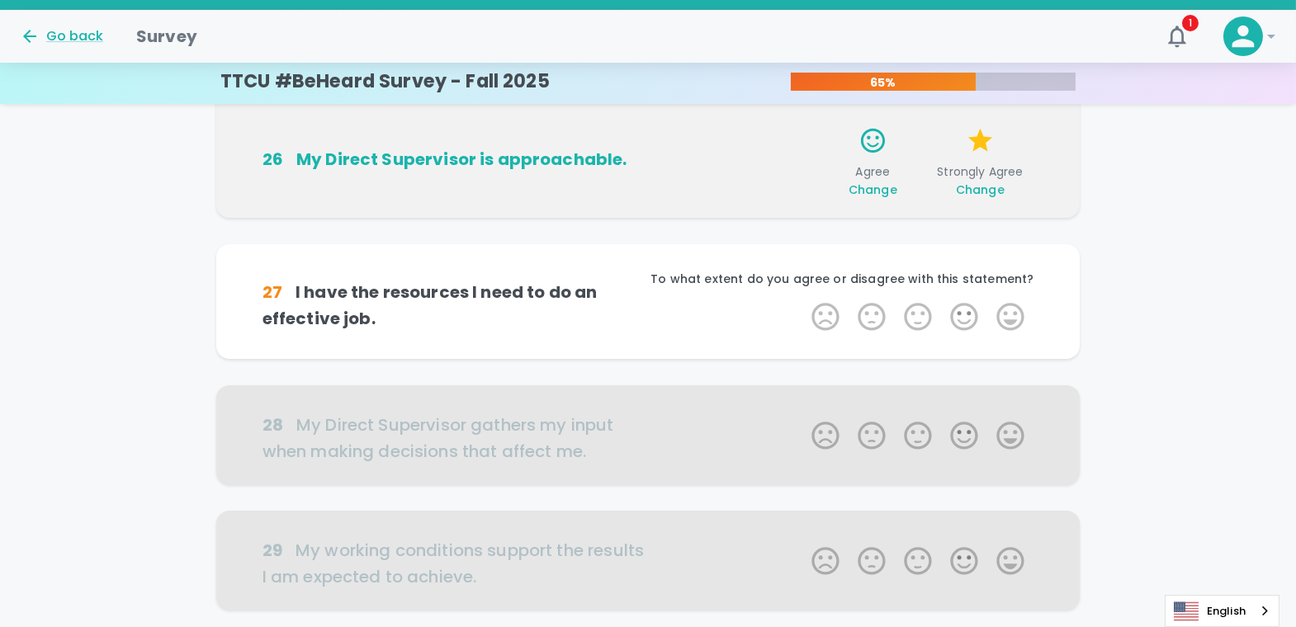
scroll to position [872, 0]
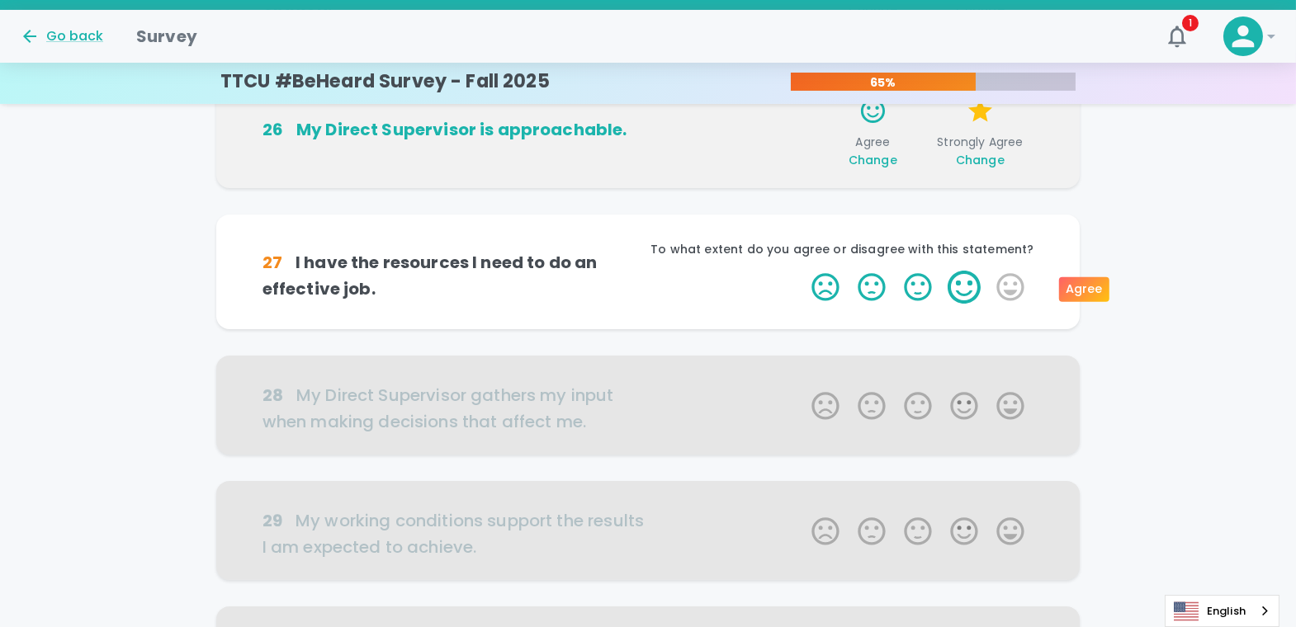
click at [966, 289] on label "4 Stars" at bounding box center [964, 287] width 46 height 33
click at [802, 271] on input "4 Stars" at bounding box center [801, 270] width 1 height 1
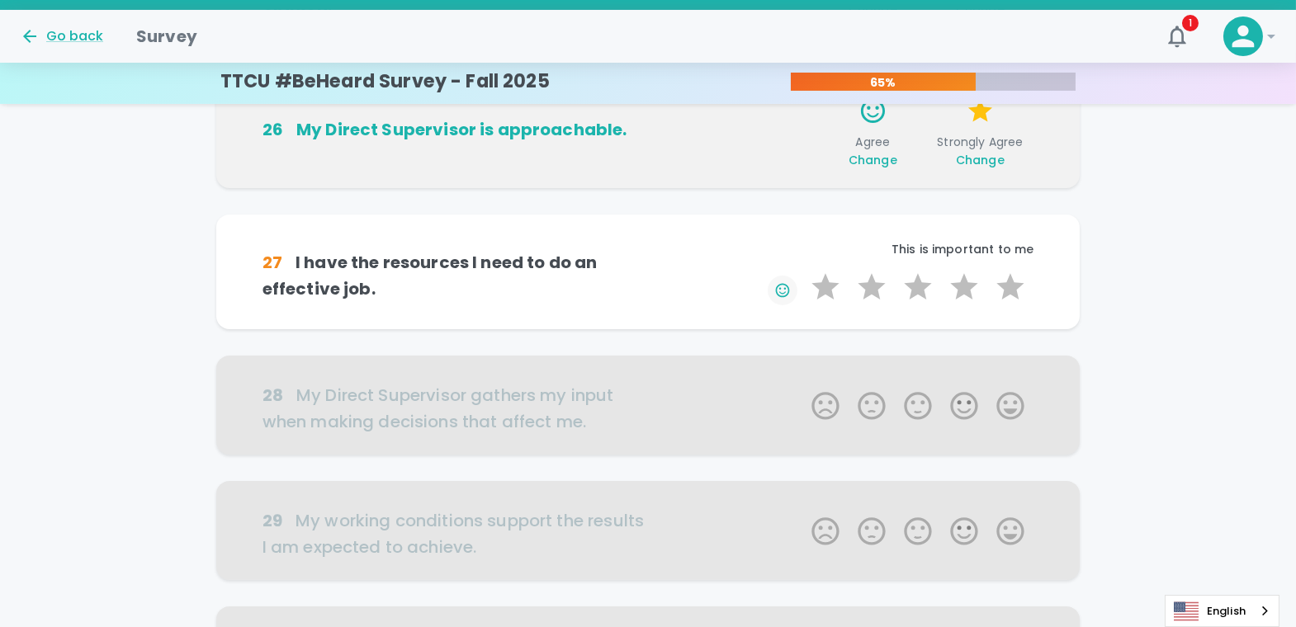
click at [788, 286] on icon "button" at bounding box center [782, 290] width 17 height 17
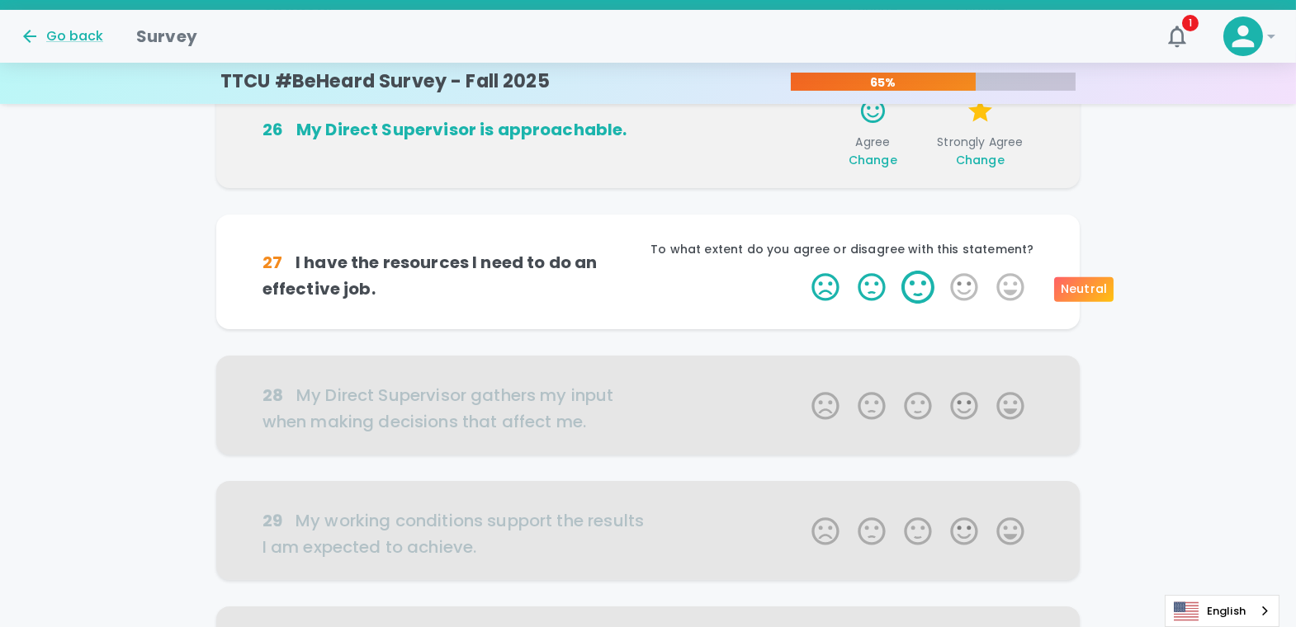
click at [927, 290] on label "3 Stars" at bounding box center [918, 287] width 46 height 33
click at [802, 271] on input "3 Stars" at bounding box center [801, 270] width 1 height 1
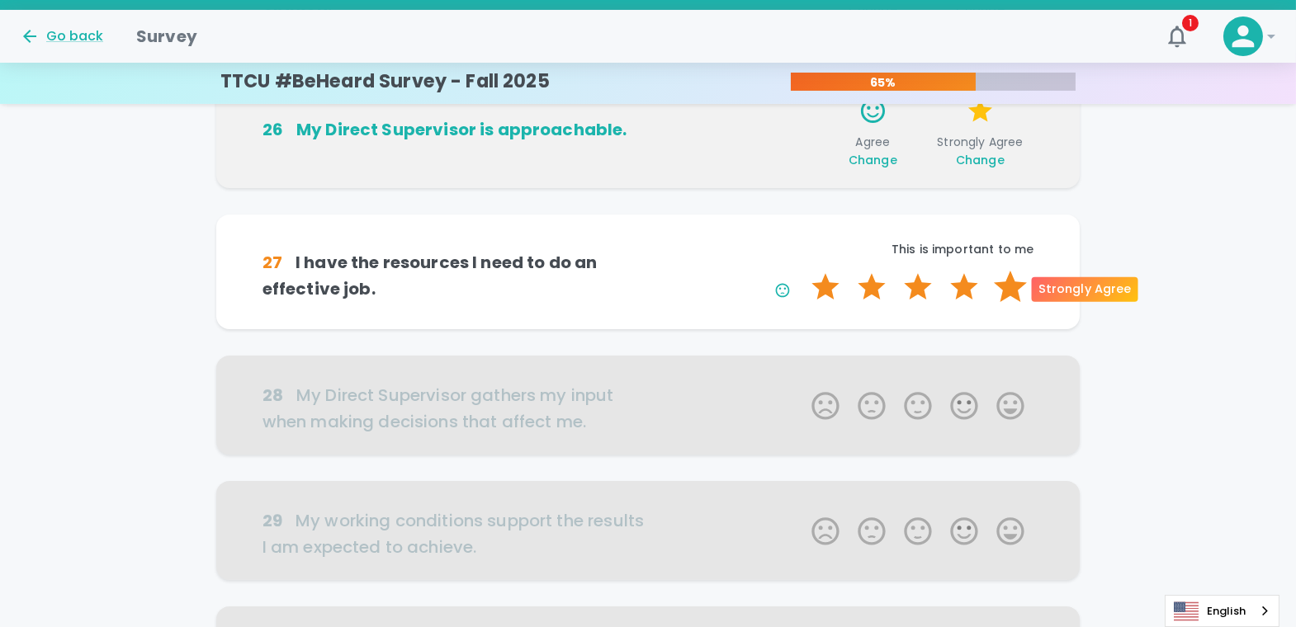
click at [1004, 290] on label "5 Stars" at bounding box center [1010, 287] width 46 height 33
click at [802, 271] on input "5 Stars" at bounding box center [801, 270] width 1 height 1
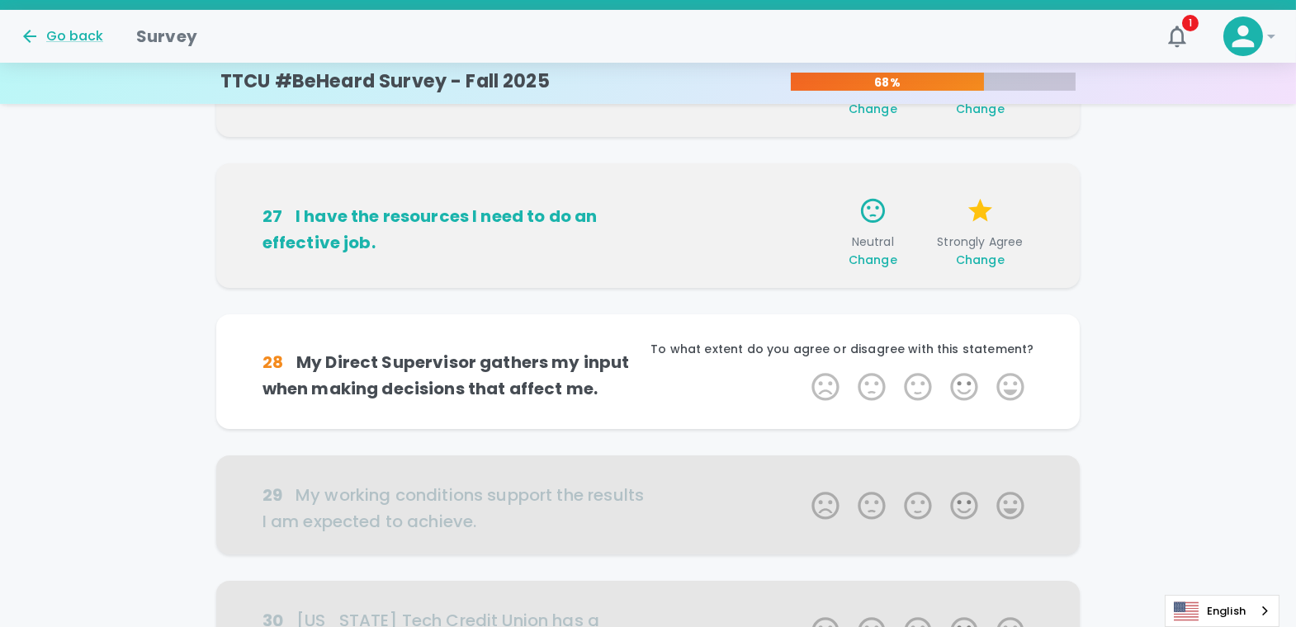
scroll to position [1018, 0]
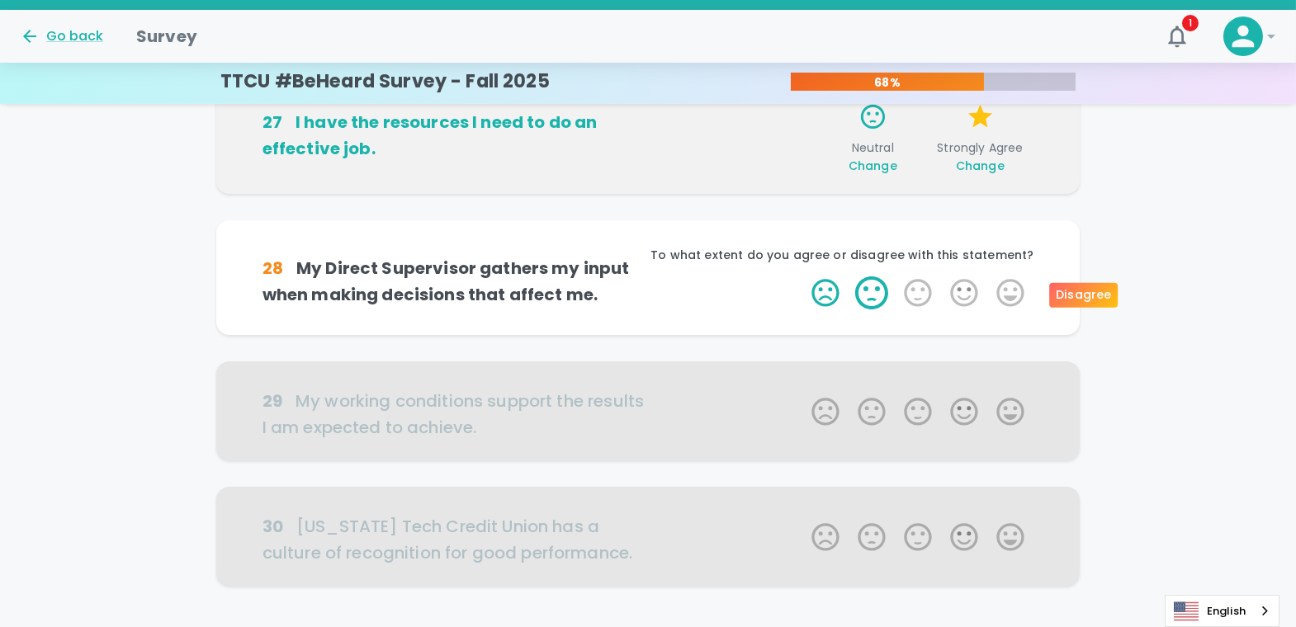
click at [872, 294] on label "2 Stars" at bounding box center [871, 292] width 46 height 33
click at [802, 276] on input "2 Stars" at bounding box center [801, 276] width 1 height 1
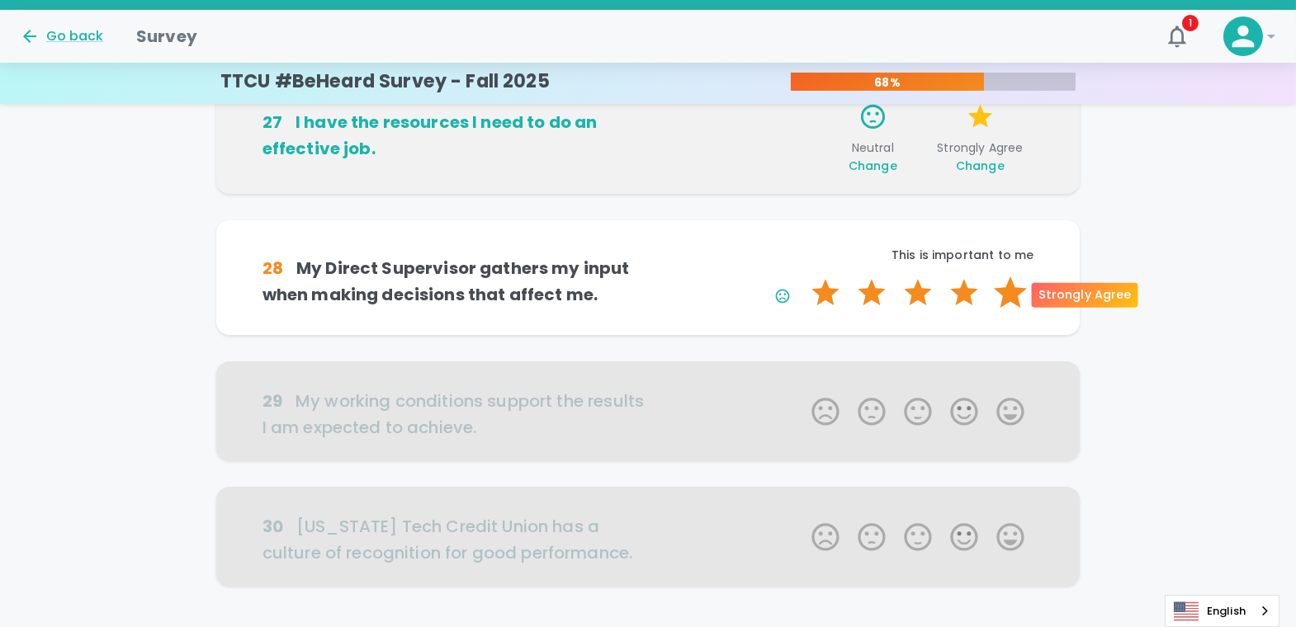
click at [1004, 291] on label "5 Stars" at bounding box center [1010, 292] width 46 height 33
click at [802, 276] on input "5 Stars" at bounding box center [801, 276] width 1 height 1
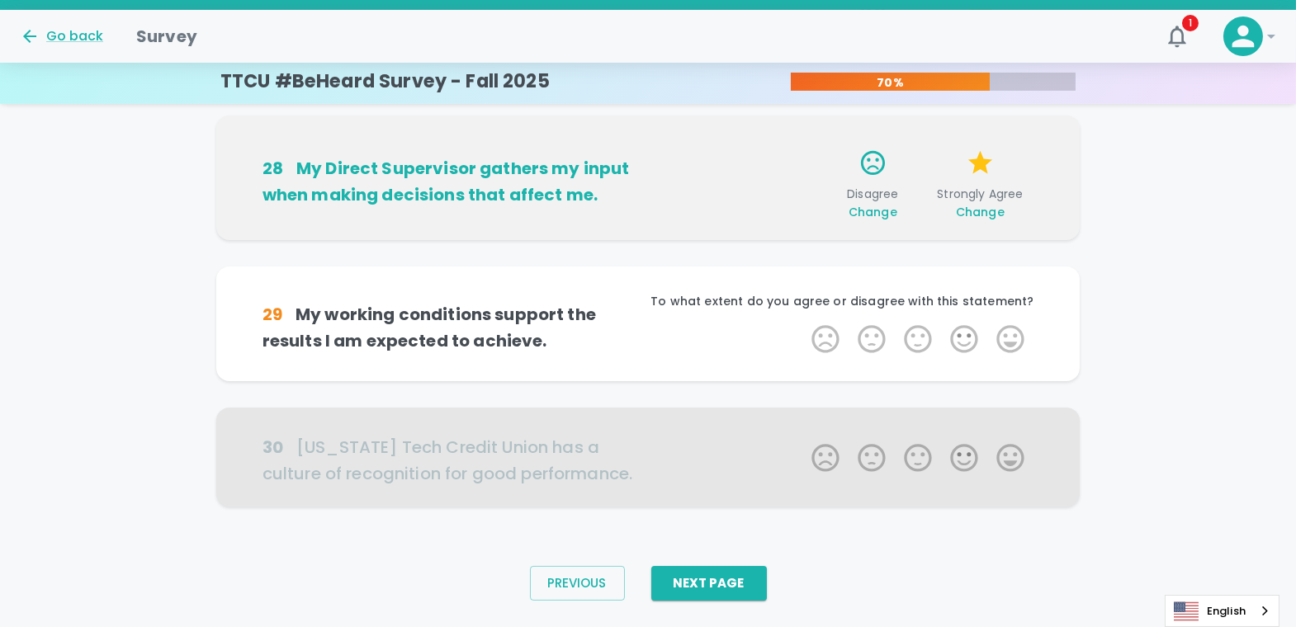
scroll to position [1137, 0]
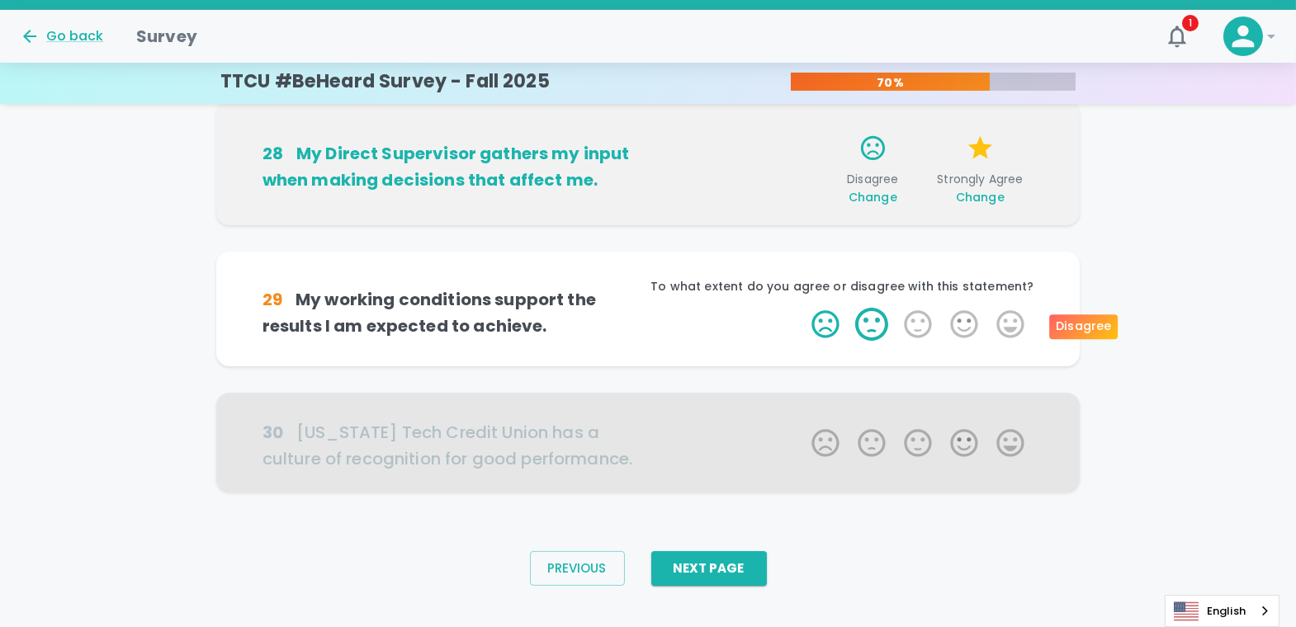
click at [878, 325] on label "2 Stars" at bounding box center [871, 324] width 46 height 33
click at [802, 308] on input "2 Stars" at bounding box center [801, 307] width 1 height 1
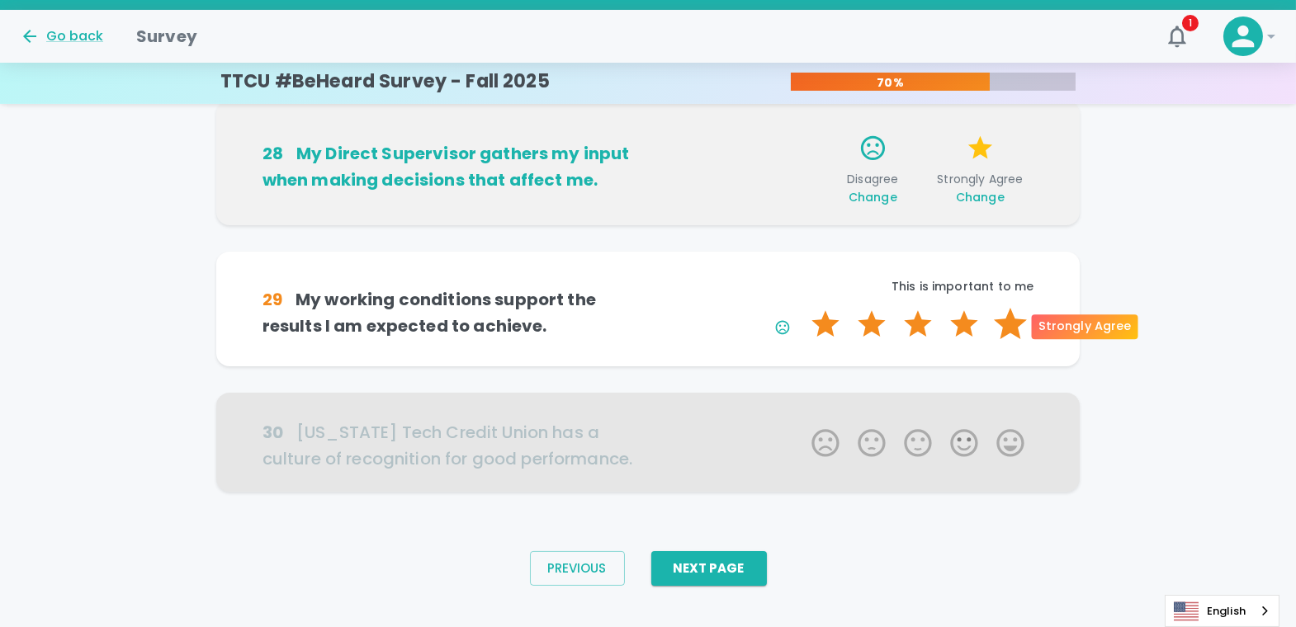
click at [1004, 325] on label "5 Stars" at bounding box center [1010, 324] width 46 height 33
click at [802, 308] on input "5 Stars" at bounding box center [801, 307] width 1 height 1
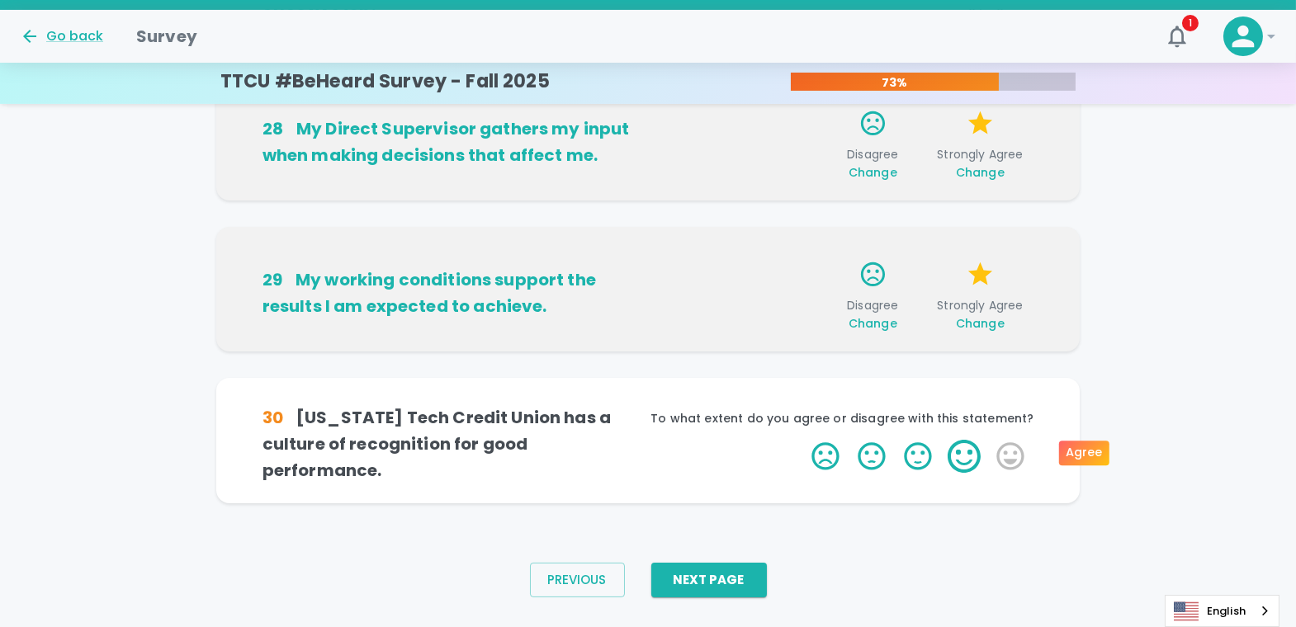
click at [968, 453] on label "4 Stars" at bounding box center [964, 456] width 46 height 33
click at [802, 440] on input "4 Stars" at bounding box center [801, 439] width 1 height 1
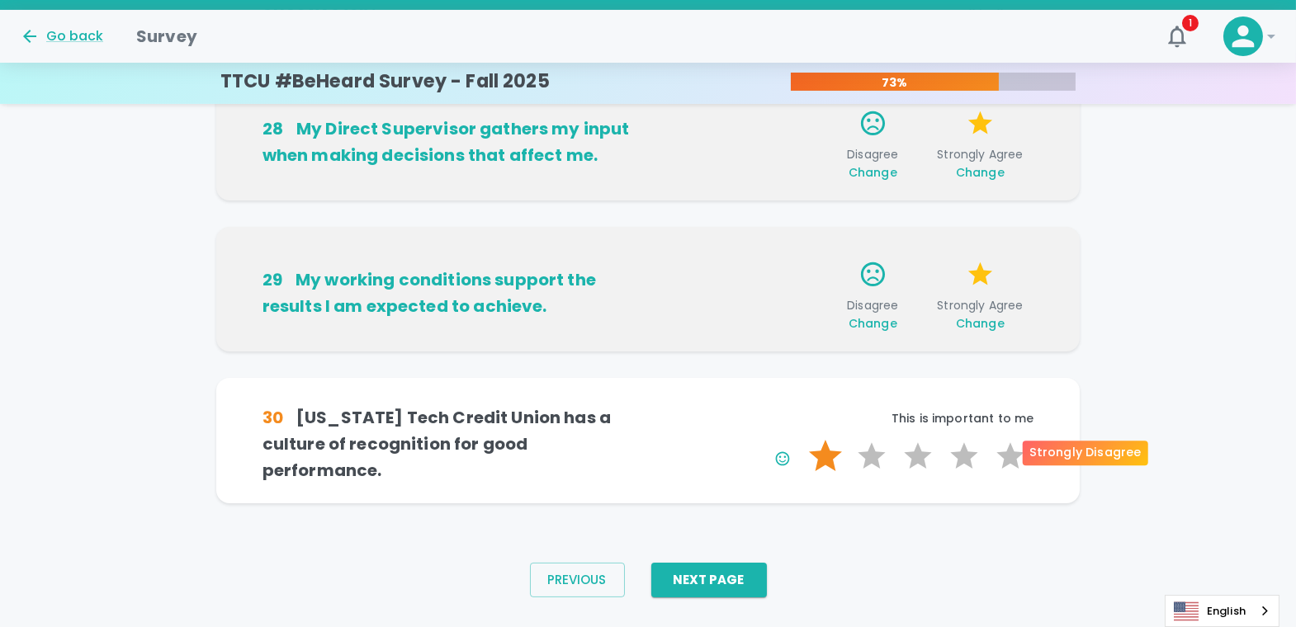
click at [821, 451] on label "1 Star" at bounding box center [825, 456] width 46 height 33
click at [802, 440] on input "1 Star" at bounding box center [801, 439] width 1 height 1
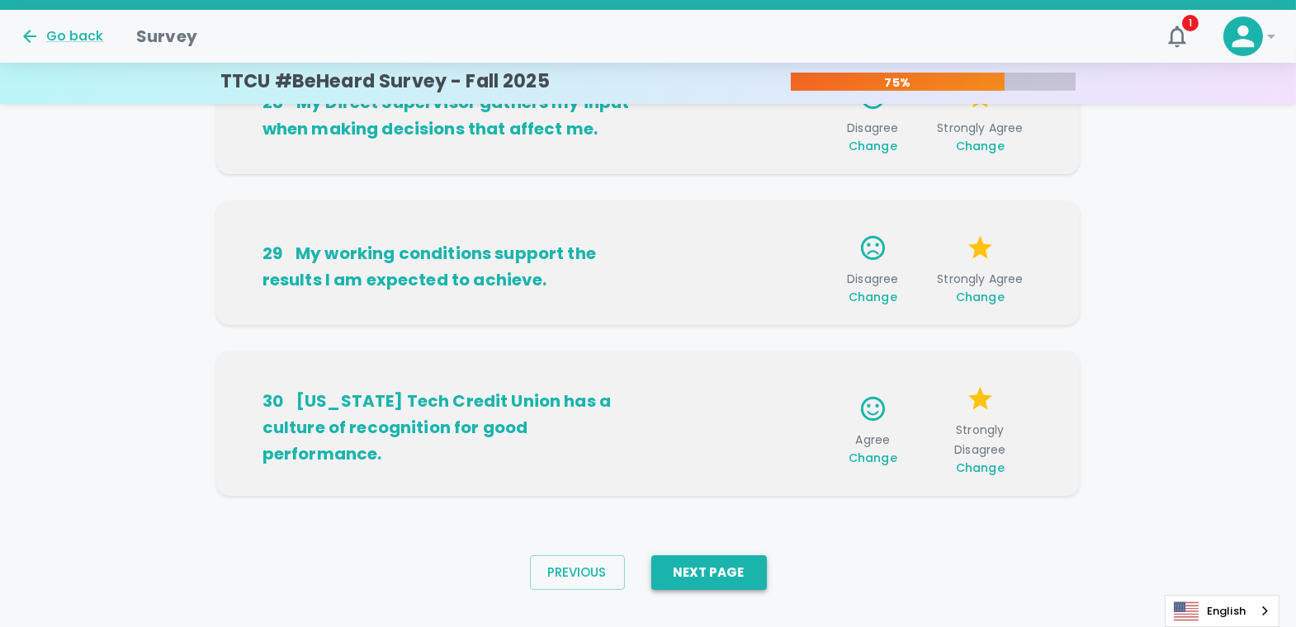
click at [701, 515] on button "Next Page" at bounding box center [709, 572] width 116 height 35
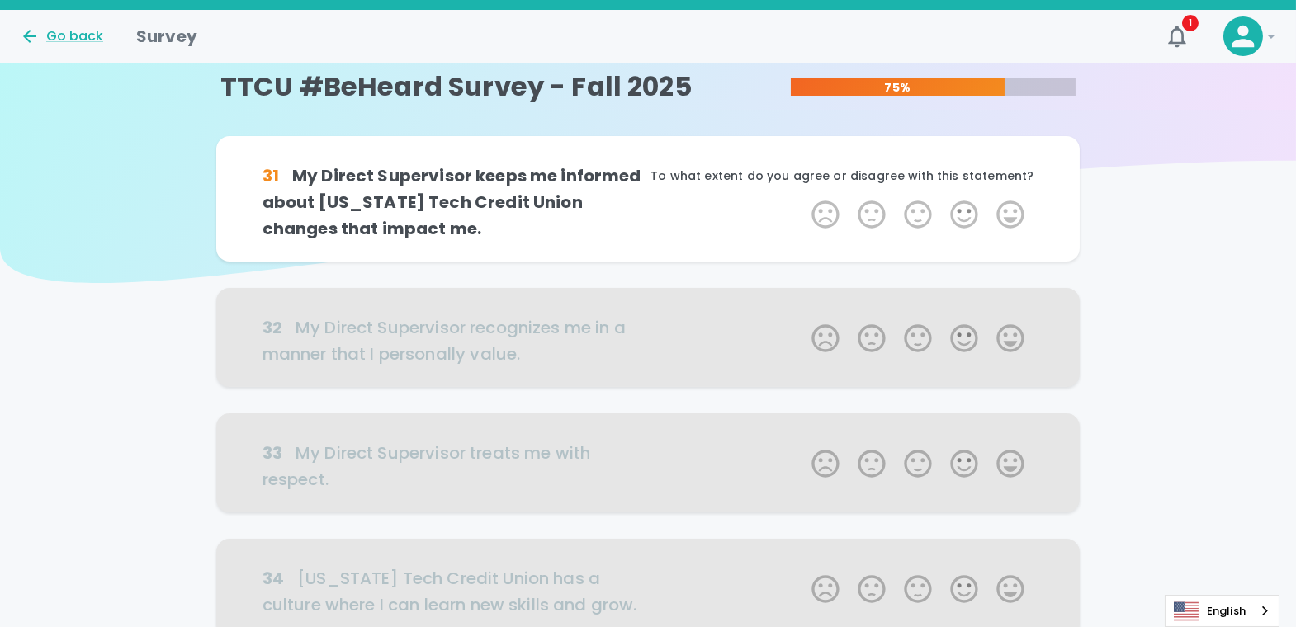
scroll to position [0, 0]
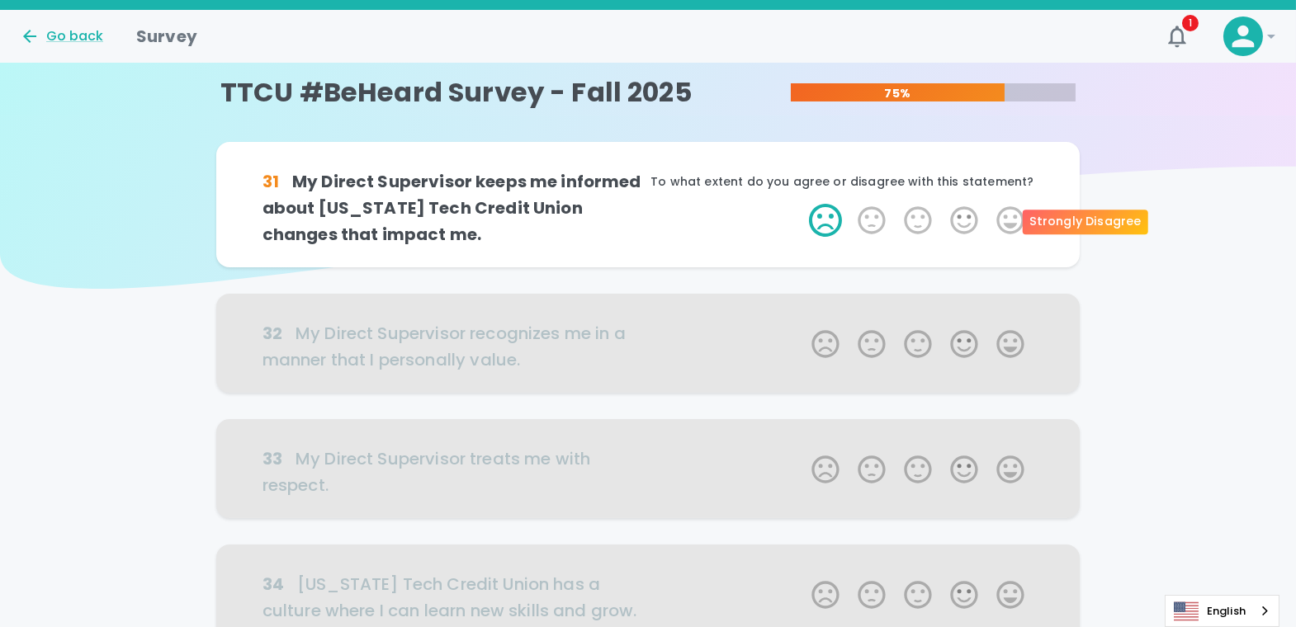
click at [821, 216] on label "1 Star" at bounding box center [825, 220] width 46 height 33
click at [802, 204] on input "1 Star" at bounding box center [801, 203] width 1 height 1
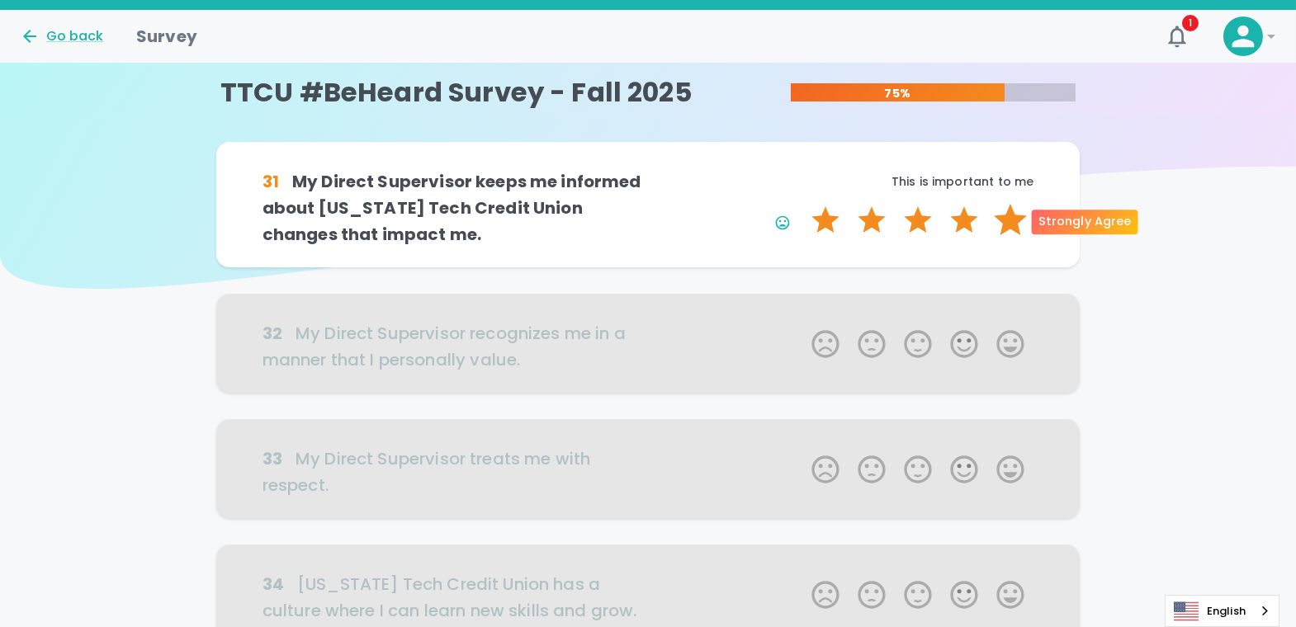
click at [1004, 220] on label "5 Stars" at bounding box center [1010, 220] width 46 height 33
click at [802, 204] on input "5 Stars" at bounding box center [801, 203] width 1 height 1
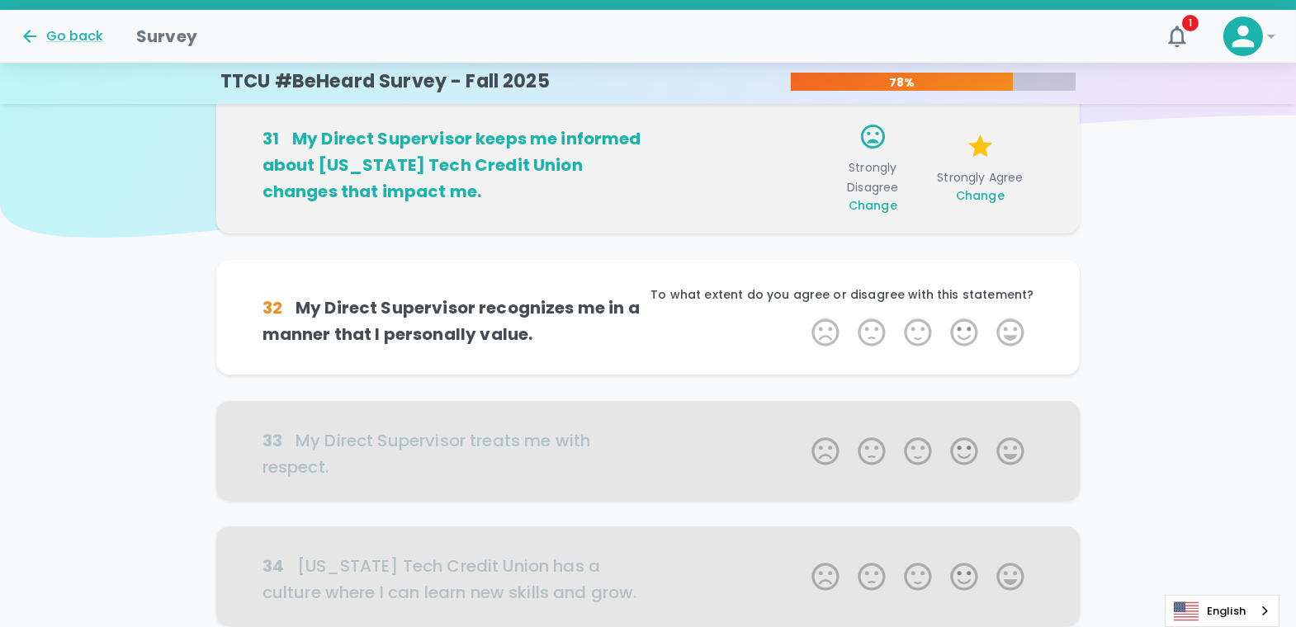
scroll to position [145, 0]
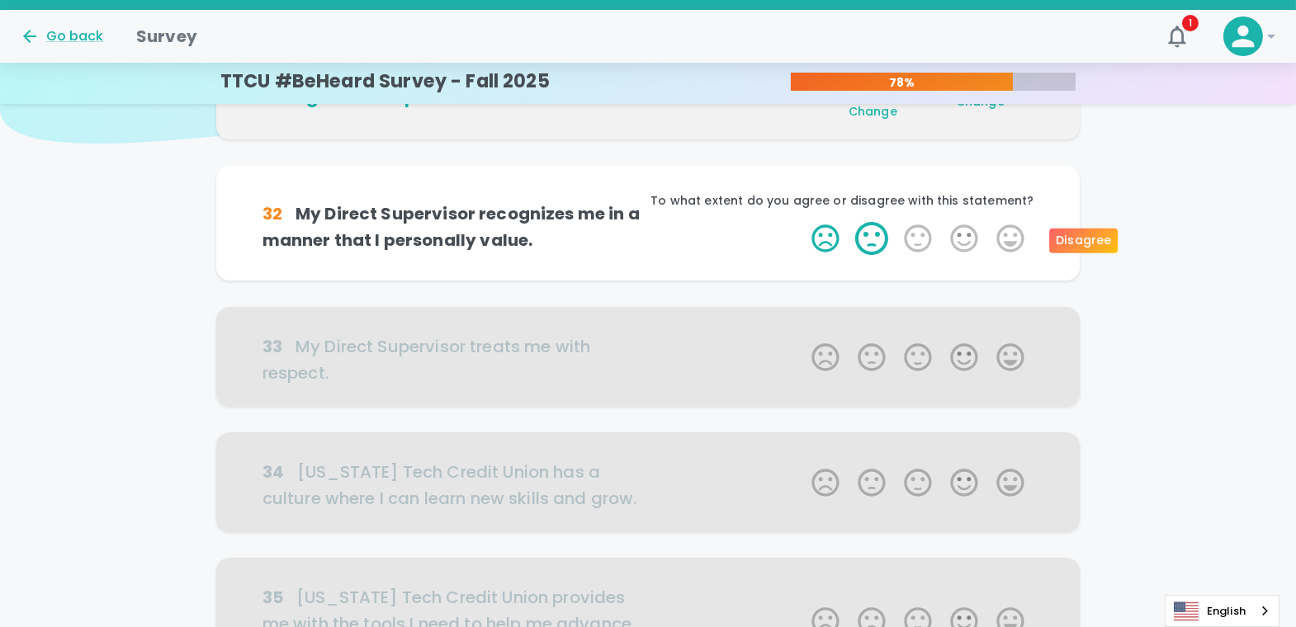
click at [873, 233] on label "2 Stars" at bounding box center [871, 238] width 46 height 33
click at [802, 222] on input "2 Stars" at bounding box center [801, 221] width 1 height 1
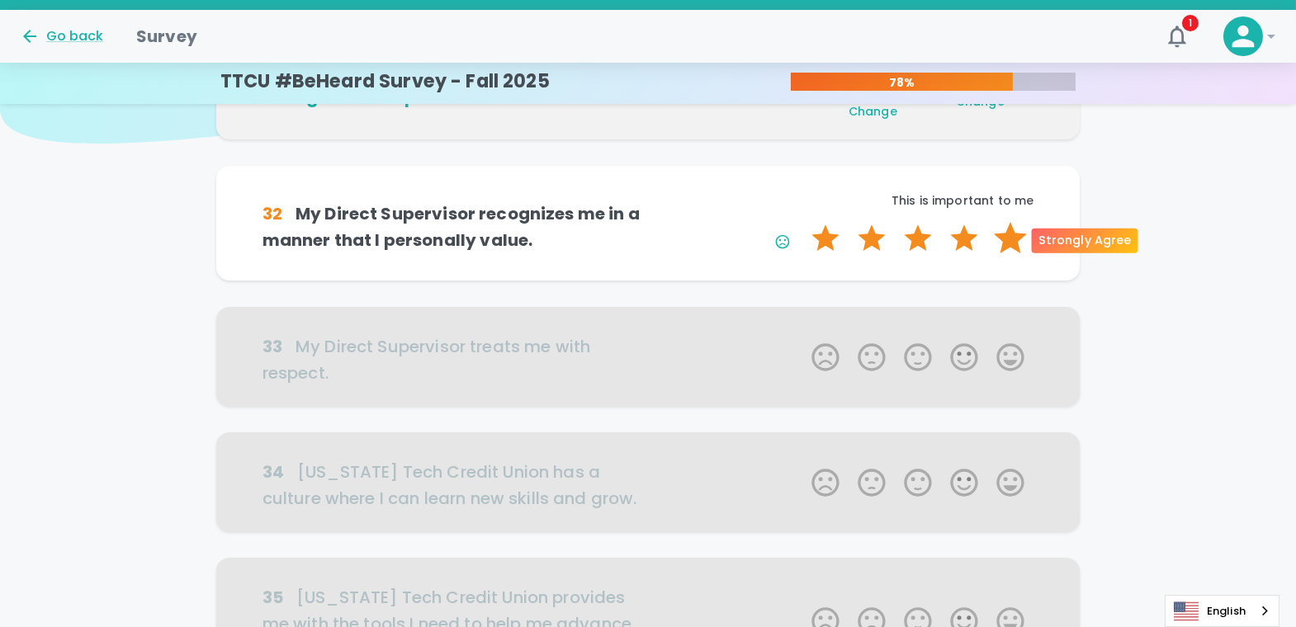
click at [1004, 235] on label "5 Stars" at bounding box center [1010, 238] width 46 height 33
click at [802, 222] on input "5 Stars" at bounding box center [801, 221] width 1 height 1
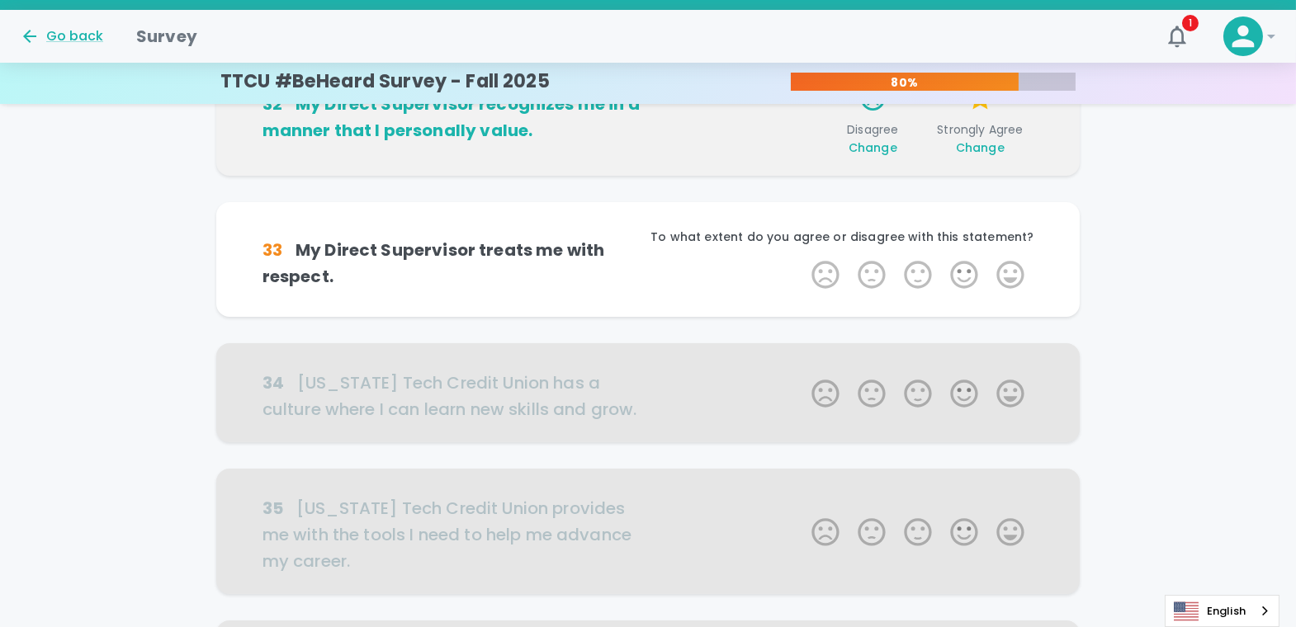
scroll to position [291, 0]
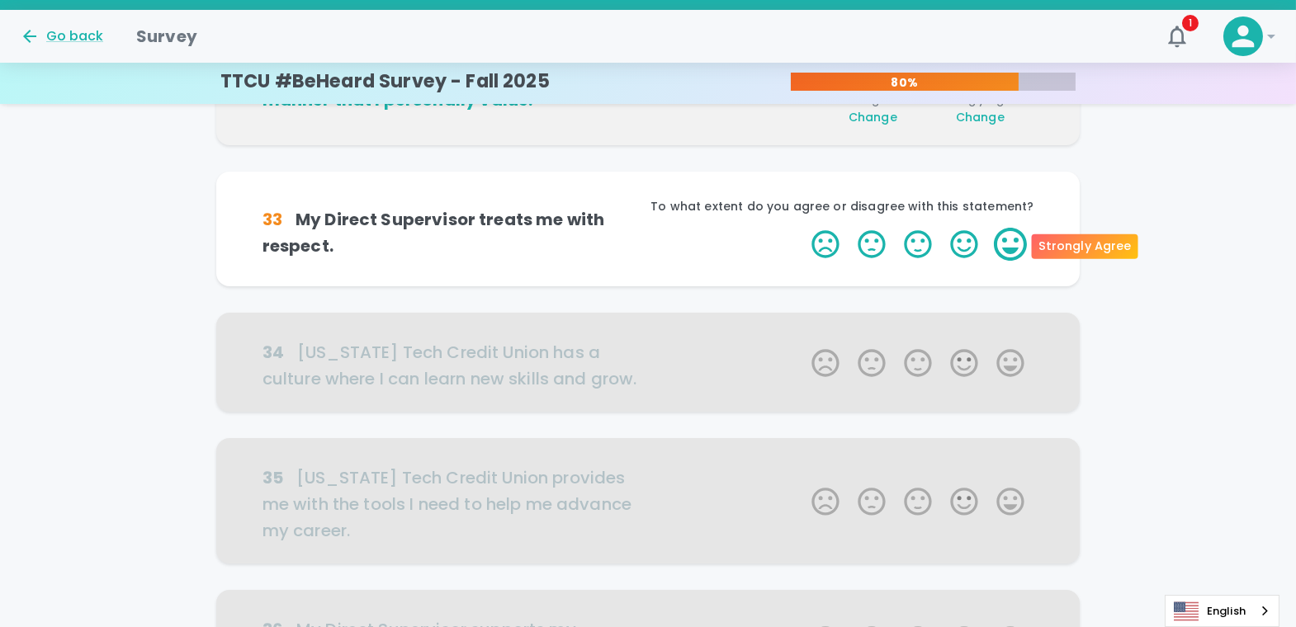
click at [1004, 249] on label "5 Stars" at bounding box center [1010, 244] width 46 height 33
click at [802, 228] on input "5 Stars" at bounding box center [801, 227] width 1 height 1
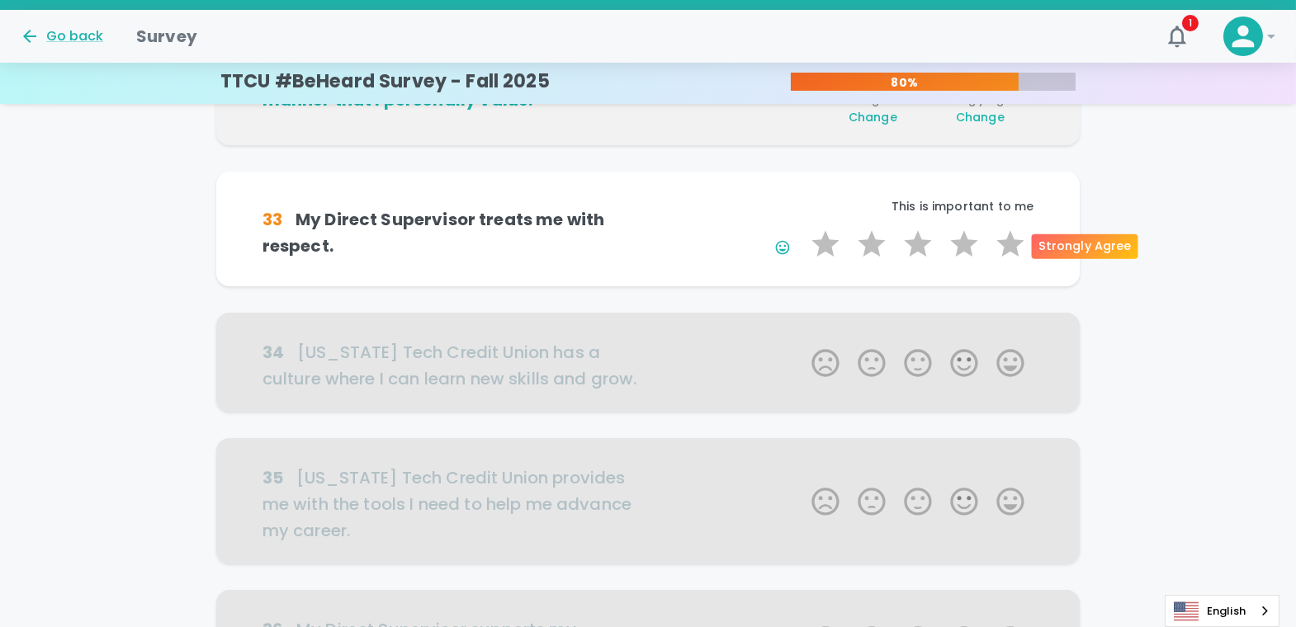
click at [1004, 249] on label "5 Stars" at bounding box center [1010, 244] width 46 height 33
click at [802, 228] on input "5 Stars" at bounding box center [801, 227] width 1 height 1
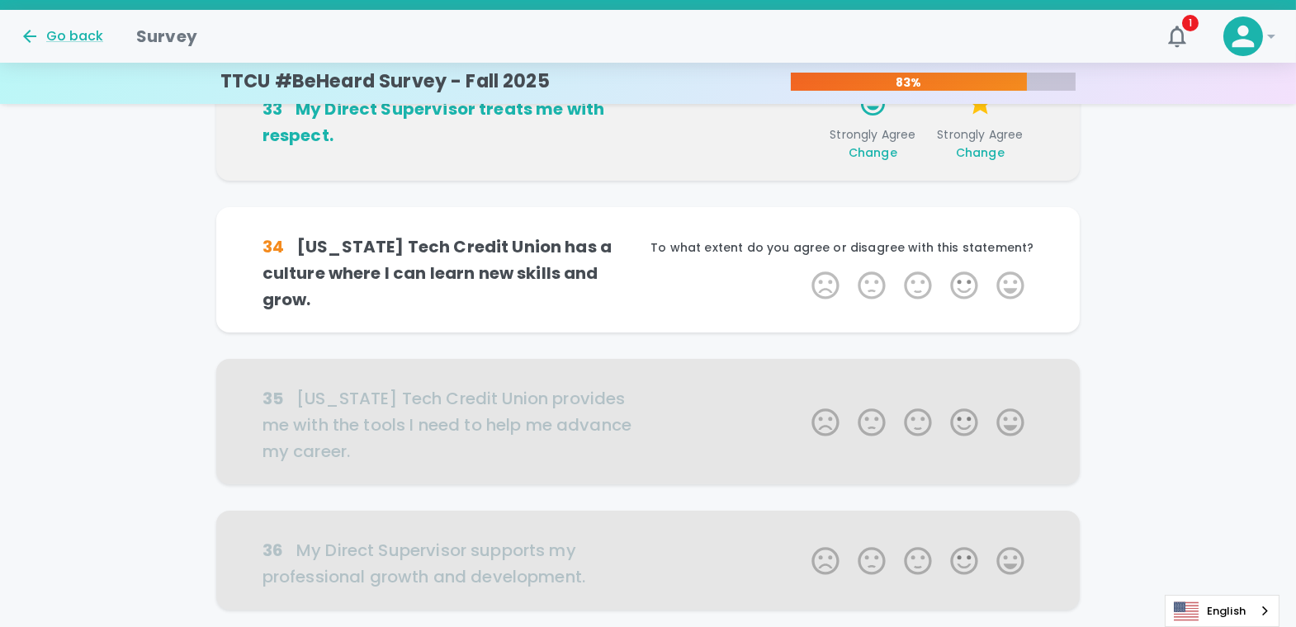
scroll to position [436, 0]
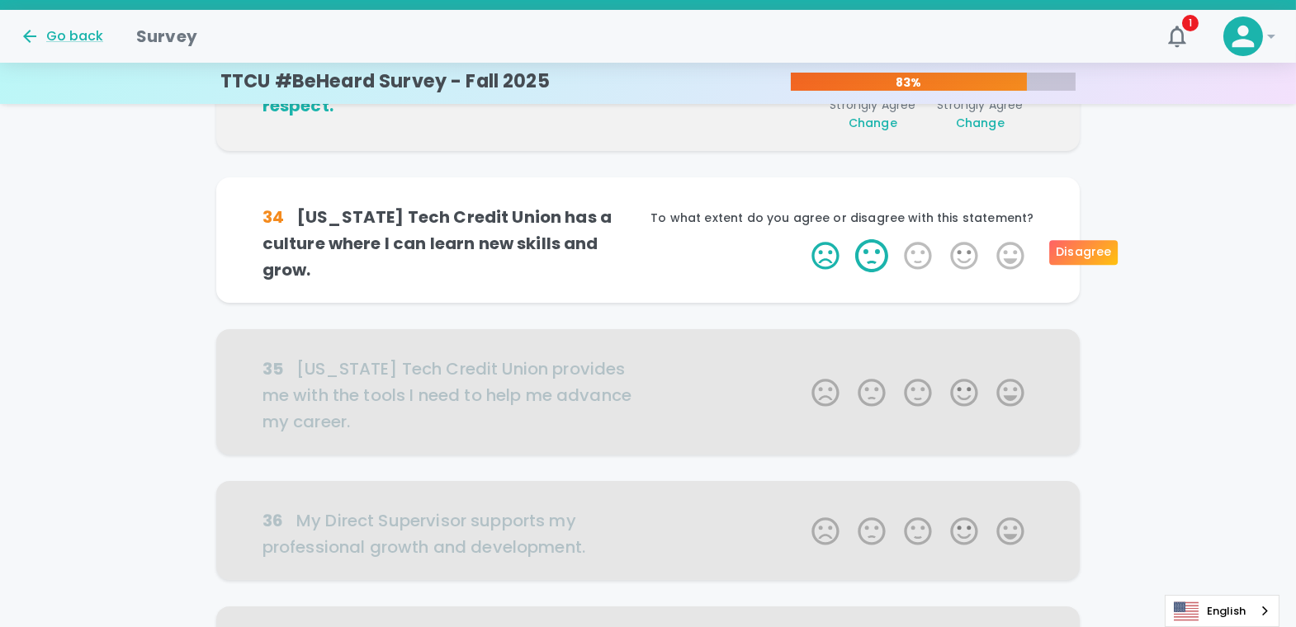
click at [854, 246] on label "2 Stars" at bounding box center [871, 255] width 46 height 33
click at [802, 239] on input "2 Stars" at bounding box center [801, 239] width 1 height 1
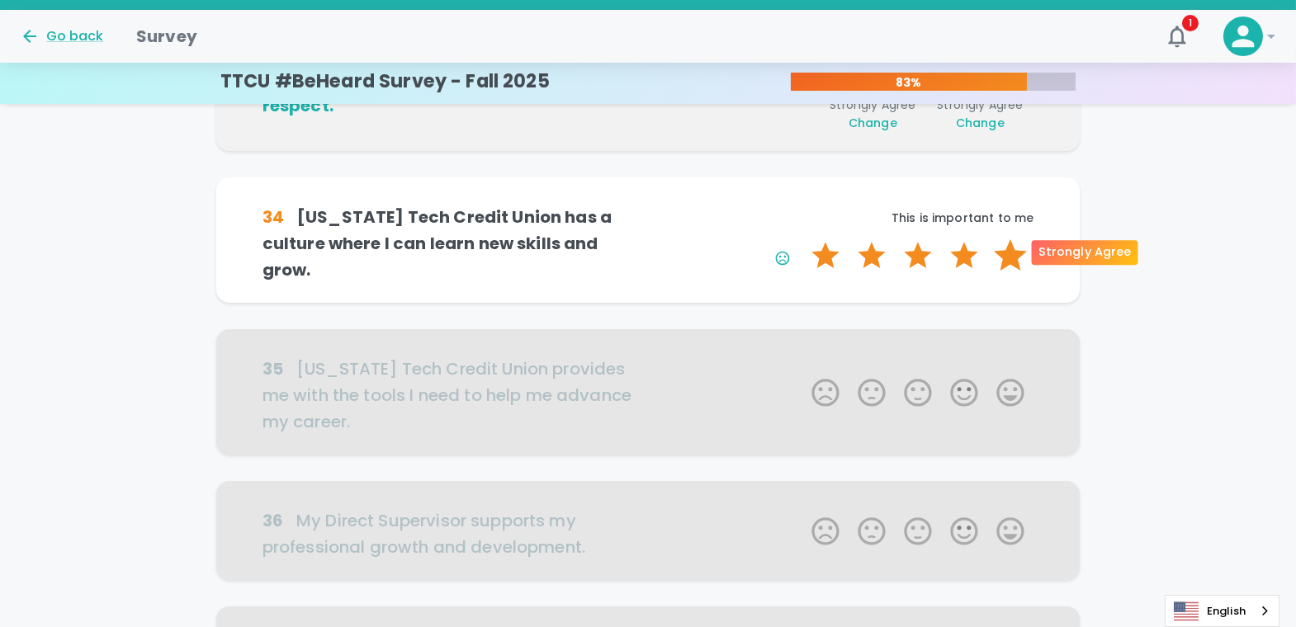
click at [1004, 245] on label "5 Stars" at bounding box center [1010, 255] width 46 height 33
click at [802, 239] on input "5 Stars" at bounding box center [801, 239] width 1 height 1
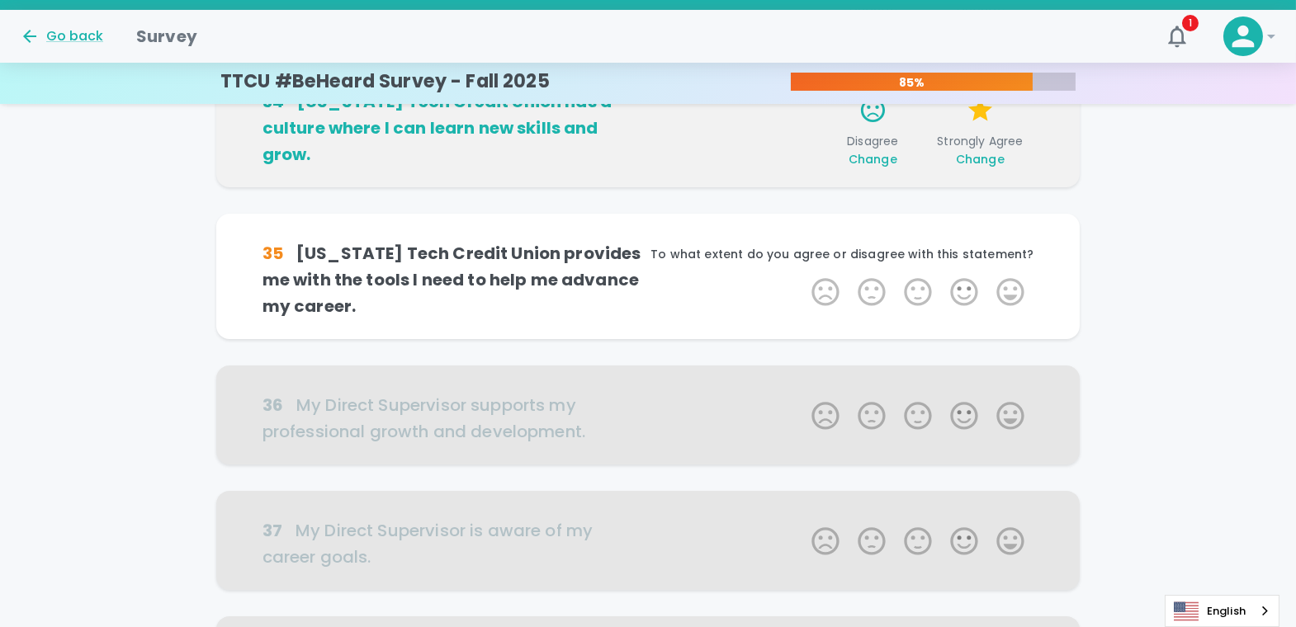
scroll to position [581, 0]
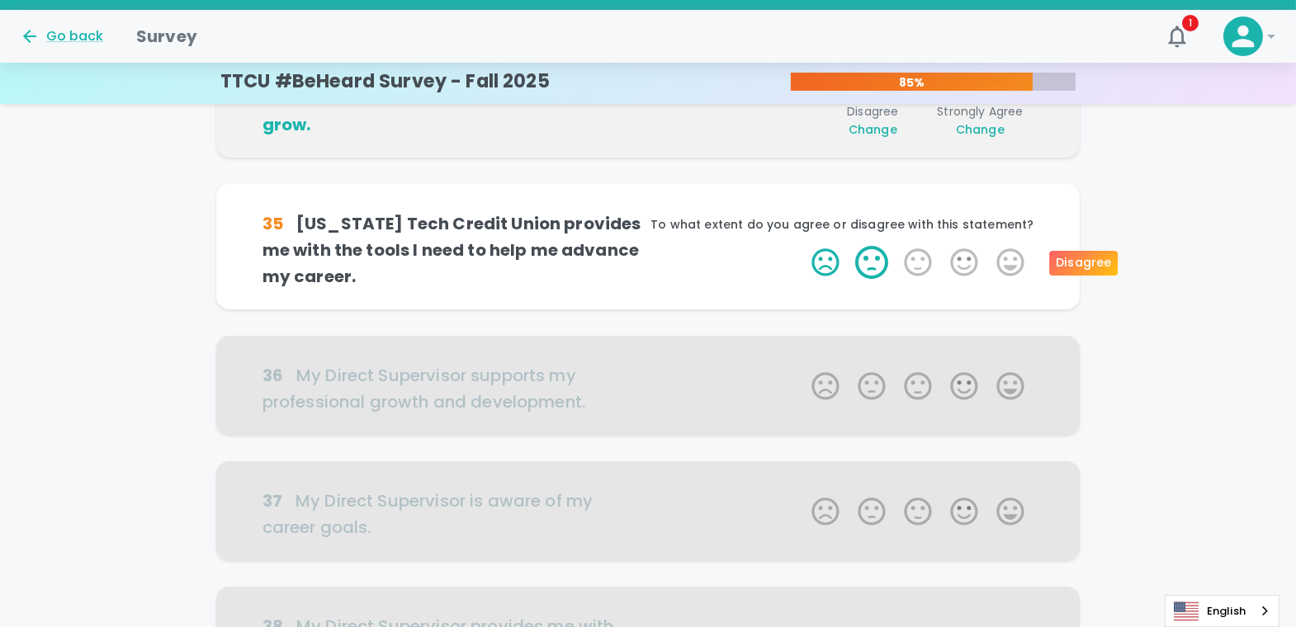
click at [875, 263] on label "2 Stars" at bounding box center [871, 262] width 46 height 33
click at [802, 246] on input "2 Stars" at bounding box center [801, 245] width 1 height 1
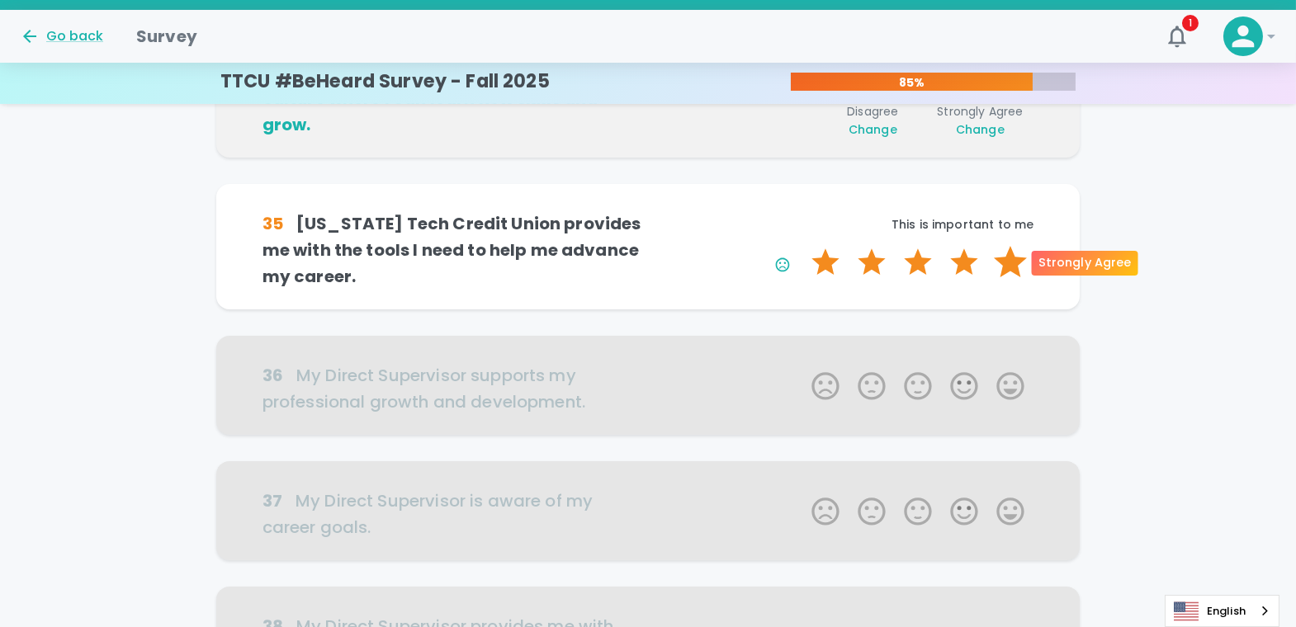
click at [1004, 262] on label "5 Stars" at bounding box center [1010, 262] width 46 height 33
click at [802, 246] on input "5 Stars" at bounding box center [801, 245] width 1 height 1
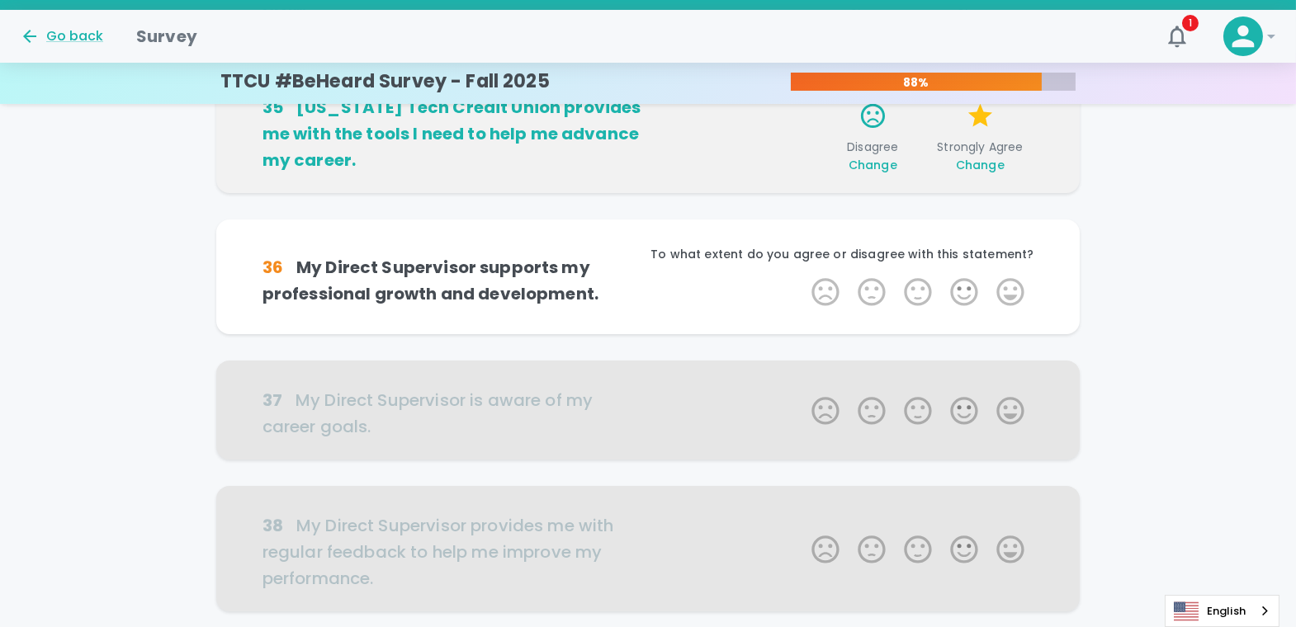
scroll to position [727, 0]
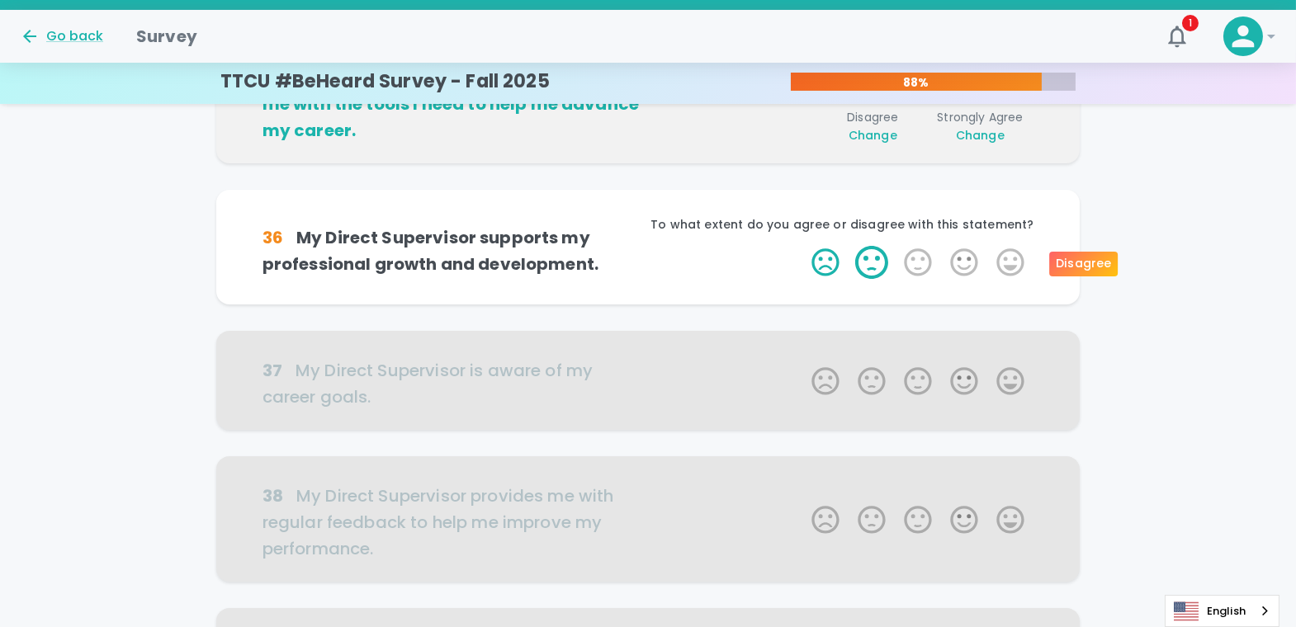
click at [884, 255] on label "2 Stars" at bounding box center [871, 262] width 46 height 33
click at [802, 246] on input "2 Stars" at bounding box center [801, 245] width 1 height 1
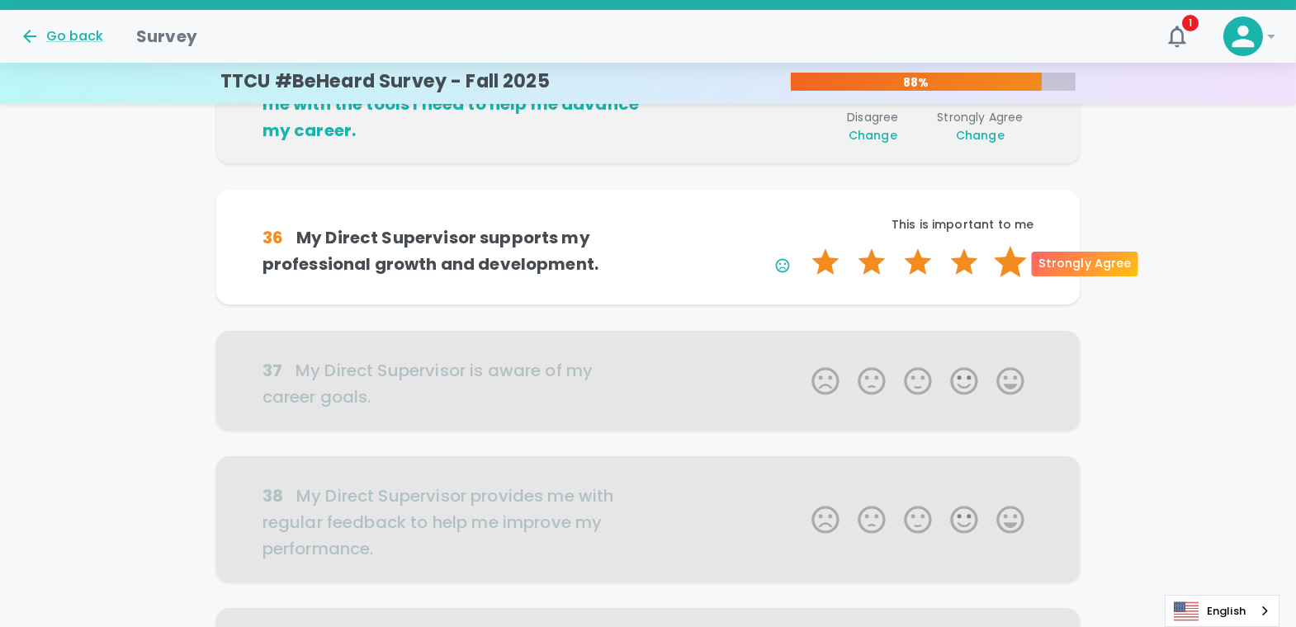
click at [1004, 254] on label "5 Stars" at bounding box center [1010, 262] width 46 height 33
click at [802, 246] on input "5 Stars" at bounding box center [801, 245] width 1 height 1
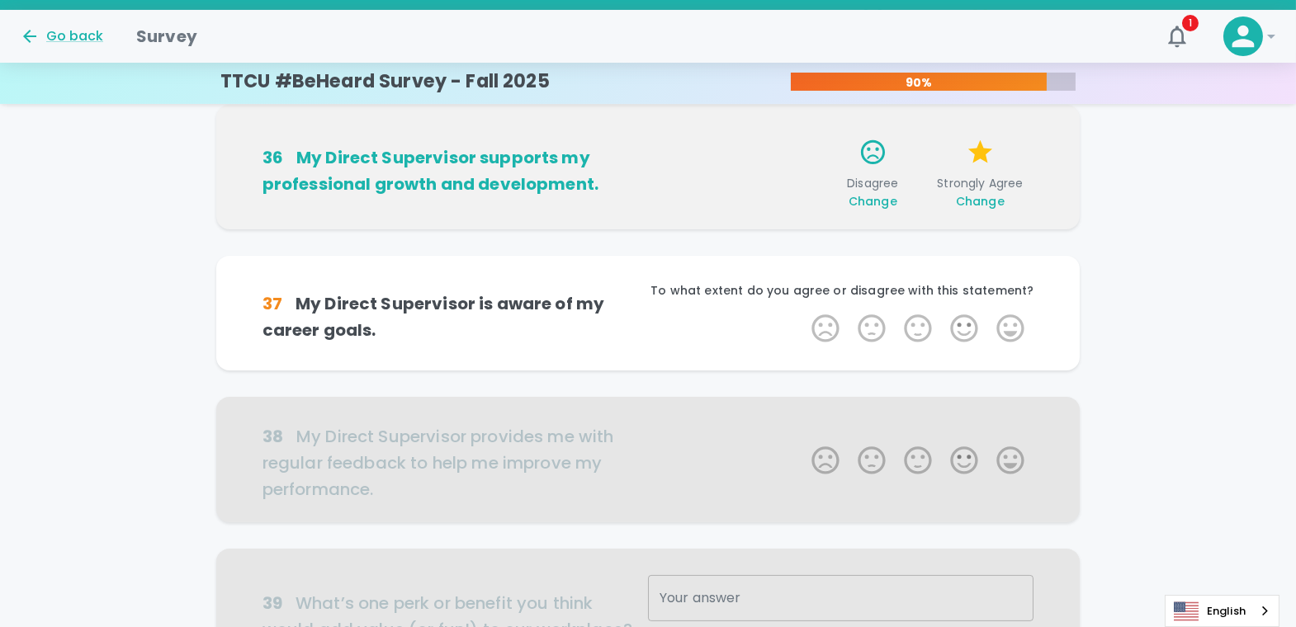
scroll to position [872, 0]
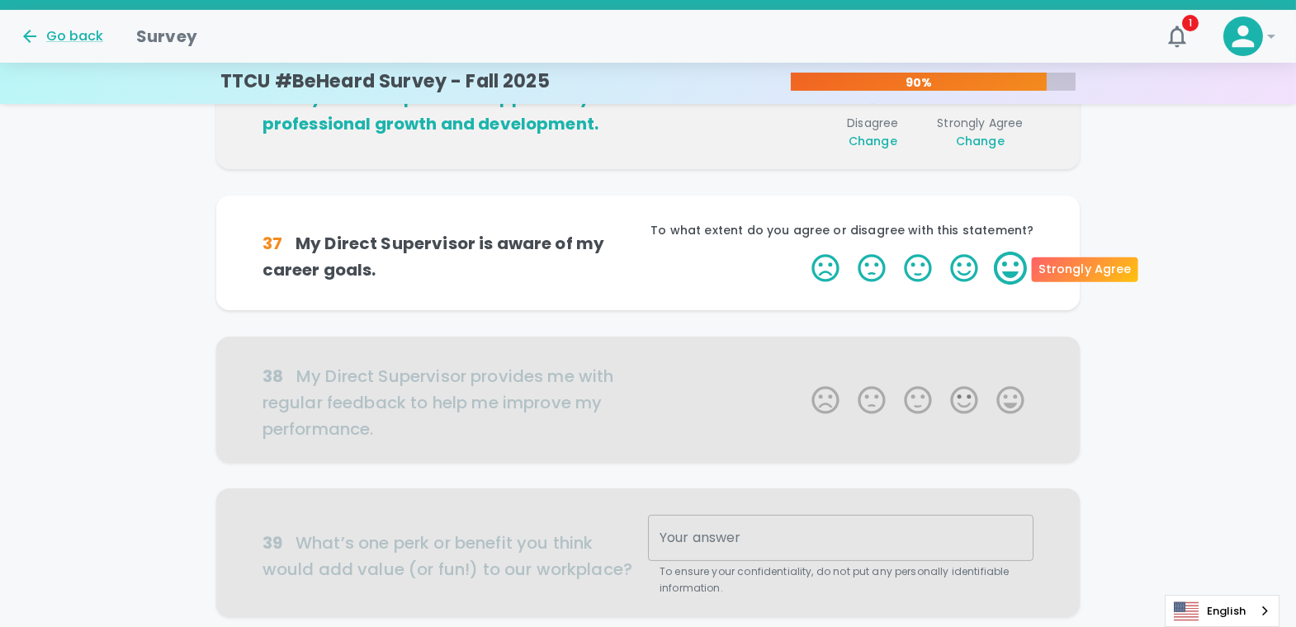
click at [1004, 274] on label "5 Stars" at bounding box center [1010, 268] width 46 height 33
click at [802, 252] on input "5 Stars" at bounding box center [801, 251] width 1 height 1
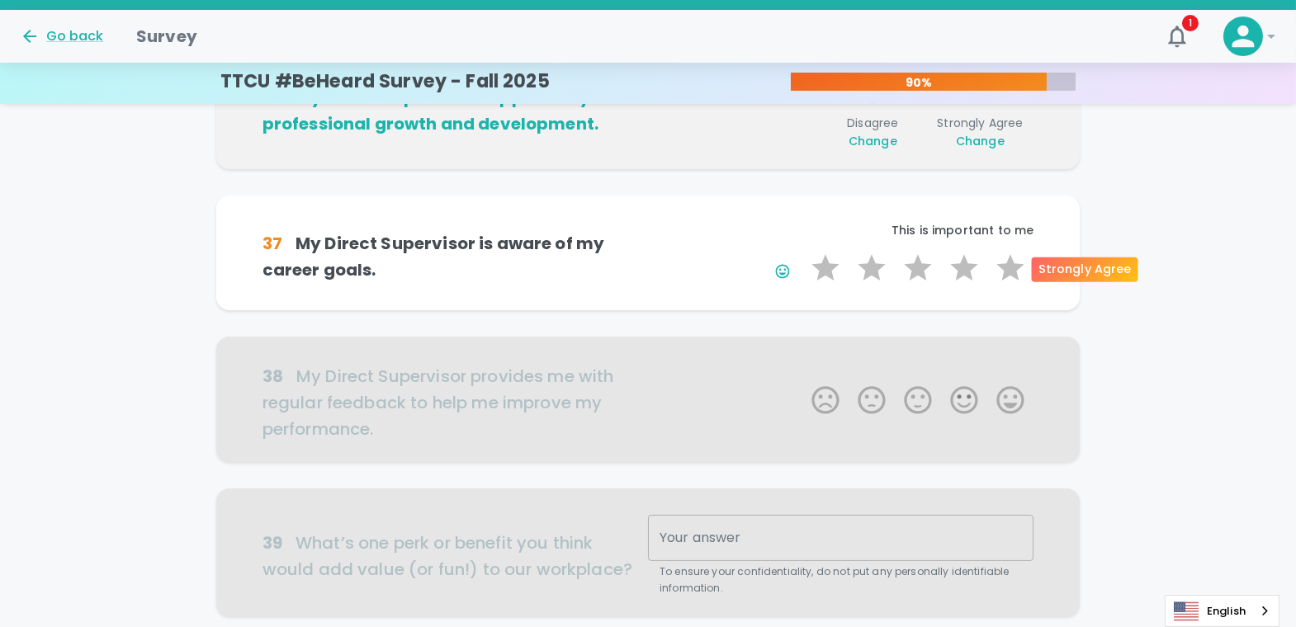
click at [1004, 274] on label "5 Stars" at bounding box center [1010, 268] width 46 height 33
click at [802, 252] on input "5 Stars" at bounding box center [801, 251] width 1 height 1
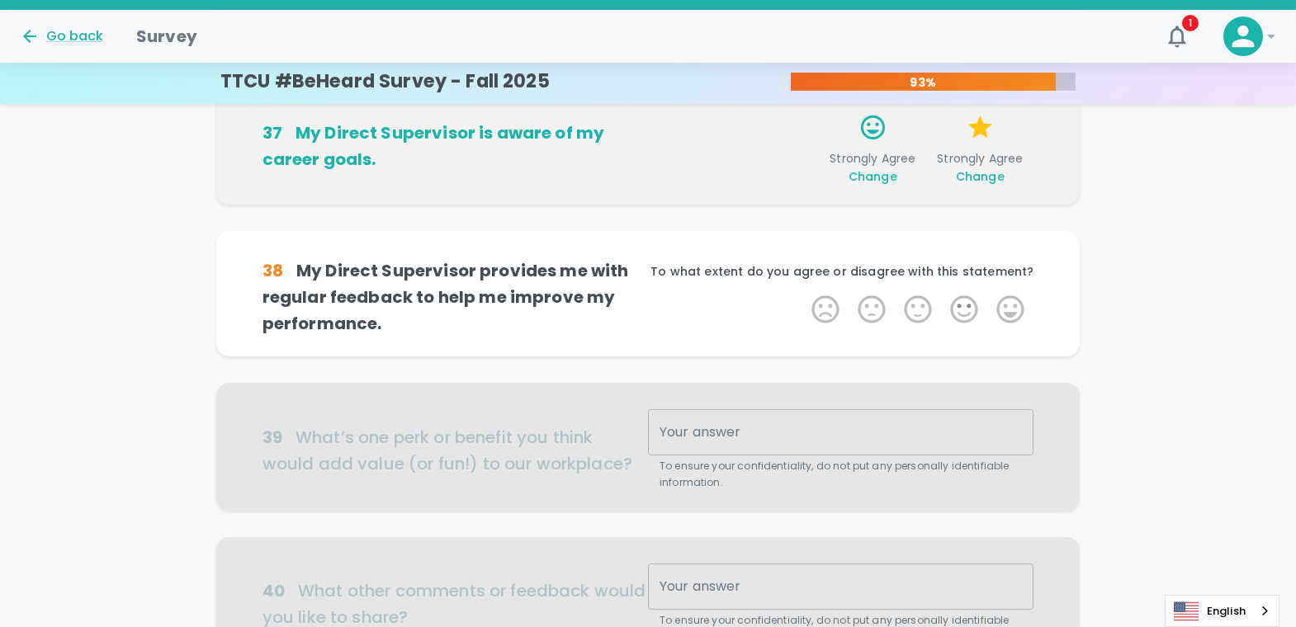
scroll to position [1018, 0]
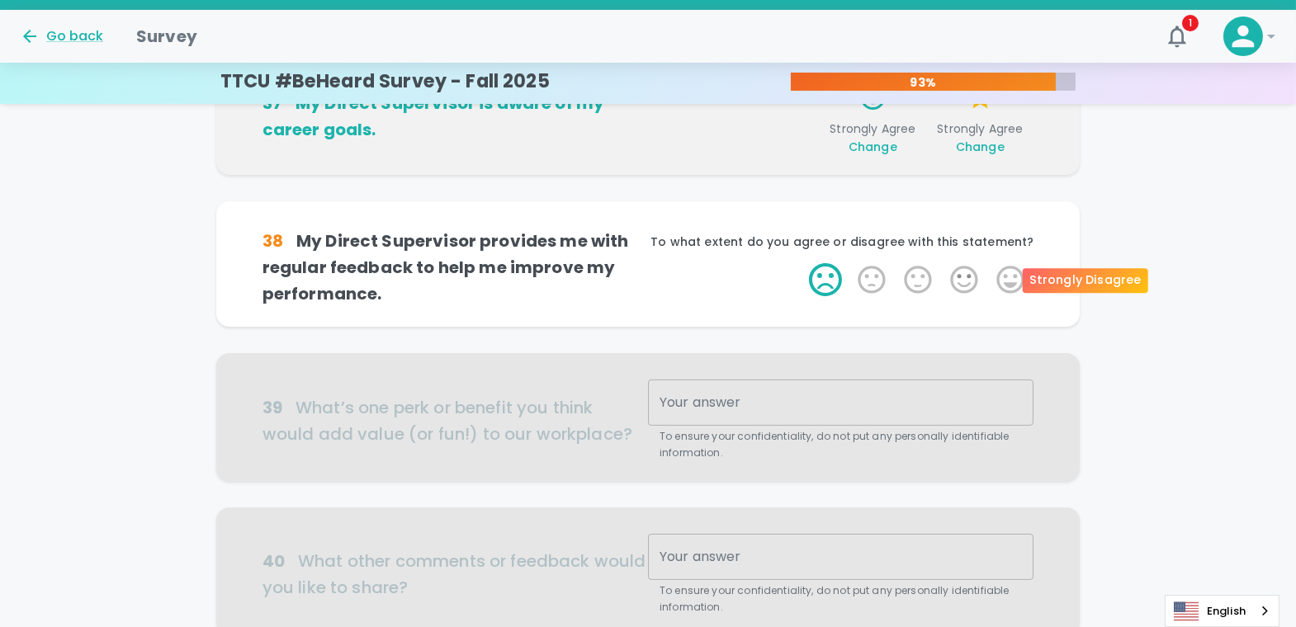
click at [816, 276] on label "1 Star" at bounding box center [825, 279] width 46 height 33
click at [802, 263] on input "1 Star" at bounding box center [801, 262] width 1 height 1
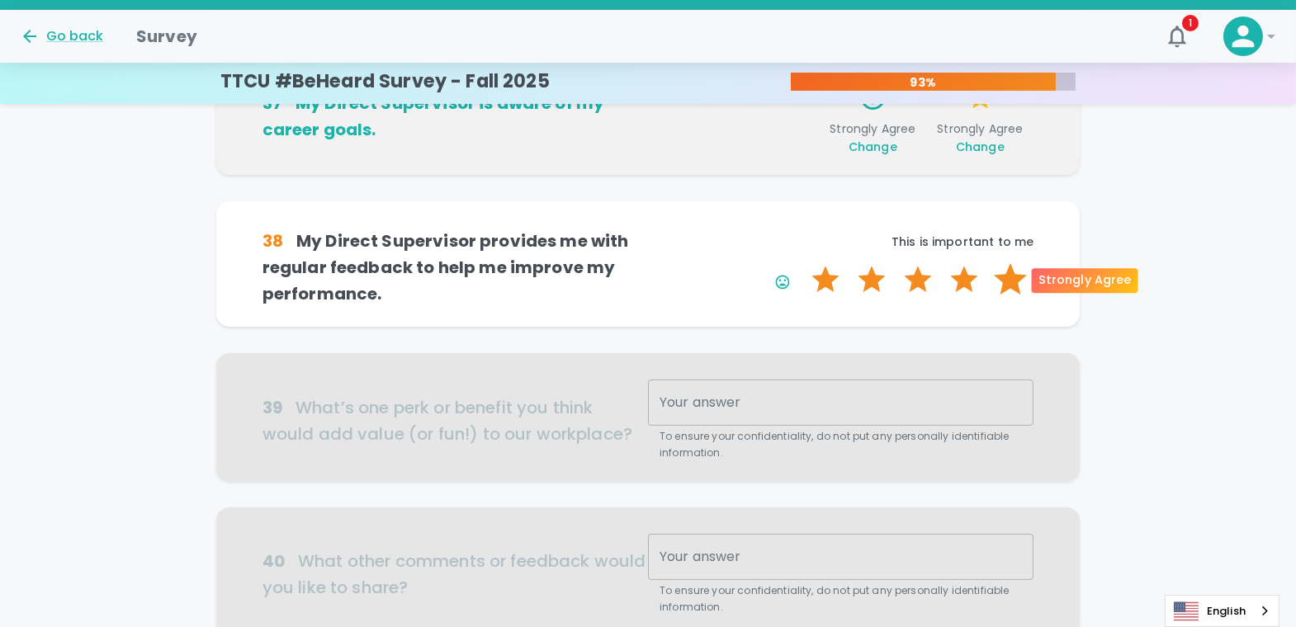
click at [1004, 282] on label "5 Stars" at bounding box center [1010, 279] width 46 height 33
click at [802, 263] on input "5 Stars" at bounding box center [801, 262] width 1 height 1
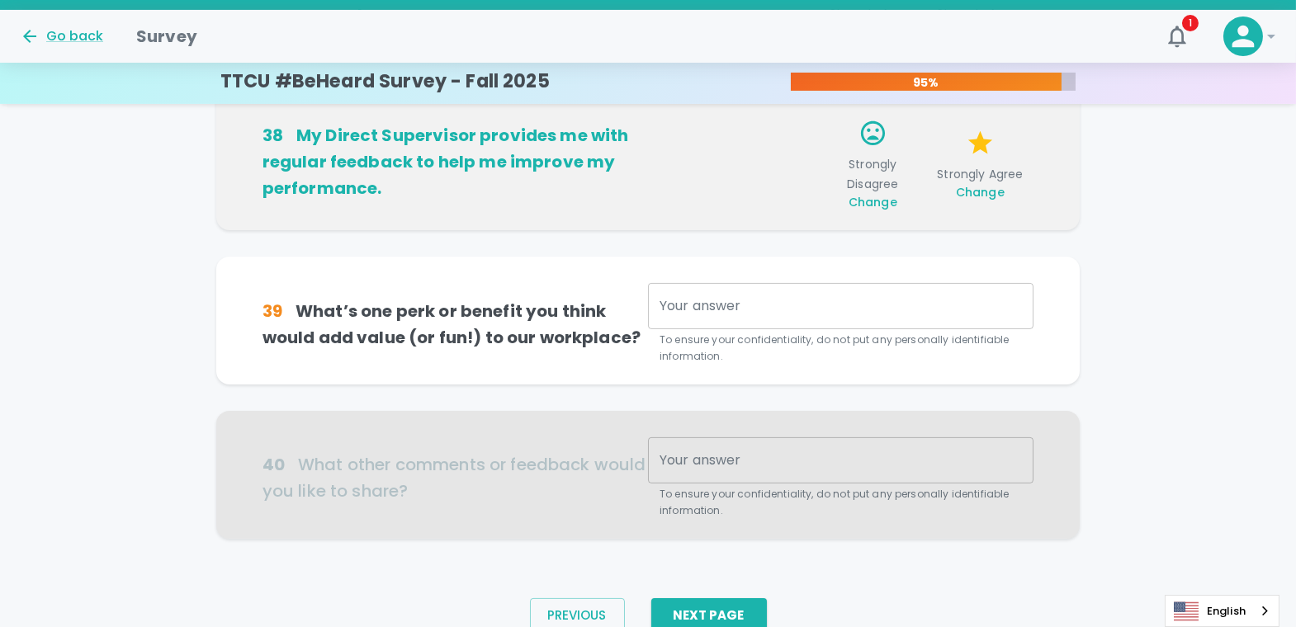
scroll to position [1163, 0]
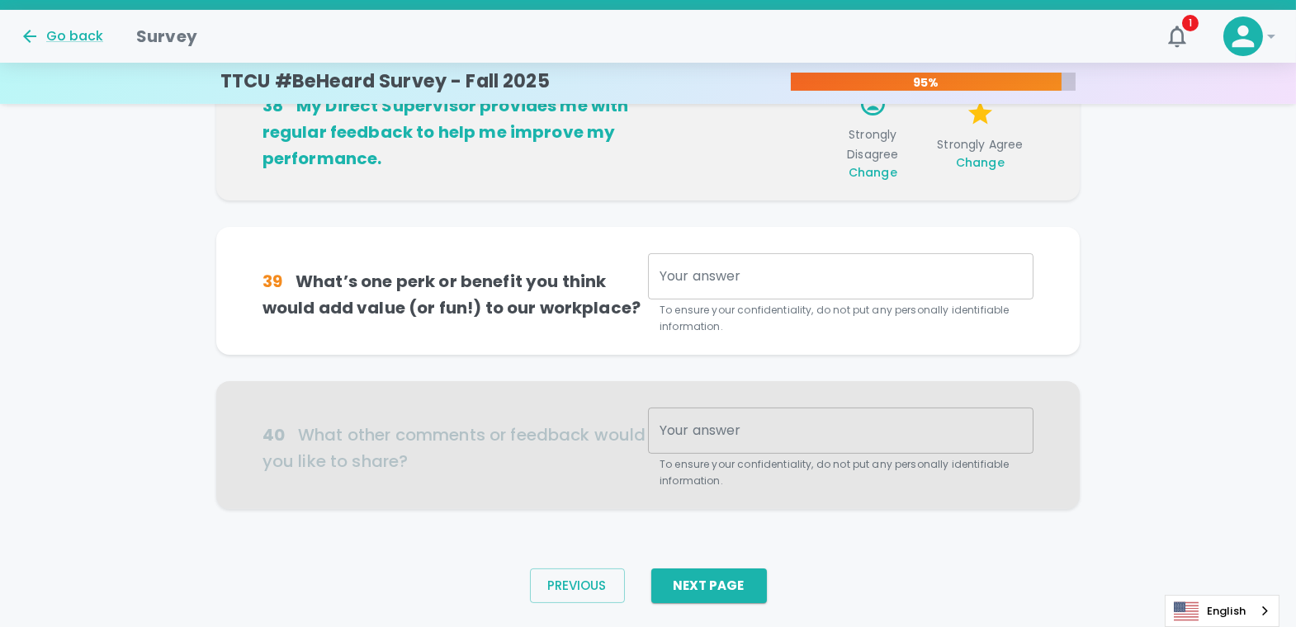
click at [775, 288] on div "x Your answer" at bounding box center [840, 276] width 385 height 46
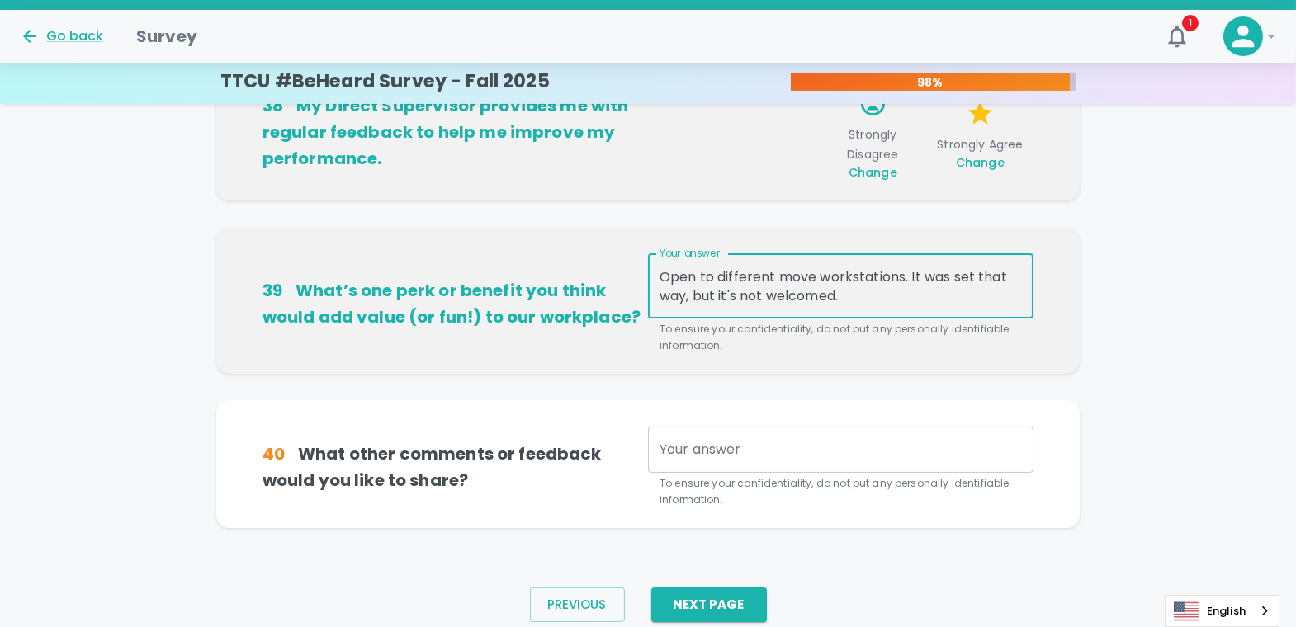
click at [876, 299] on textarea "Open to different move workstations. It was set that way, but it's not welcomed." at bounding box center [840, 286] width 362 height 38
click at [717, 277] on textarea "Open to different move workstations. It was set that way, but it's not welcomed." at bounding box center [840, 286] width 362 height 38
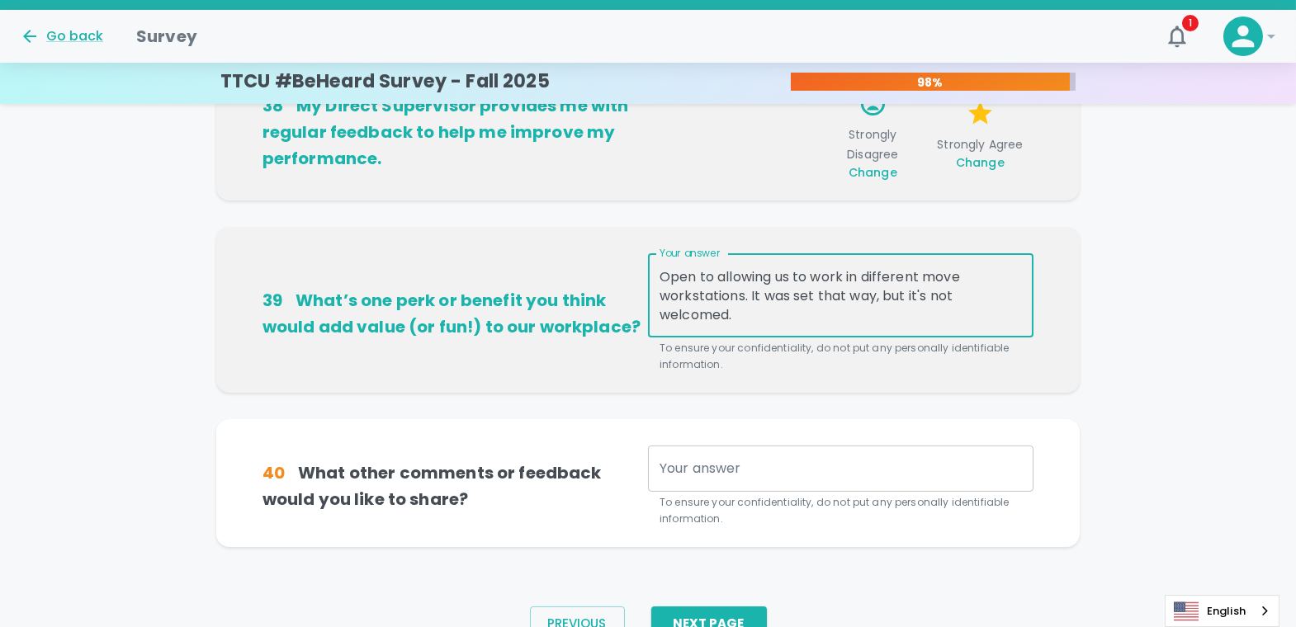
click at [967, 273] on textarea "Open to allowing us to work in different move workstations. It was set that way…" at bounding box center [840, 295] width 362 height 57
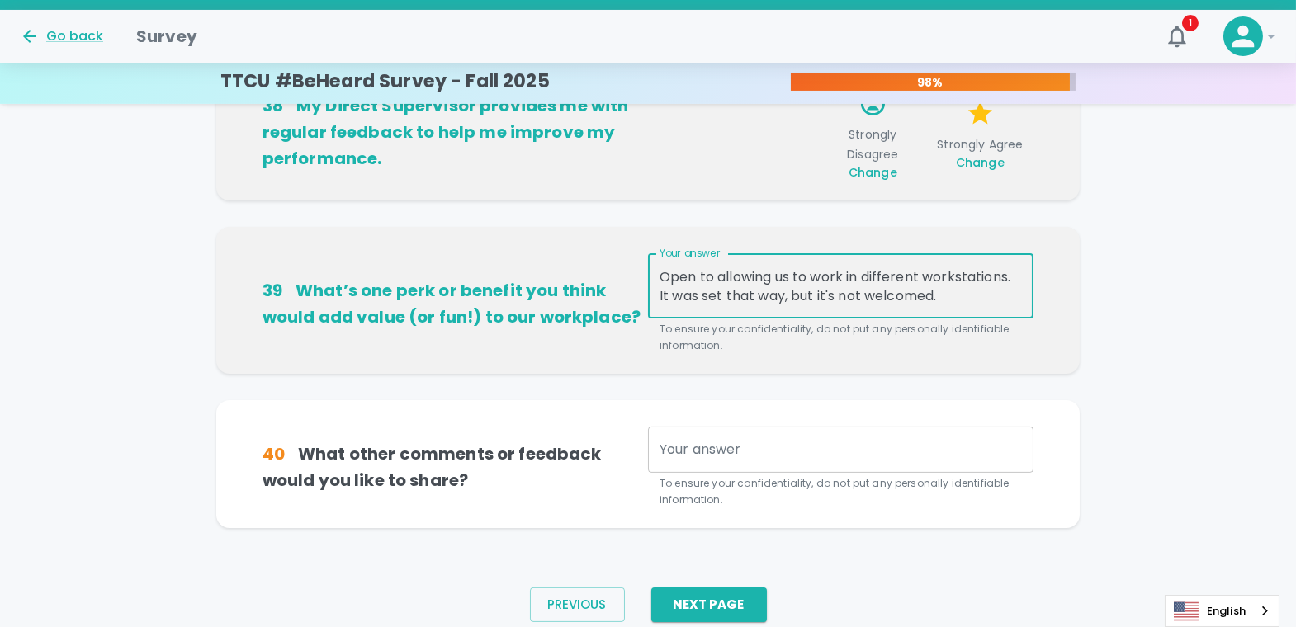
click at [951, 297] on textarea "Open to allowing us to work in different workstations. It was set that way, but…" at bounding box center [840, 286] width 362 height 38
click at [808, 449] on textarea "Your answer" at bounding box center [840, 449] width 362 height 19
click at [951, 302] on textarea "Open to allowing us to work in different workstations. It was set that way, but…" at bounding box center [840, 286] width 362 height 38
type textarea "Open to allowing us to work in different workstations. It was set that way, but…"
click at [923, 431] on div "x Your answer" at bounding box center [840, 450] width 385 height 46
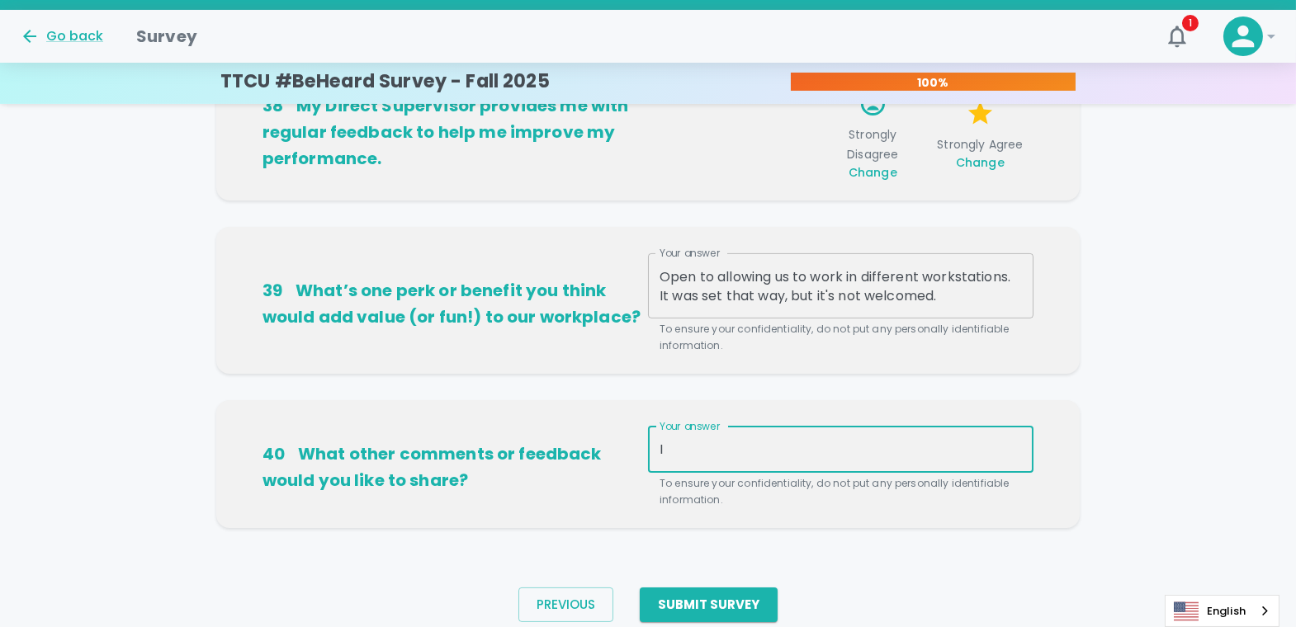
type textarea "I"
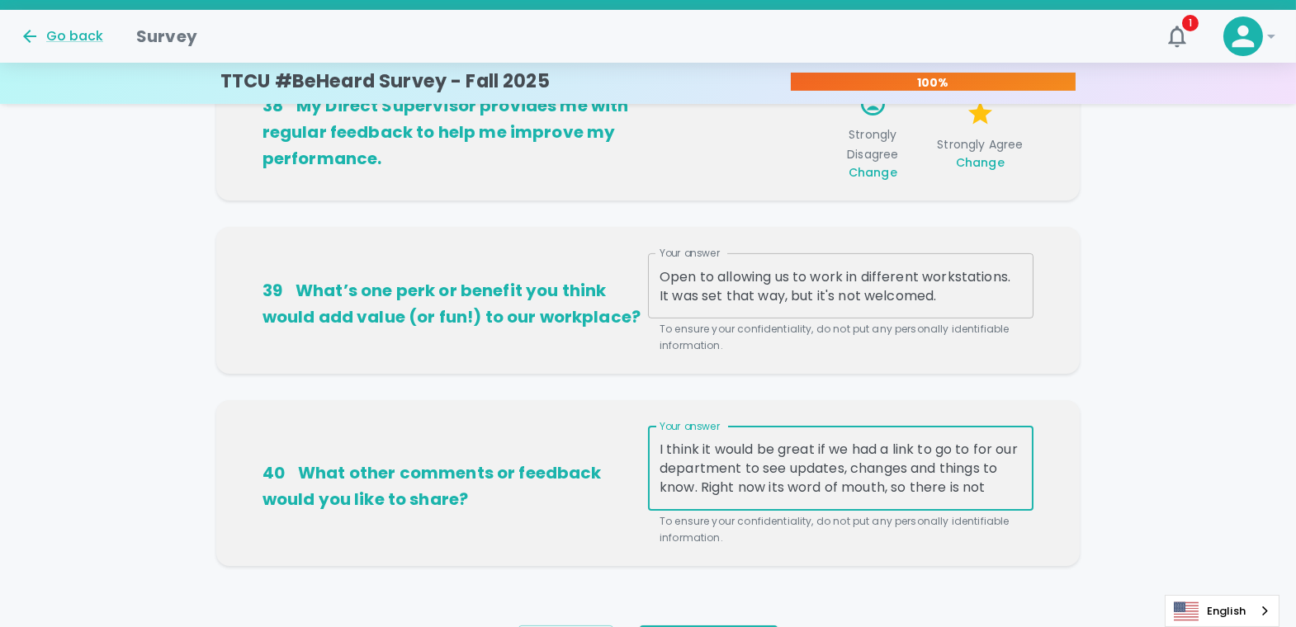
click at [765, 482] on textarea "I think it would be great if we had a link to go to for our department to see u…" at bounding box center [840, 468] width 362 height 57
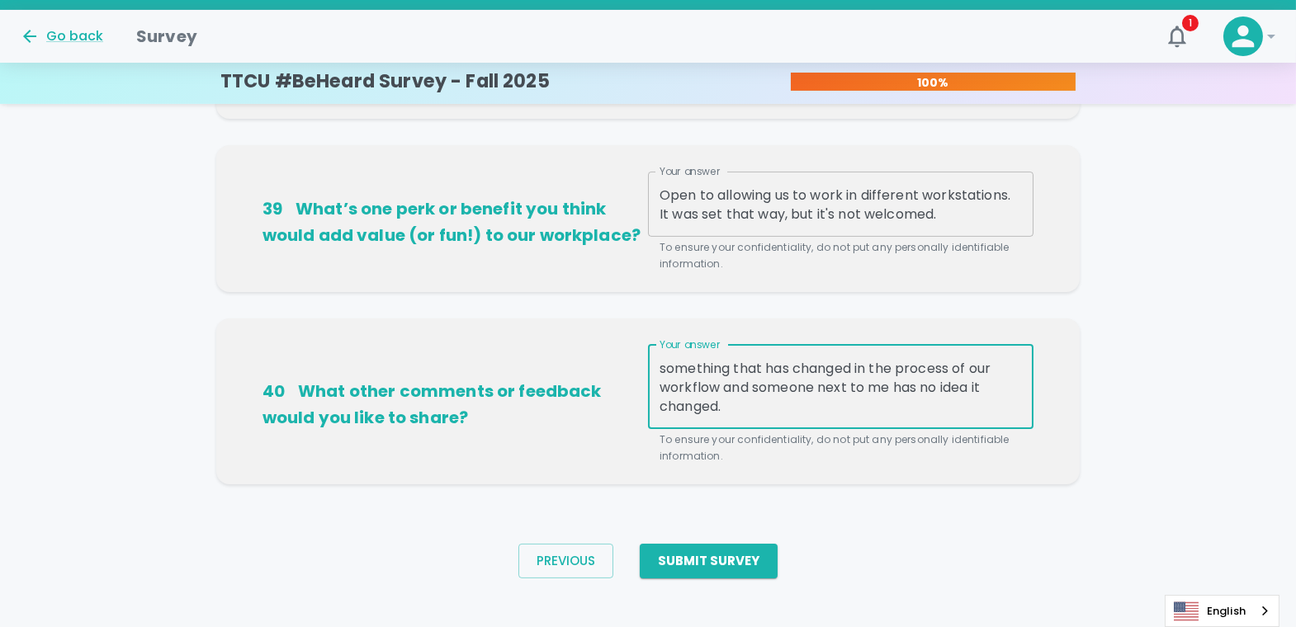
scroll to position [1261, 0]
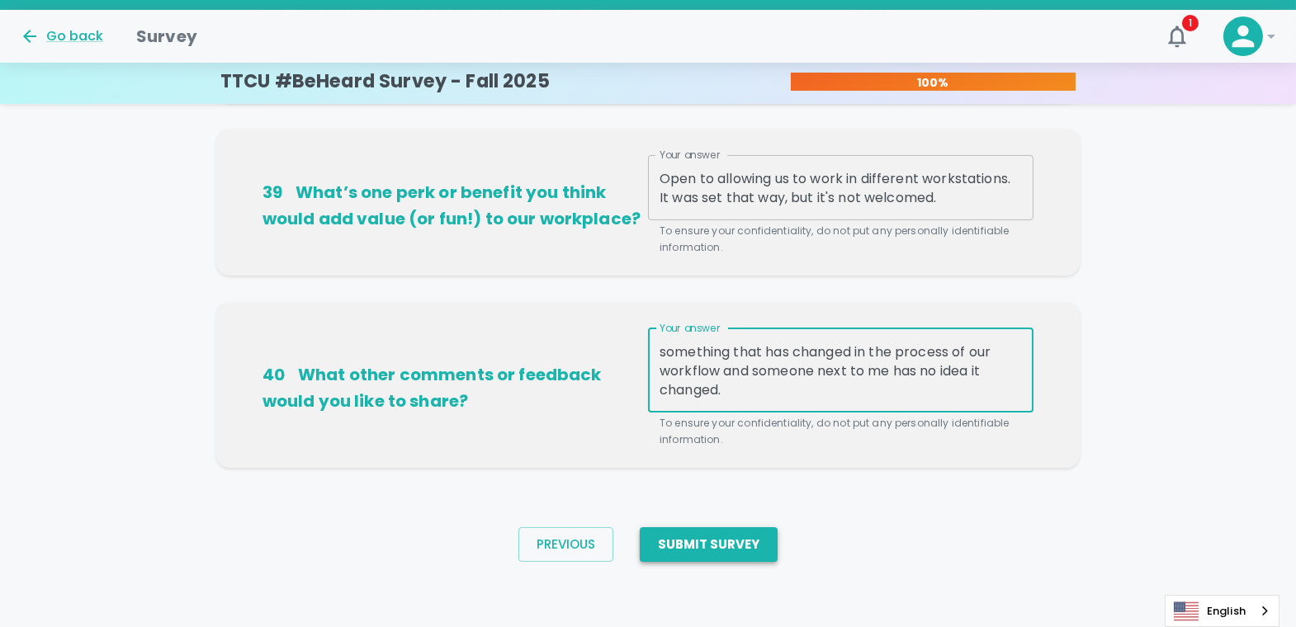
type textarea "I think it would be great if we had a link to go to for our department to see u…"
click at [698, 515] on button "Submit Survey" at bounding box center [709, 544] width 138 height 35
